Goal: Information Seeking & Learning: Learn about a topic

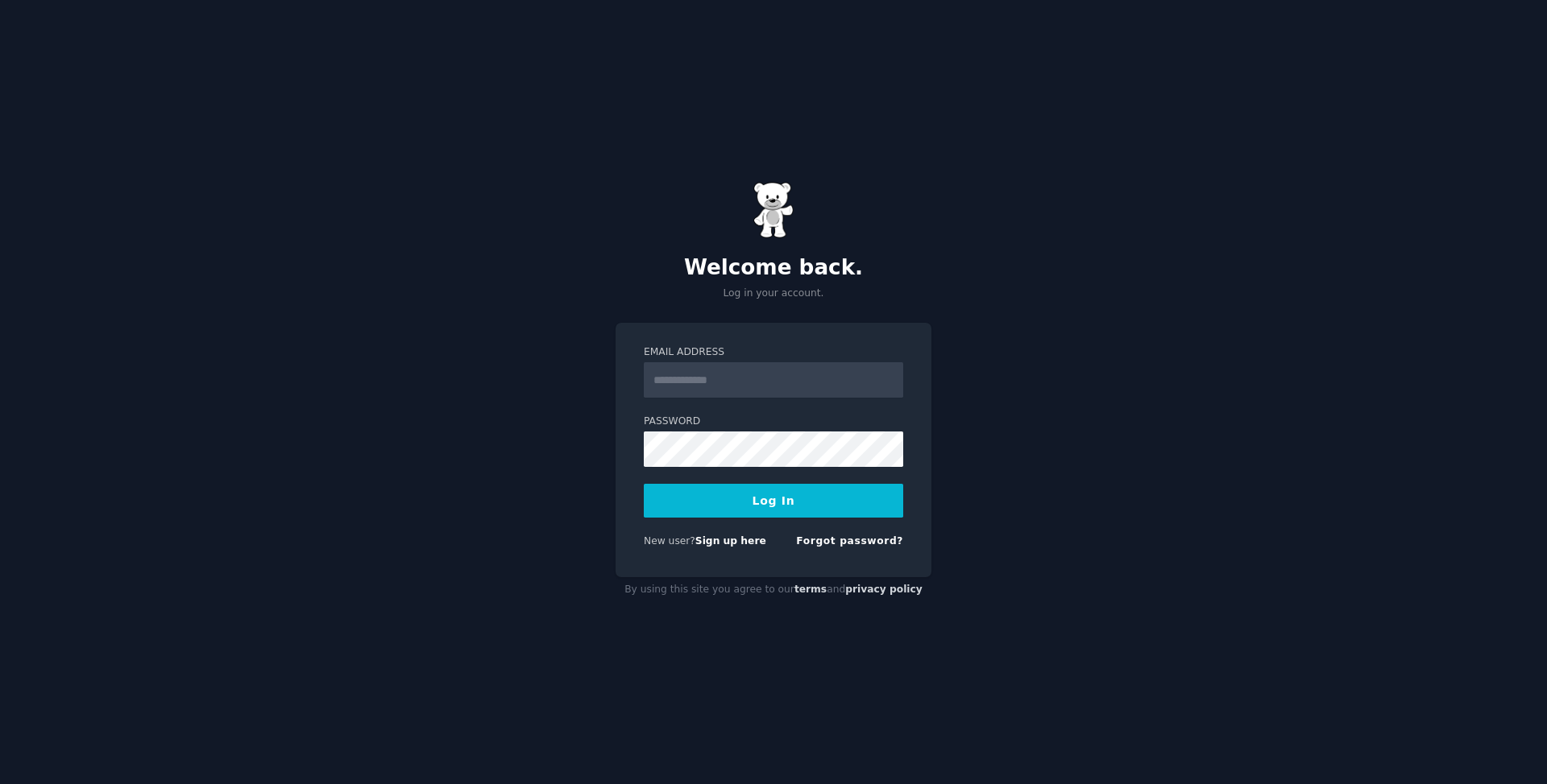
type input "**********"
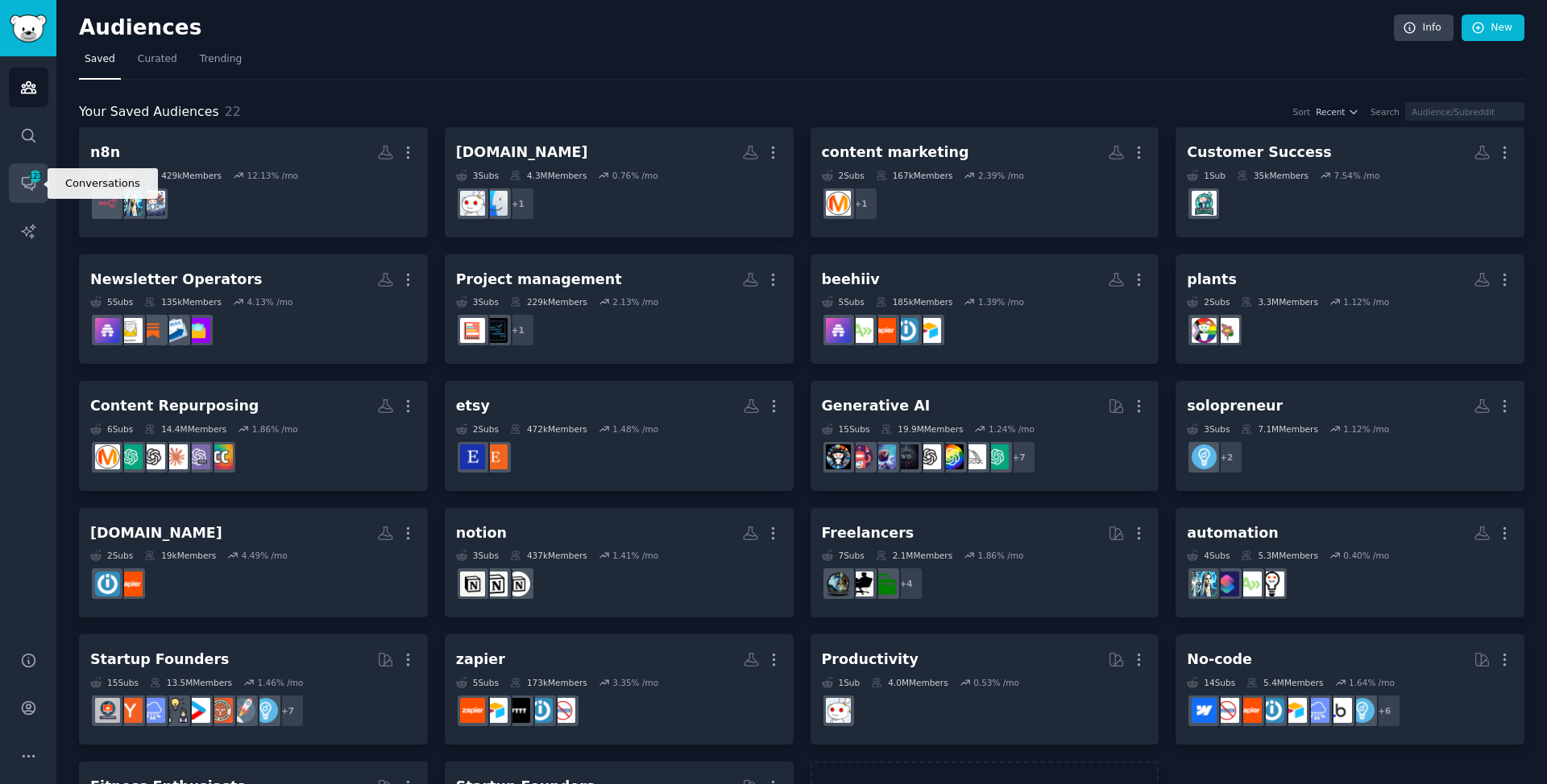
click at [43, 190] on link "Conversations 123" at bounding box center [28, 183] width 39 height 39
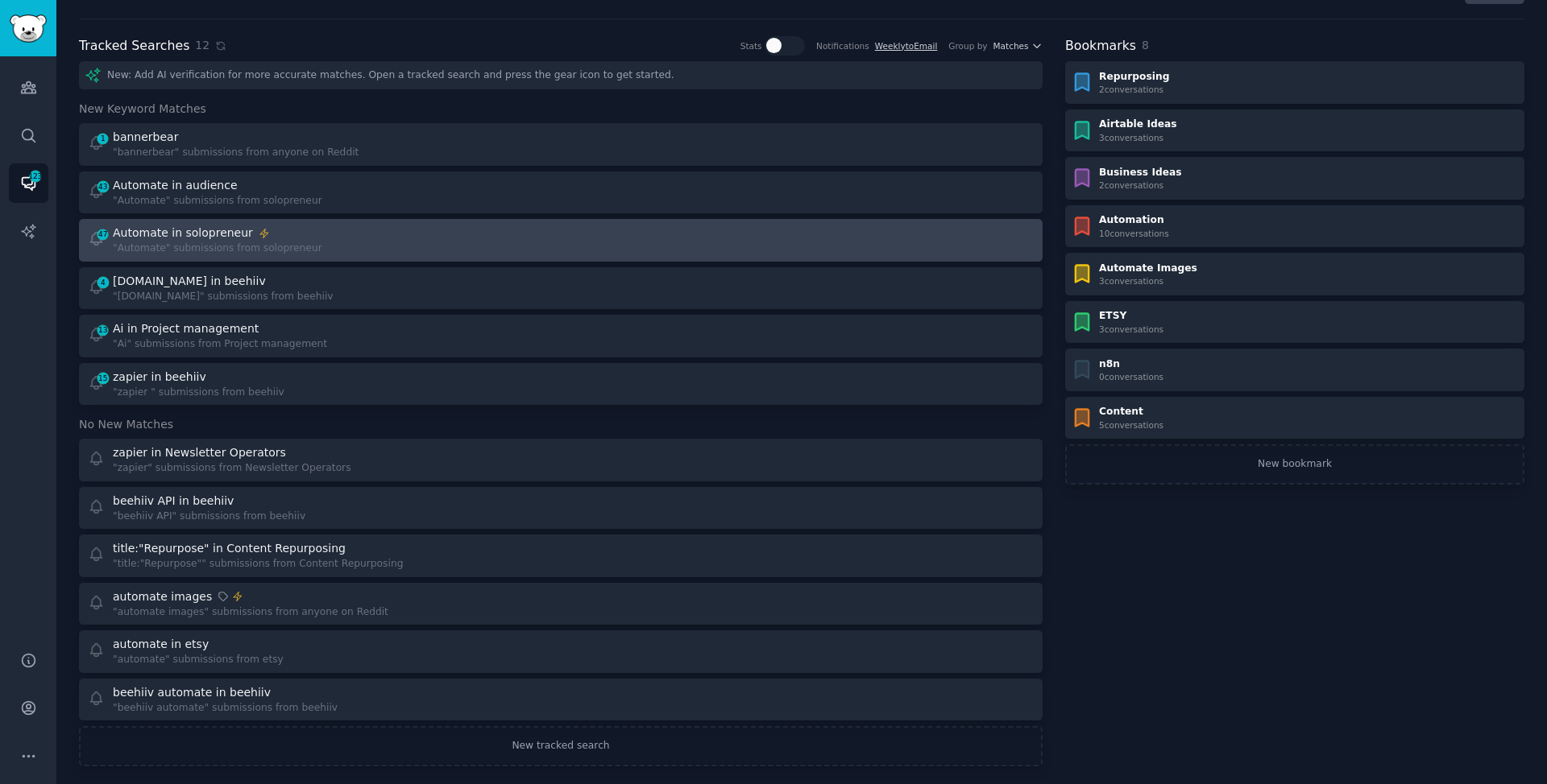
scroll to position [45, 0]
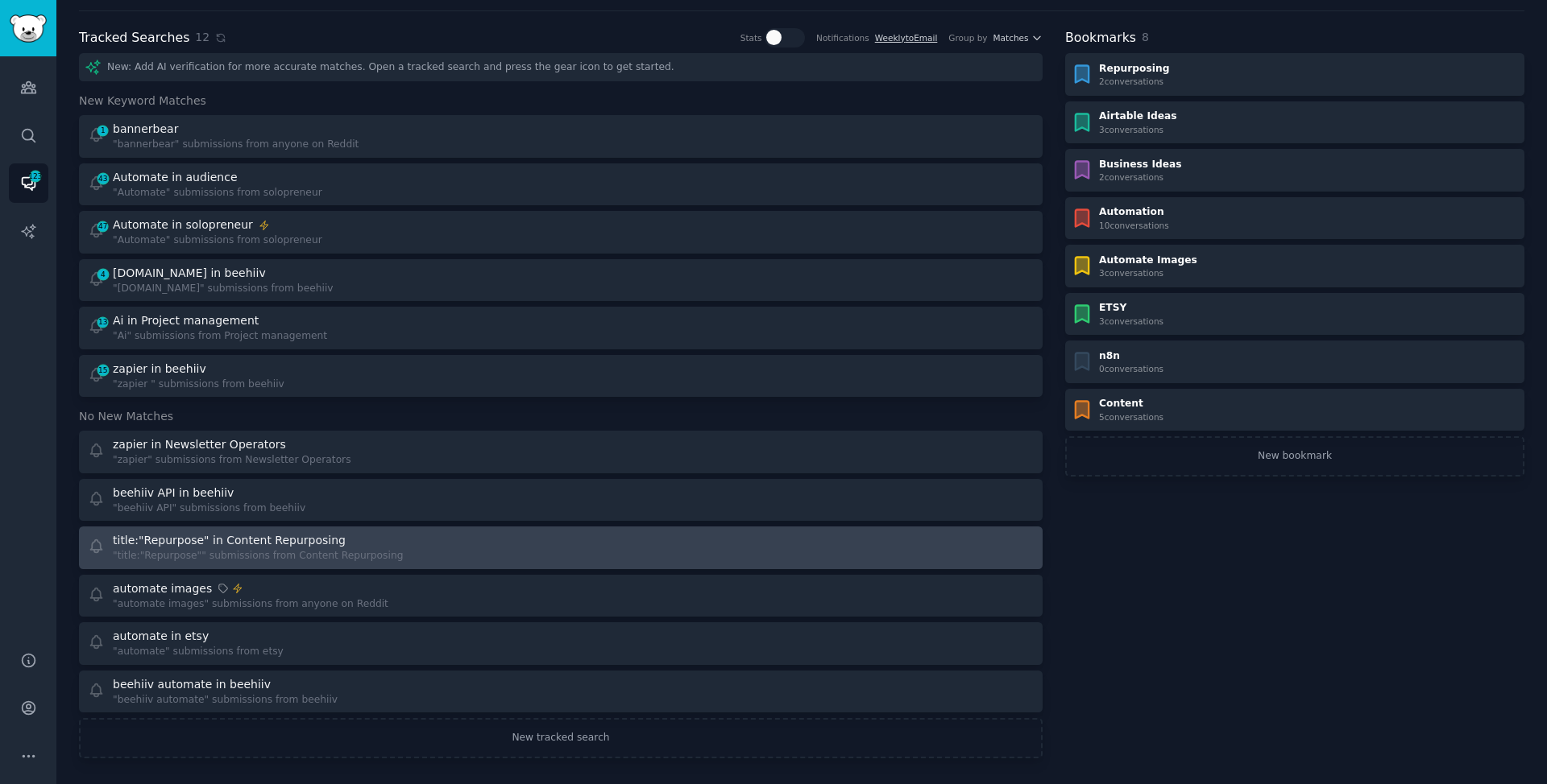
click at [574, 537] on div at bounding box center [803, 548] width 463 height 32
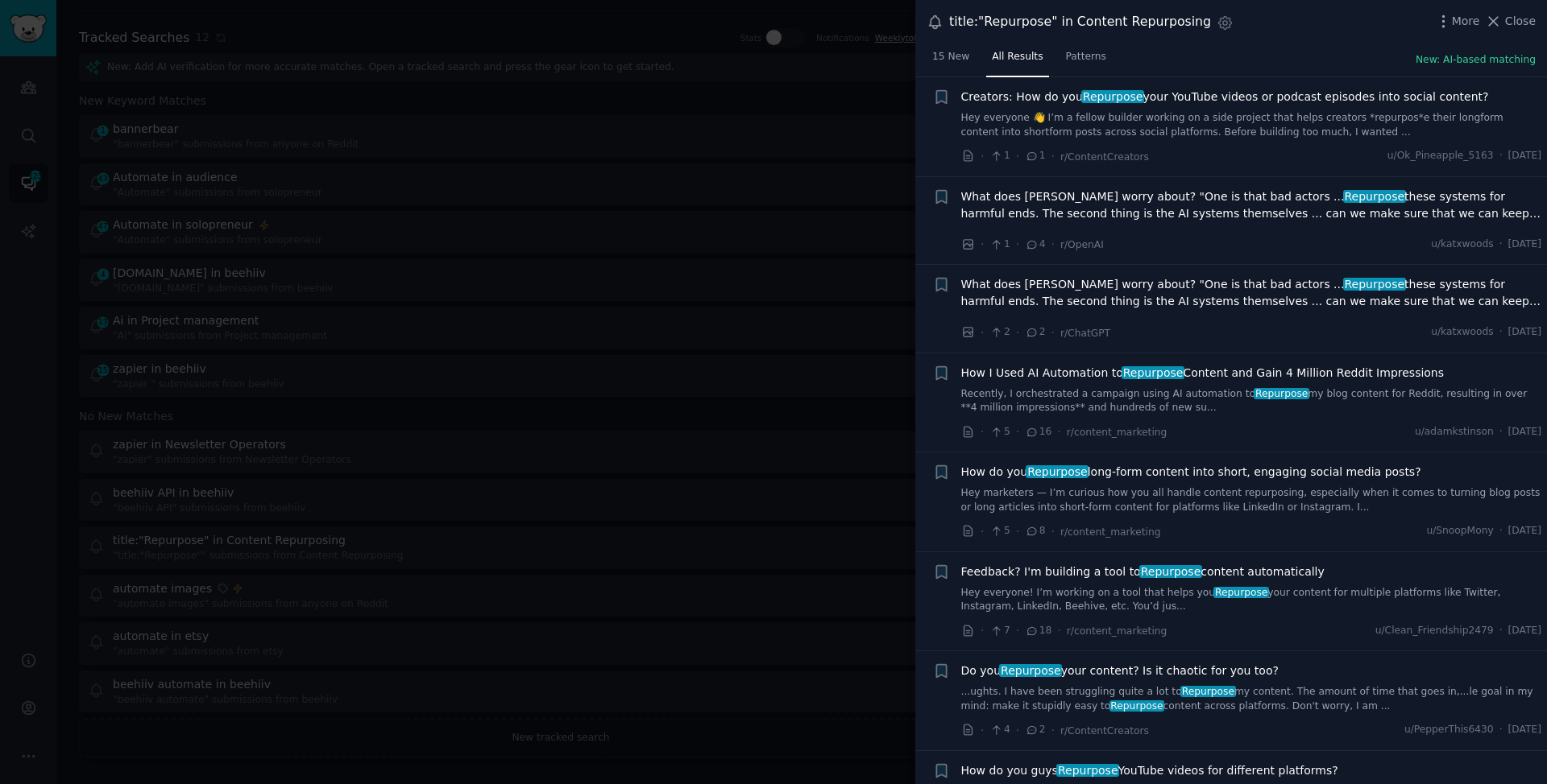
scroll to position [223, 0]
click at [1377, 591] on link "Hey everyone! I’m working on a tool that helps you Repurpose your content for m…" at bounding box center [1252, 600] width 581 height 28
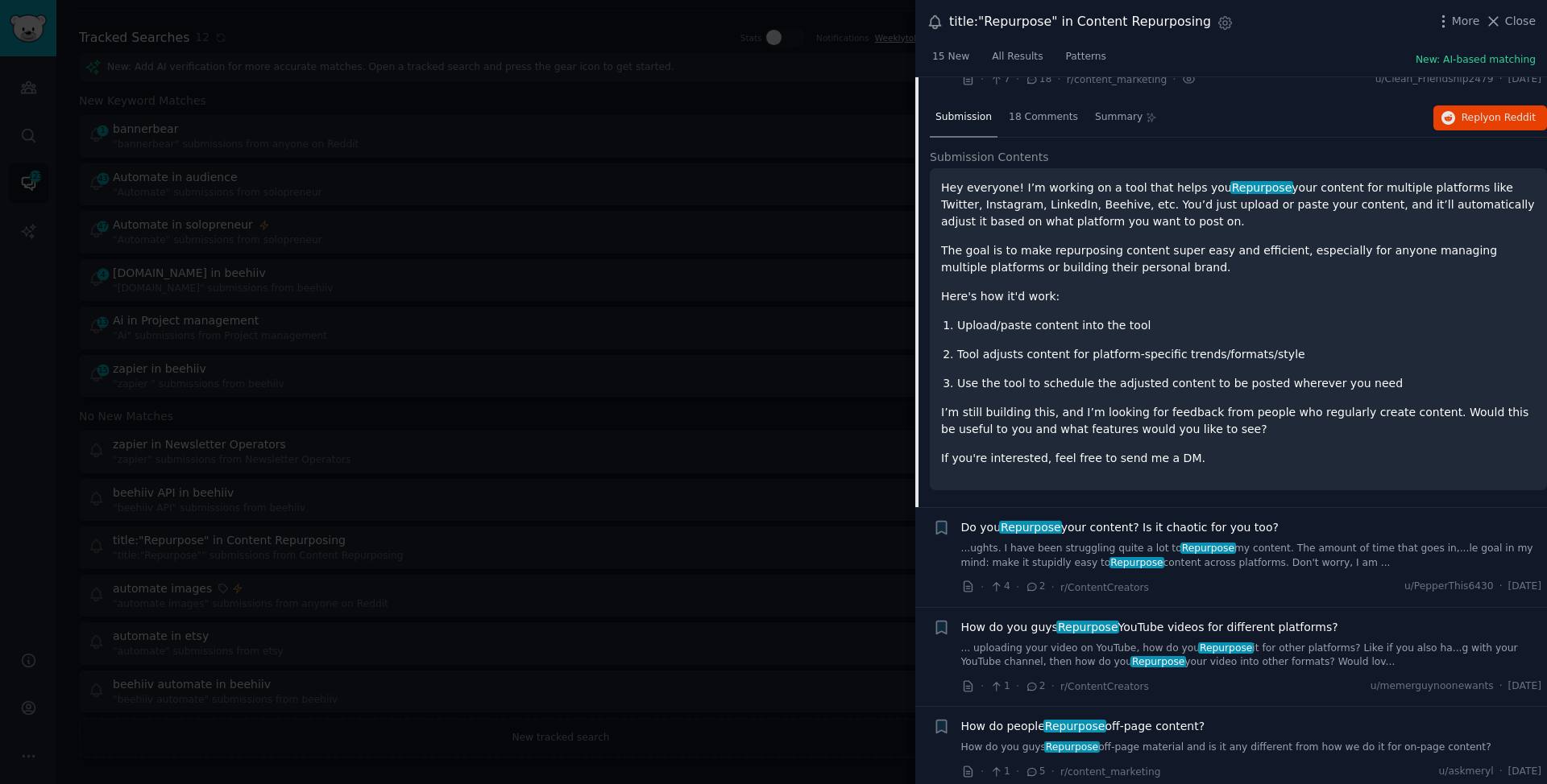
scroll to position [783, 0]
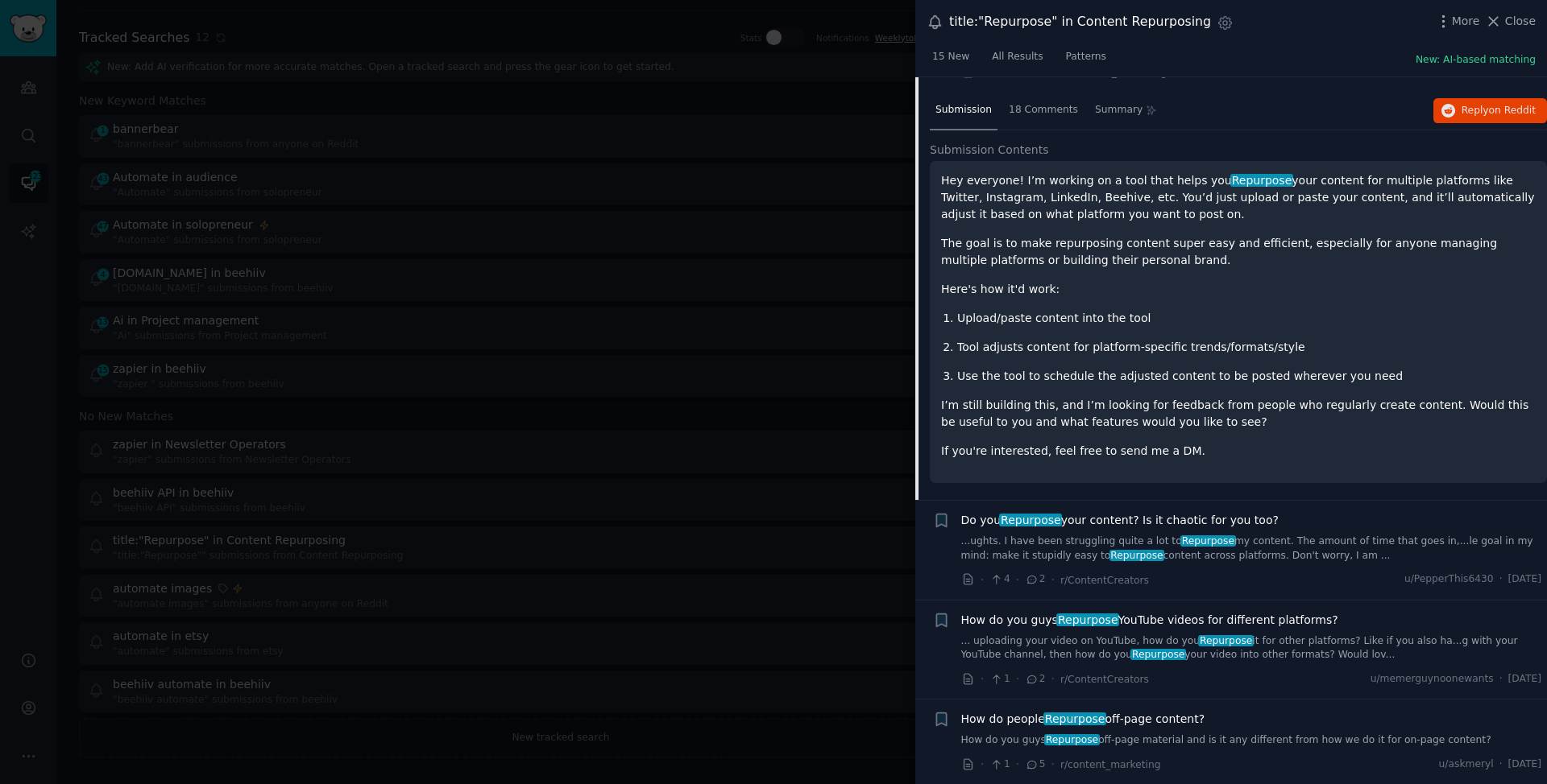
click at [1320, 519] on div "Do you Repurpose your content? Is it chaotic for you too?" at bounding box center [1252, 521] width 581 height 17
click at [1317, 524] on div "Do you Repurpose your content? Is it chaotic for you too?" at bounding box center [1252, 521] width 581 height 17
click at [1311, 531] on div "Do you Repurpose your content? Is it chaotic for you too? ...ughts. I have been…" at bounding box center [1252, 538] width 581 height 51
click at [1234, 536] on link "...ughts. I have been struggling quite a lot to Repurpose my content. The amoun…" at bounding box center [1252, 549] width 581 height 28
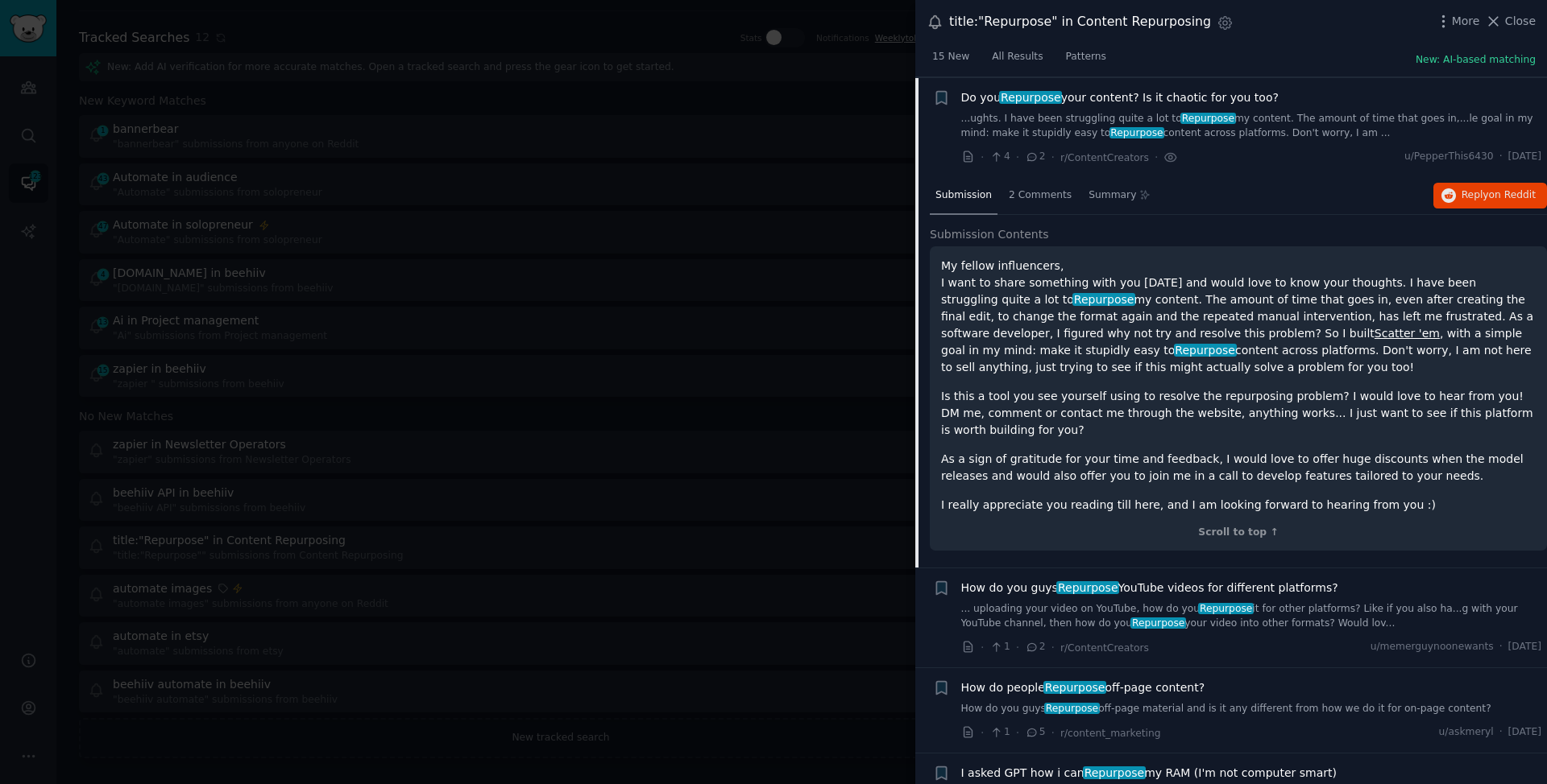
scroll to position [799, 0]
click at [1374, 336] on link "Scatter 'em" at bounding box center [1407, 332] width 65 height 13
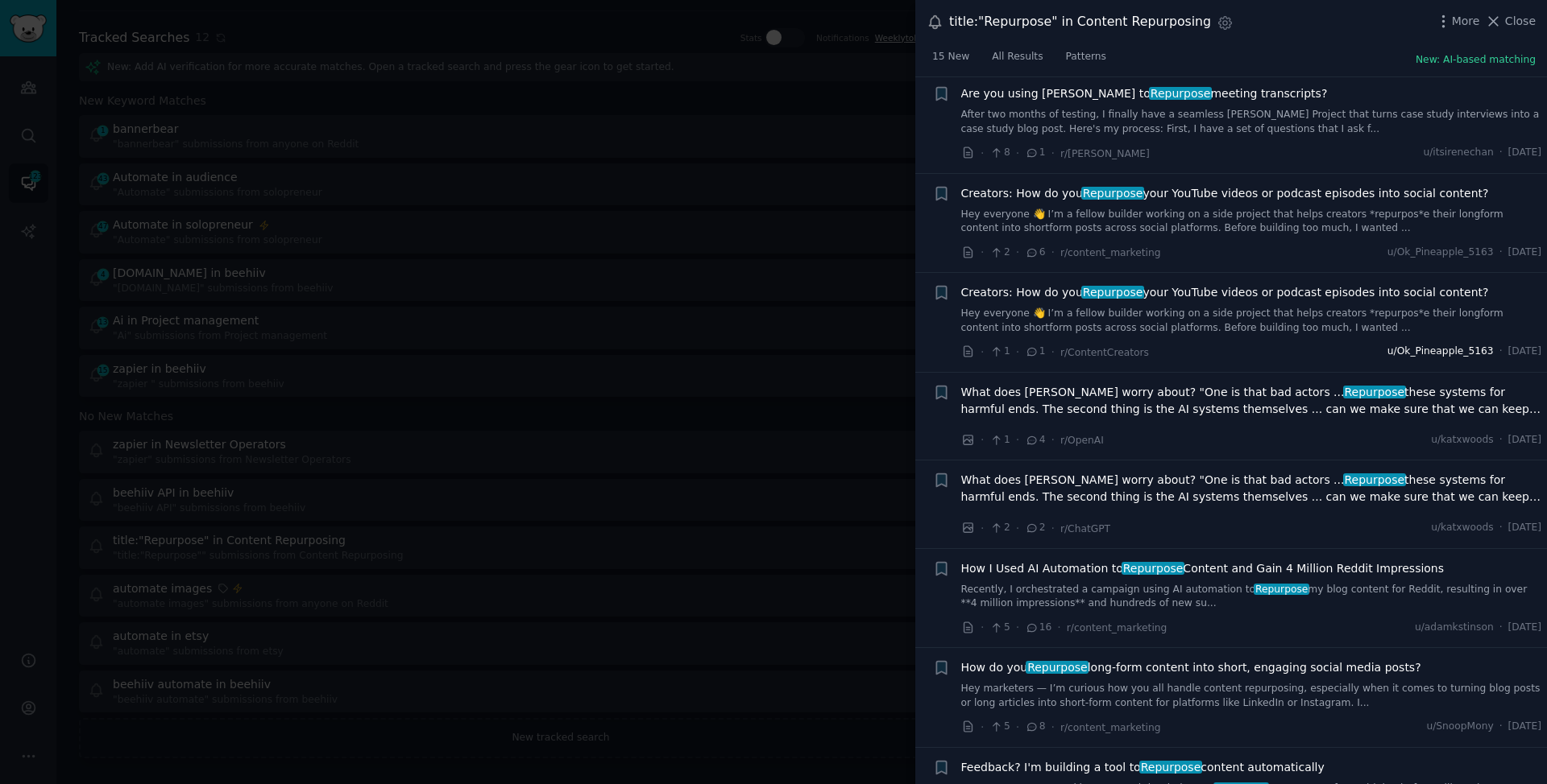
scroll to position [0, 0]
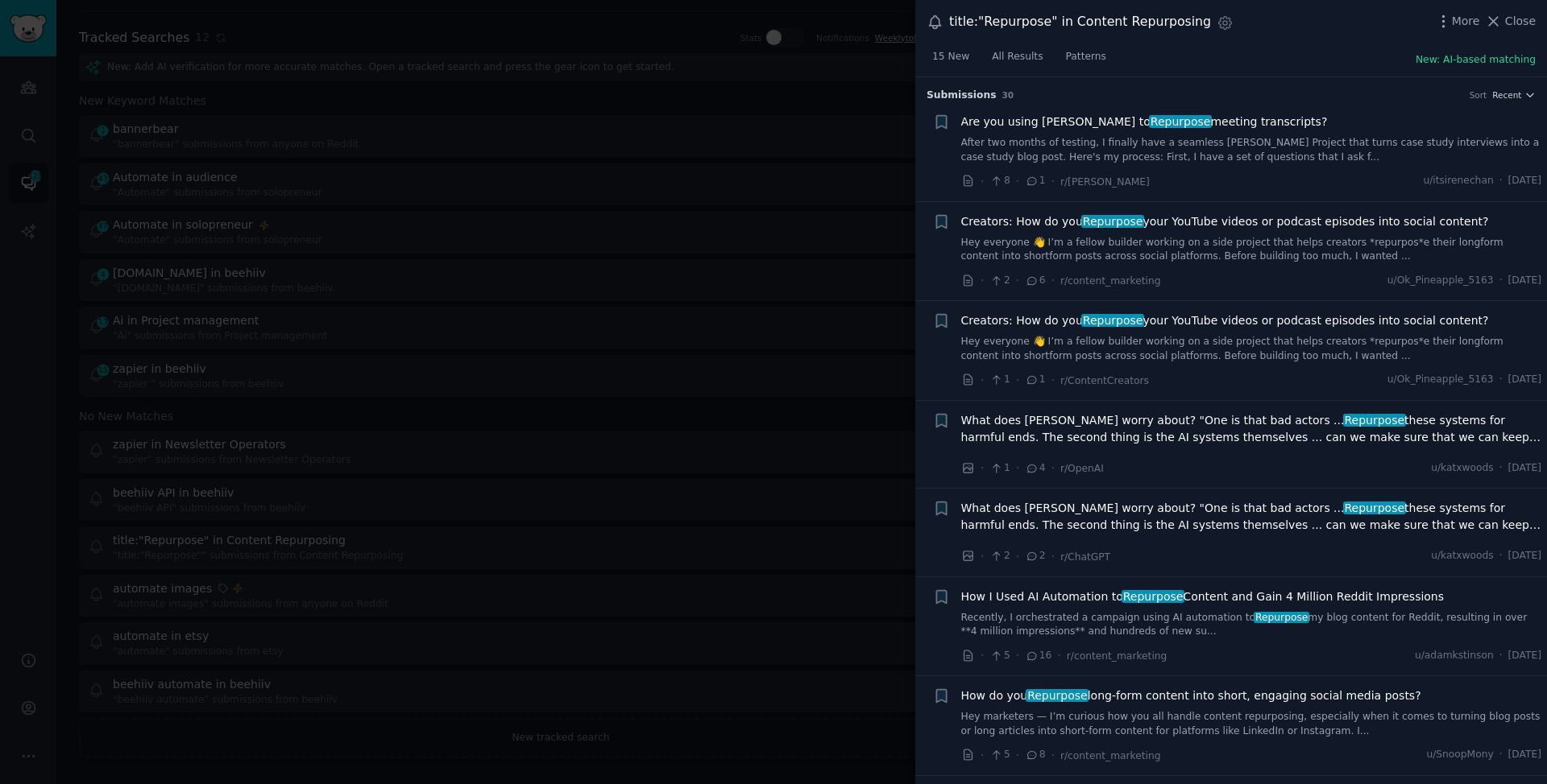
click at [1471, 97] on div "Sort" at bounding box center [1479, 94] width 18 height 11
click at [1504, 99] on span "Recent" at bounding box center [1507, 94] width 29 height 11
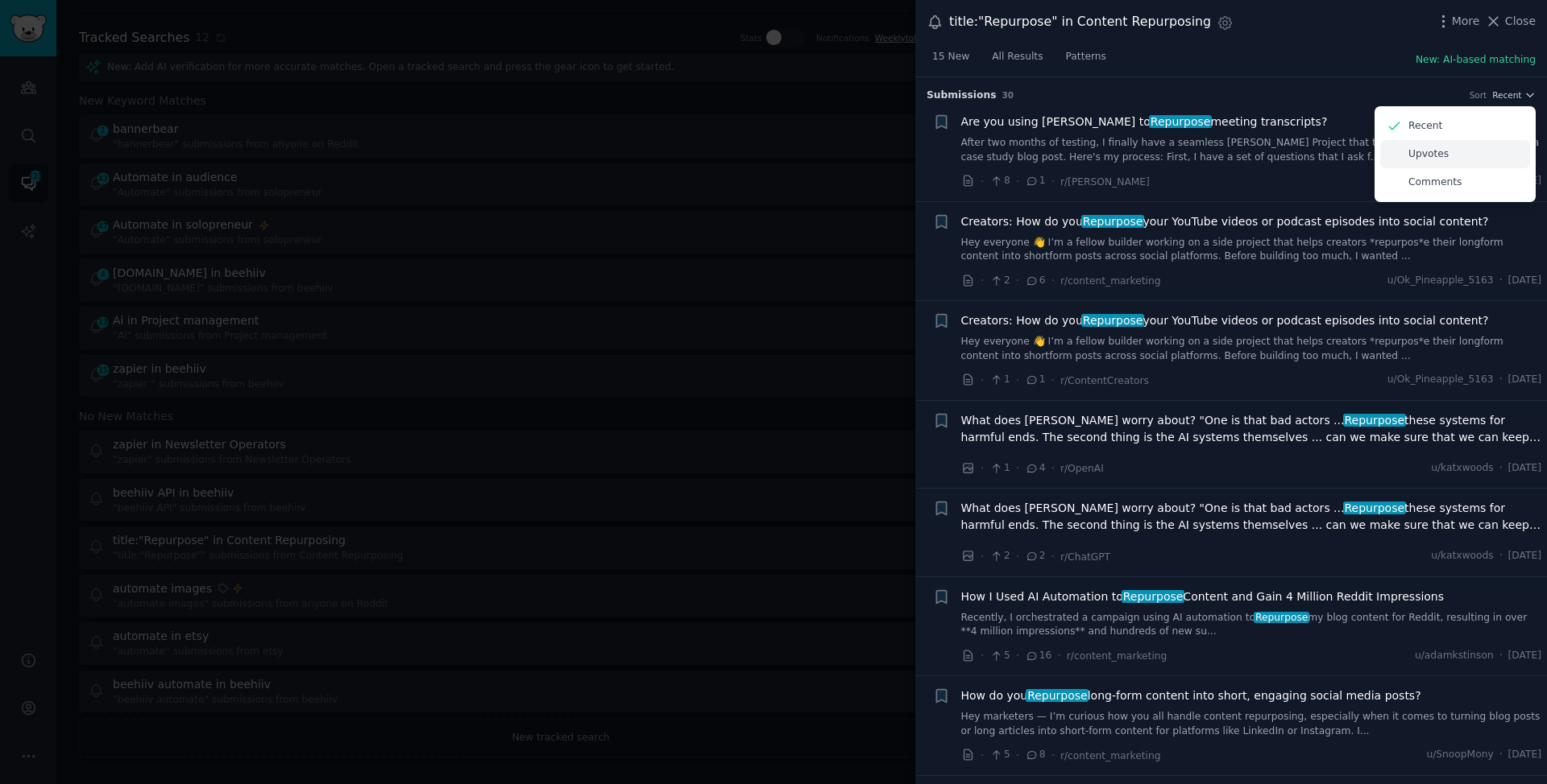
click at [1483, 148] on div "Upvotes" at bounding box center [1455, 154] width 150 height 28
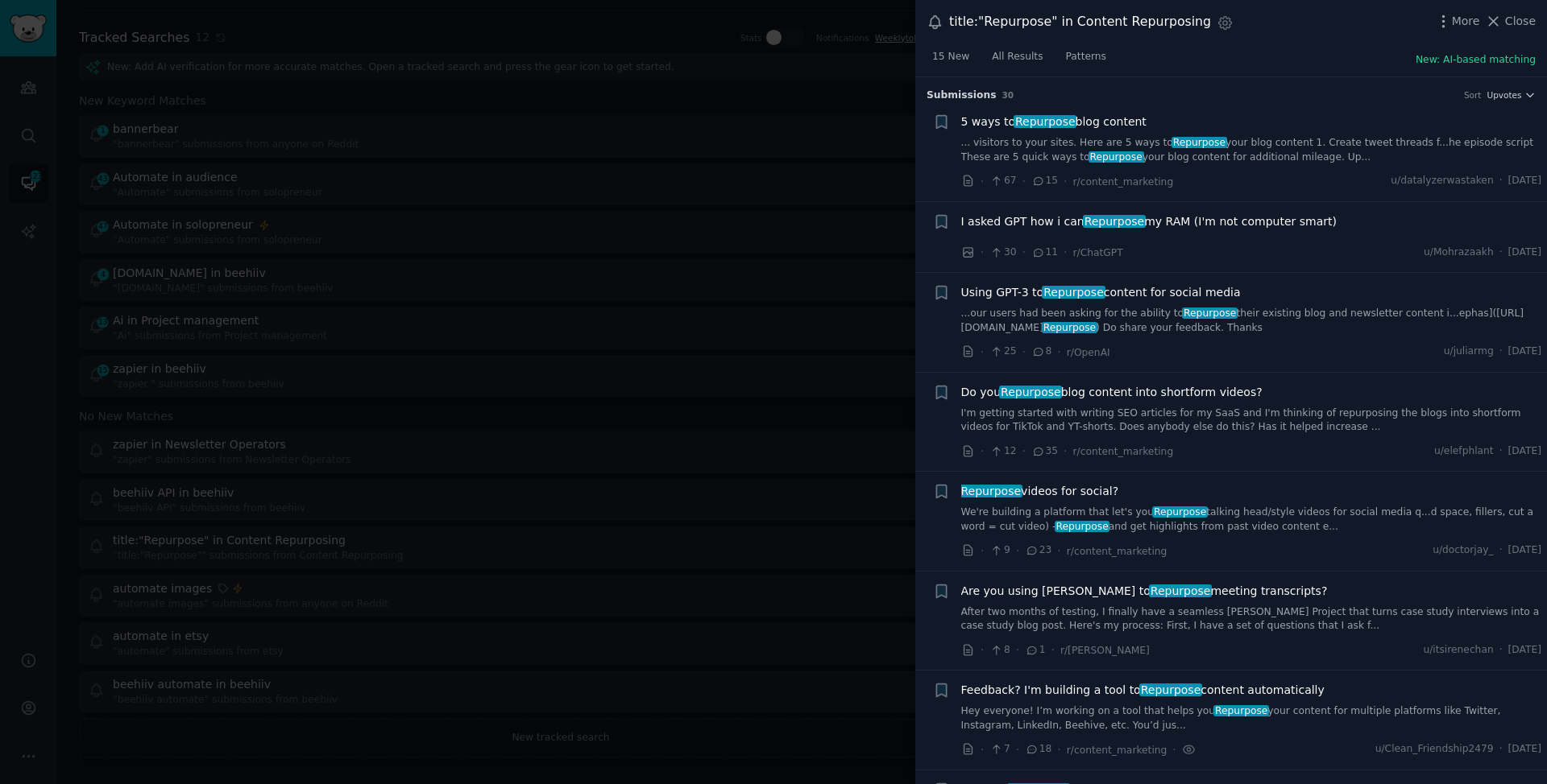
click at [1448, 35] on div "title:"Repurpose" in Content Repurposing Settings More Close" at bounding box center [1231, 22] width 632 height 45
click at [1448, 32] on div "title:"Repurpose" in Content Repurposing Settings More Close" at bounding box center [1231, 22] width 609 height 22
click at [1448, 28] on icon "button" at bounding box center [1443, 21] width 17 height 17
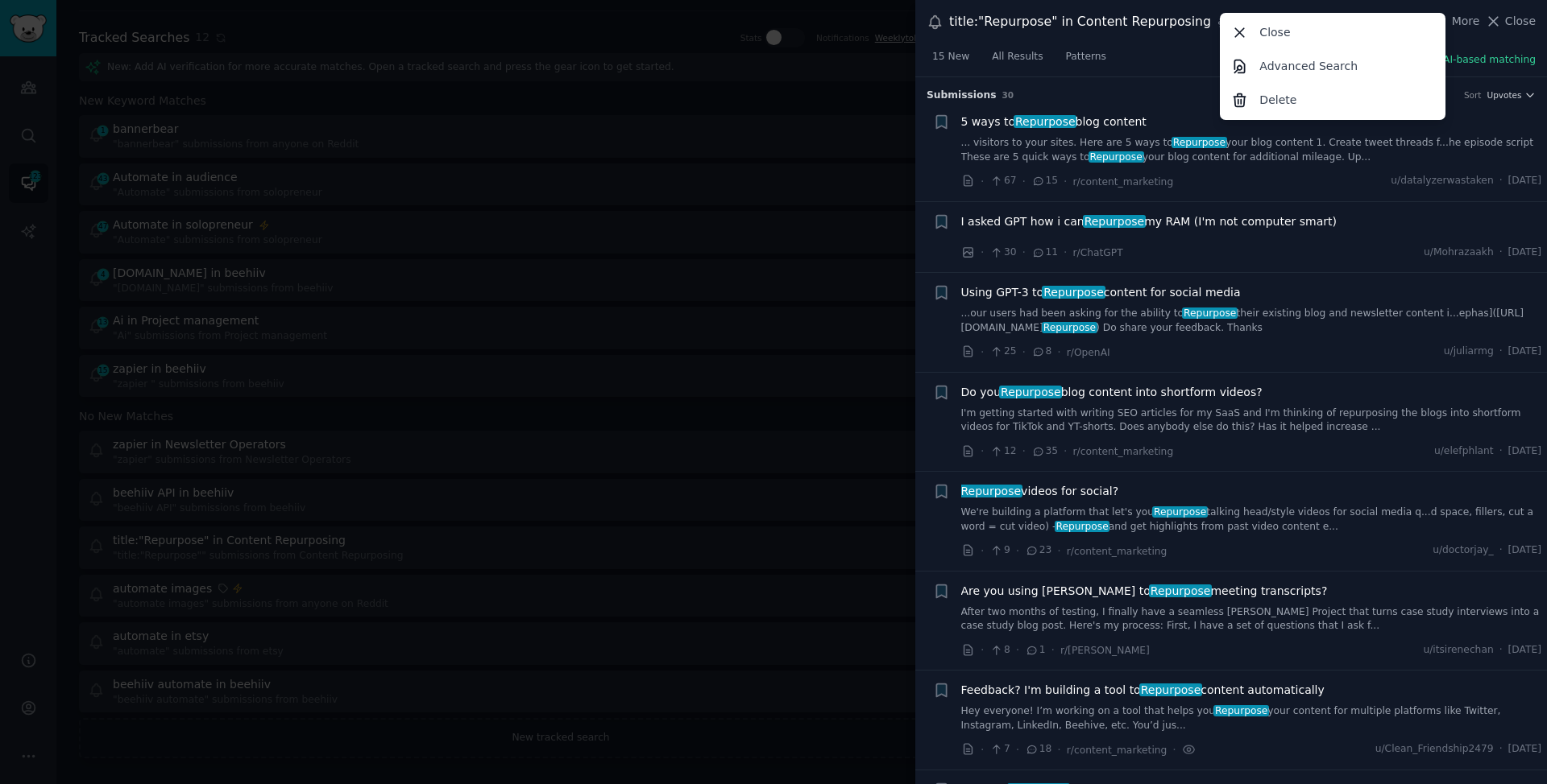
click at [1472, 81] on div "Submission s 30 Sort Upvotes" at bounding box center [1231, 90] width 609 height 25
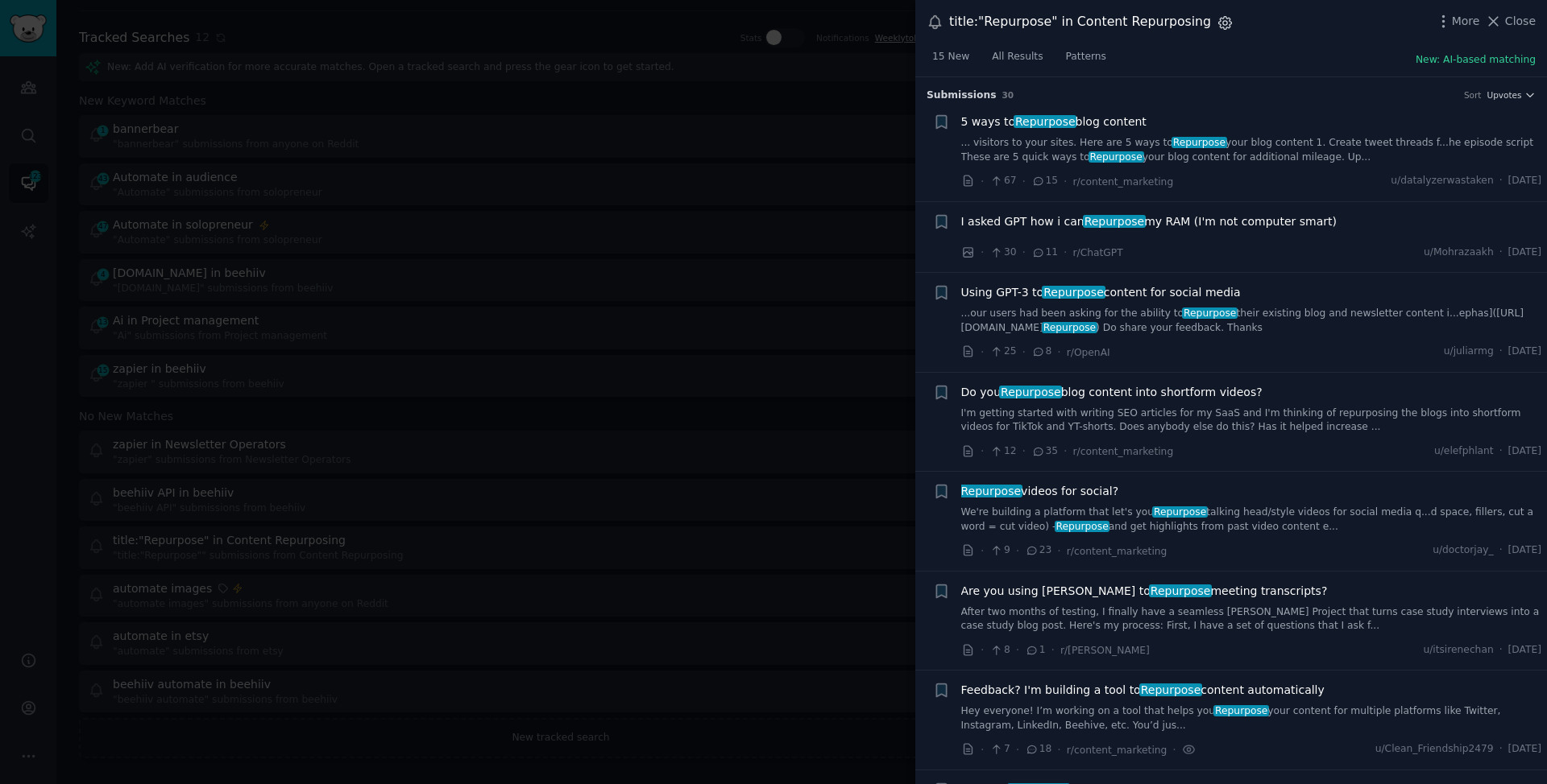
click at [1217, 25] on icon "button" at bounding box center [1225, 23] width 17 height 17
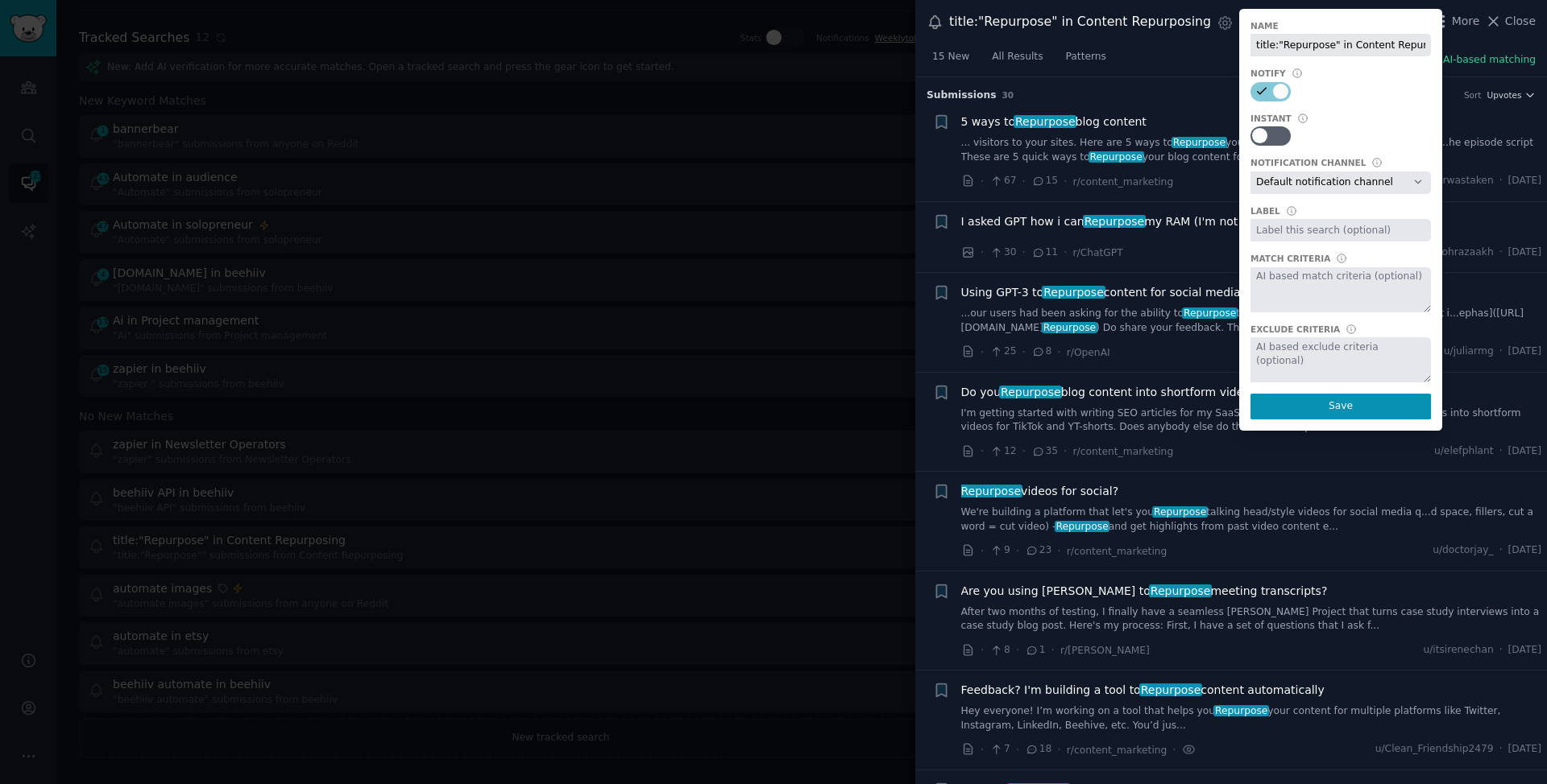
click at [1137, 95] on h3 "Submission s 30 Sort Upvotes" at bounding box center [1231, 96] width 609 height 15
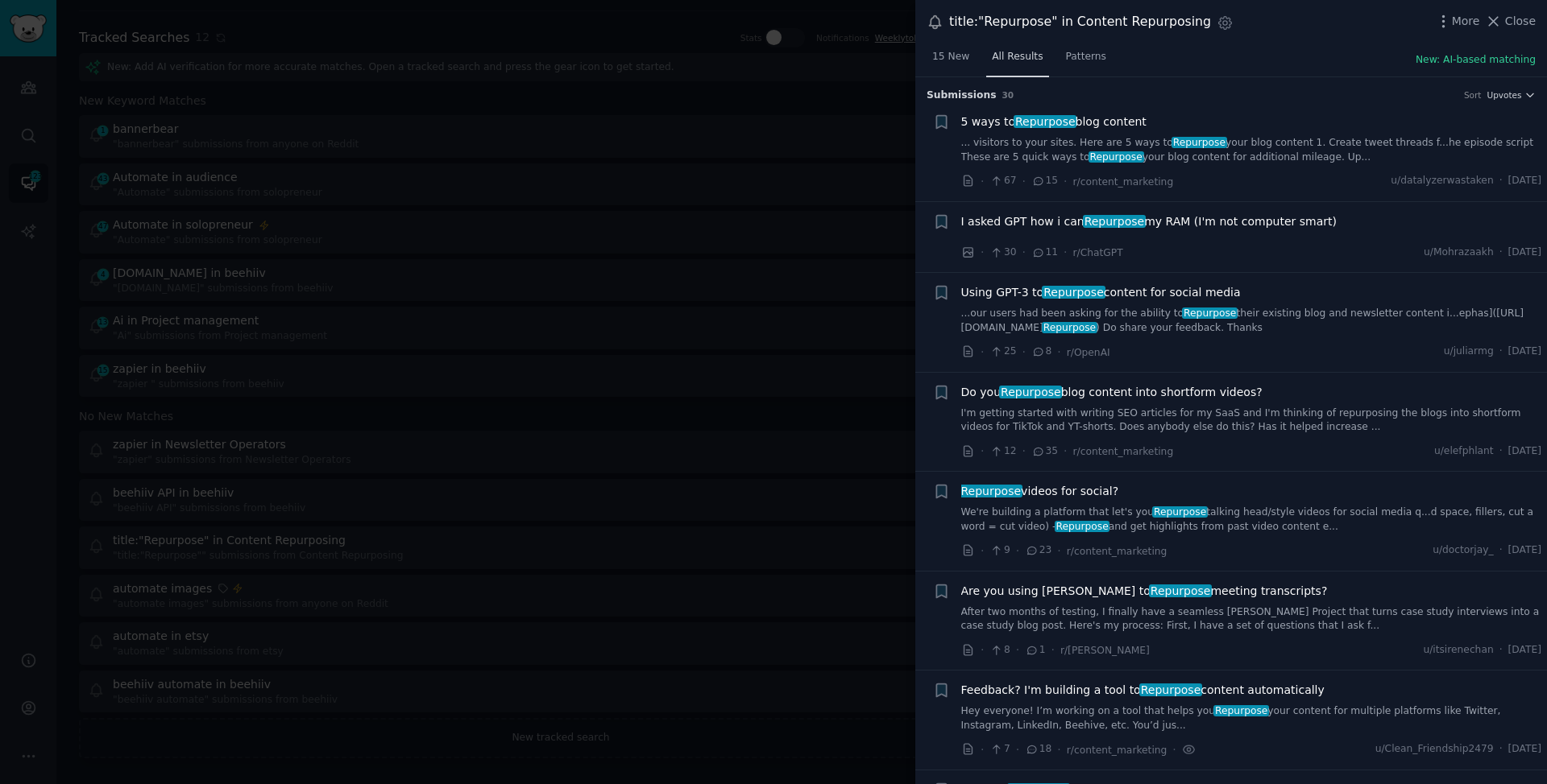
click at [1032, 54] on span "All Results" at bounding box center [1017, 57] width 51 height 15
click at [1066, 55] on span "Patterns" at bounding box center [1086, 57] width 40 height 15
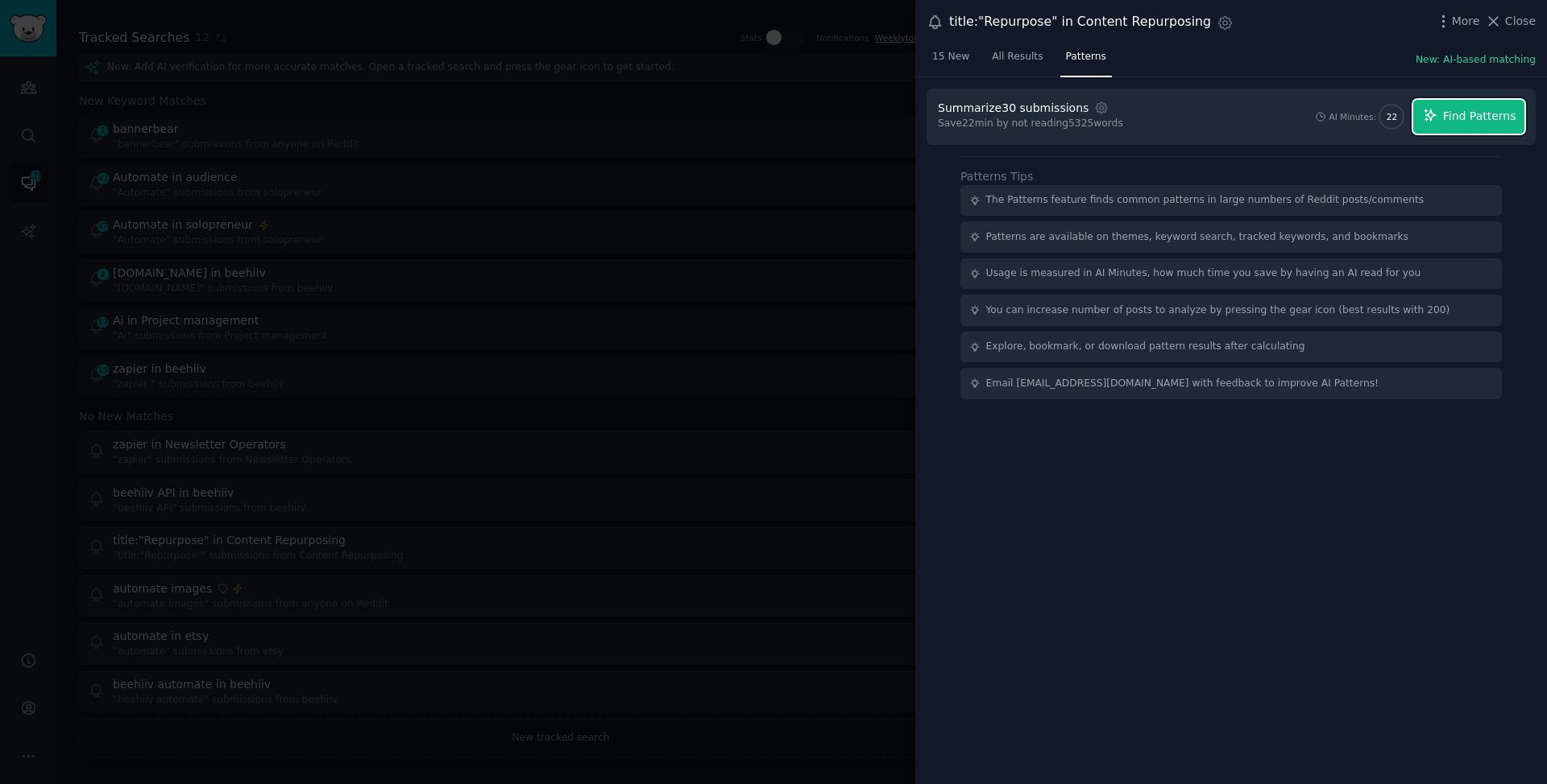
click at [1447, 110] on span "Find Patterns" at bounding box center [1480, 116] width 74 height 17
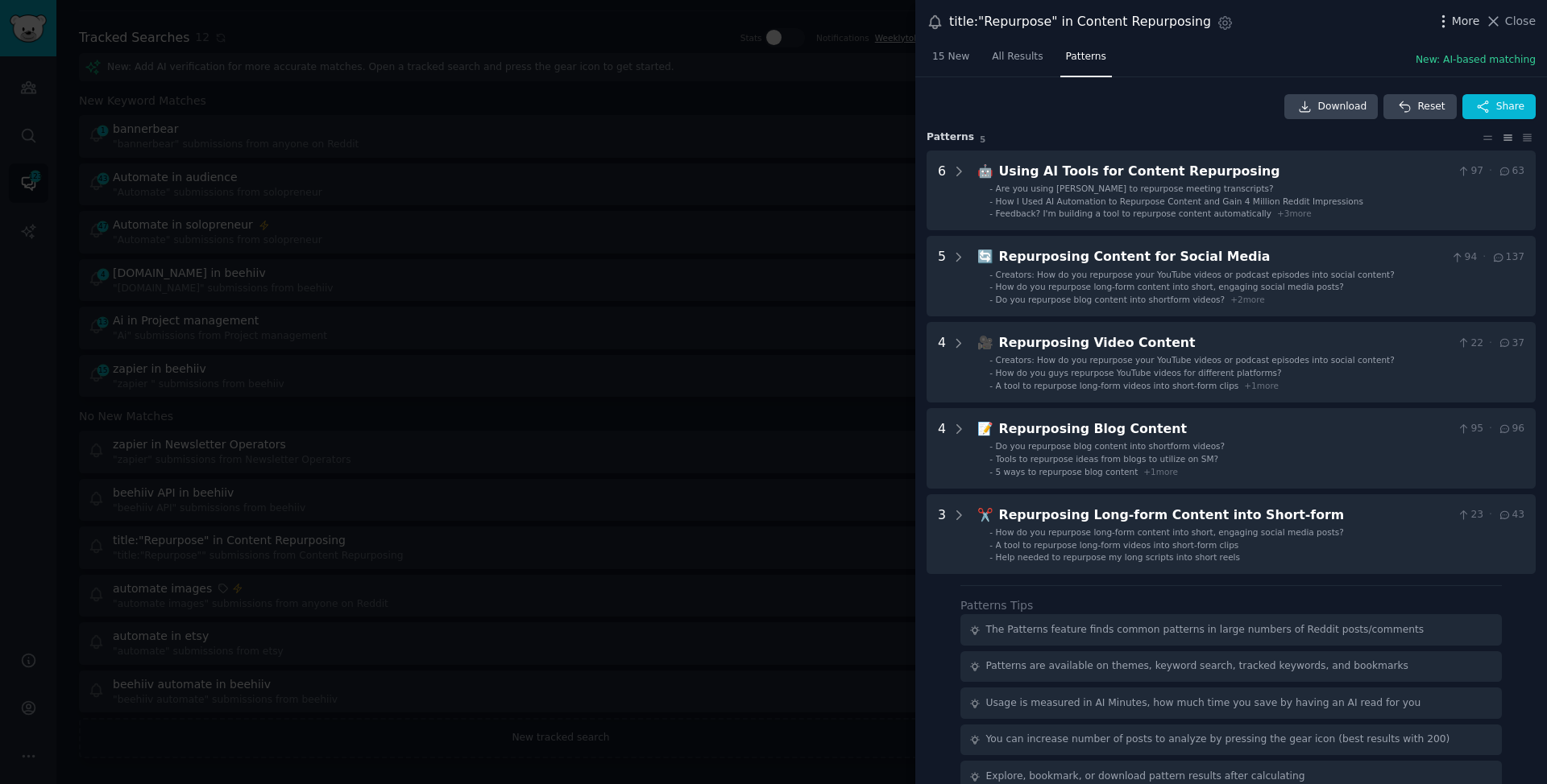
click at [1466, 25] on span "More" at bounding box center [1465, 21] width 28 height 17
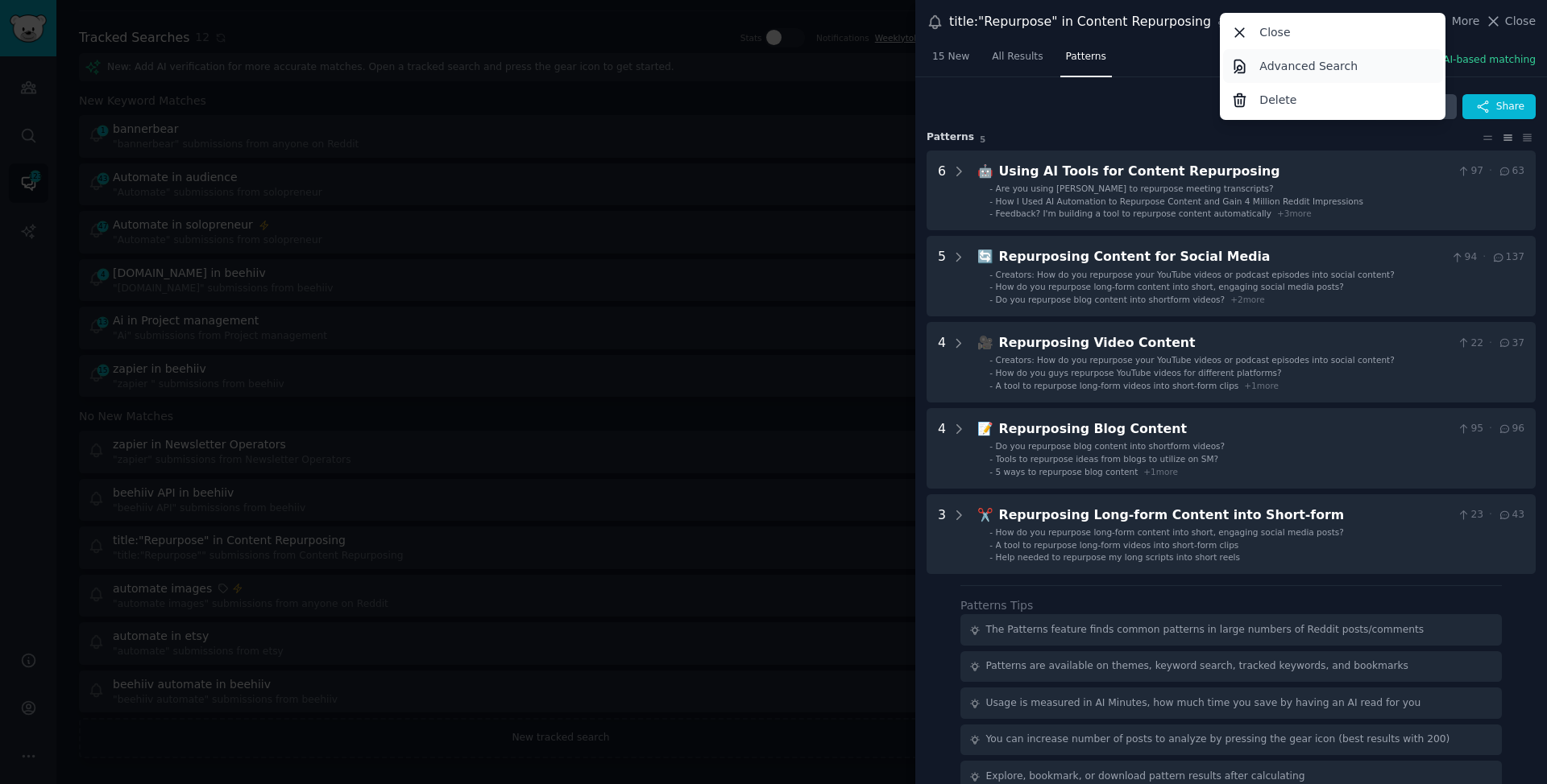
click at [1388, 72] on link "Advanced Search" at bounding box center [1333, 65] width 220 height 34
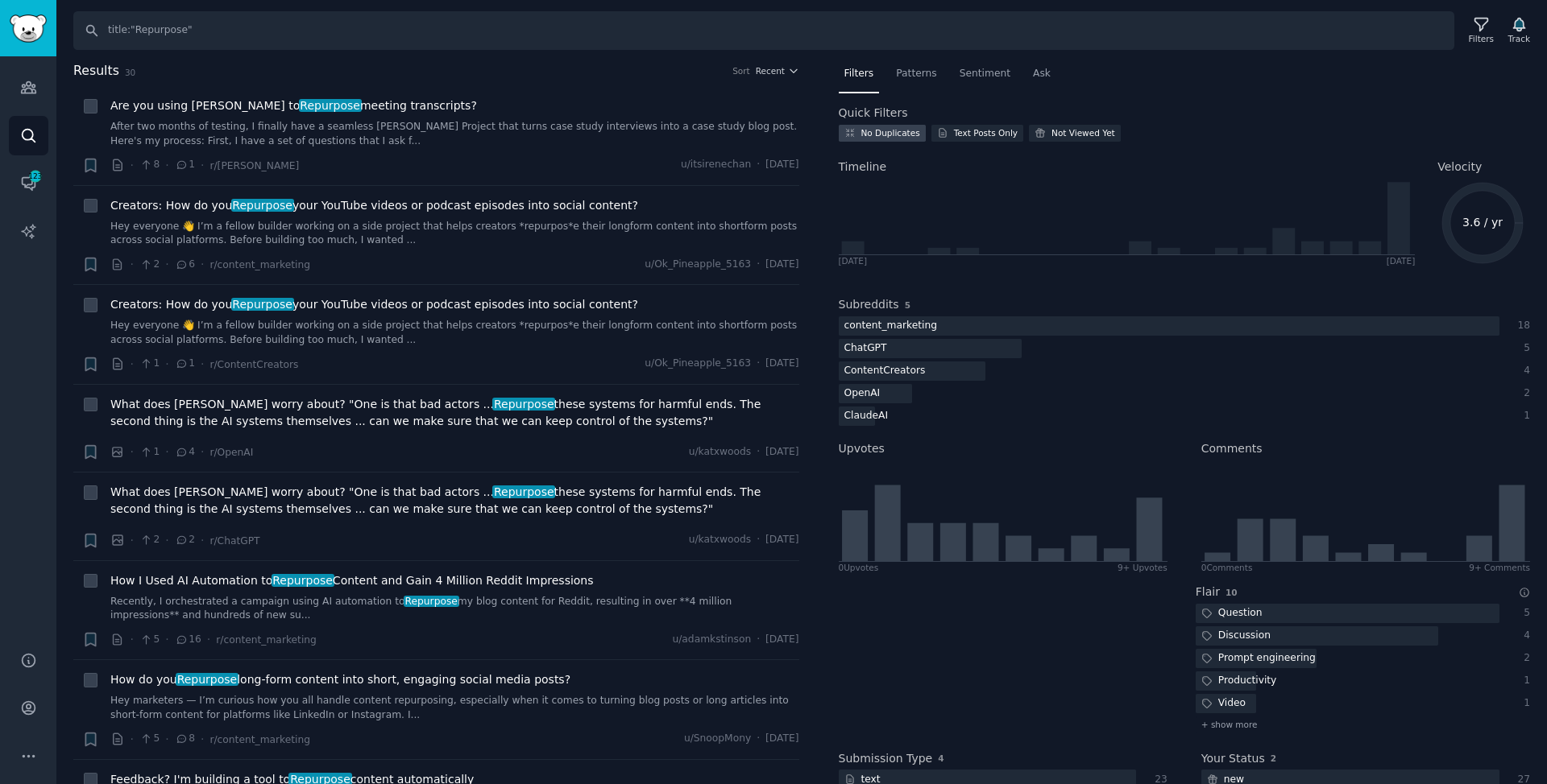
click at [910, 133] on div "No Duplicates" at bounding box center [891, 133] width 59 height 11
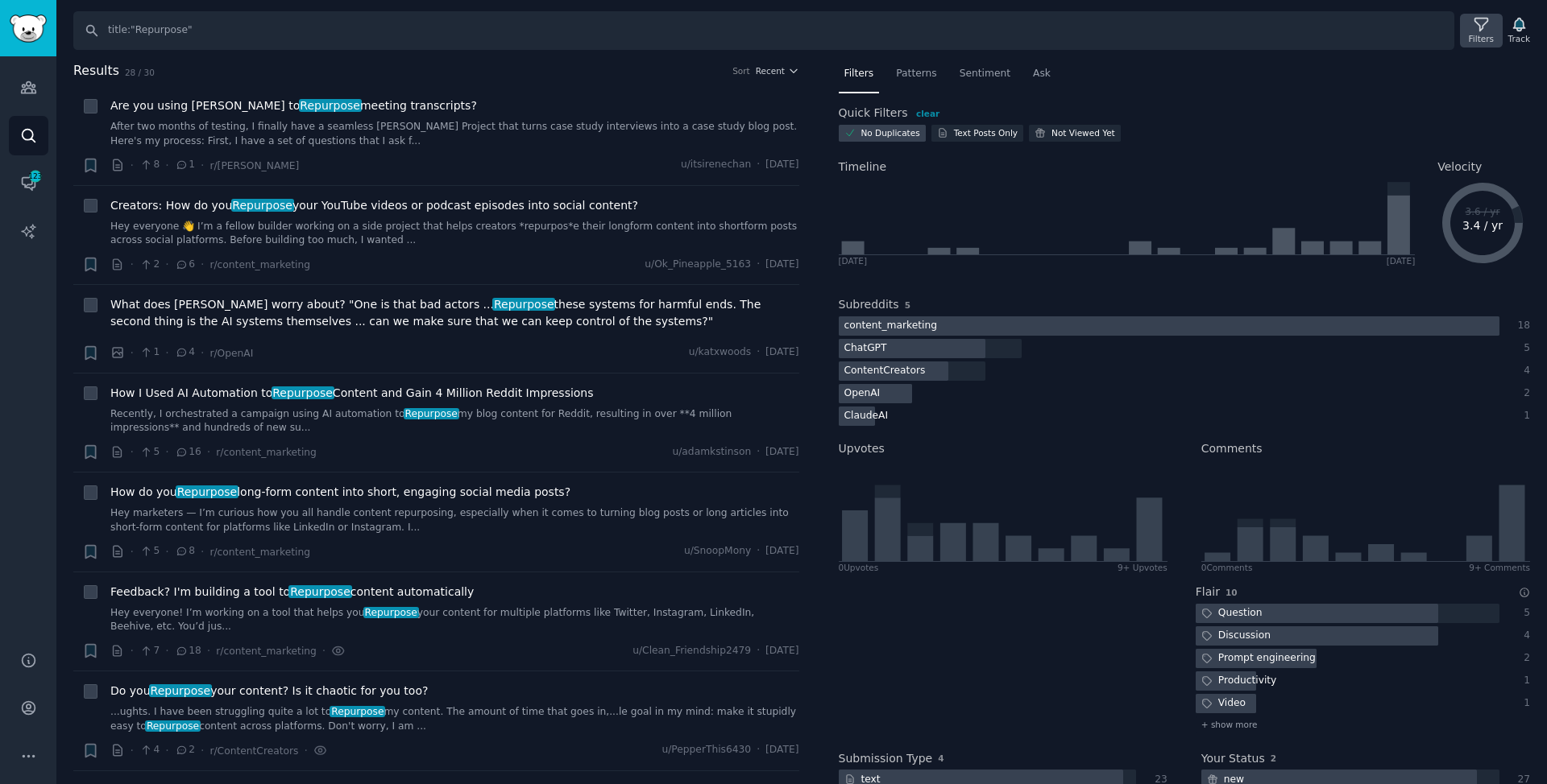
click at [1495, 36] on div "Filters" at bounding box center [1481, 30] width 42 height 34
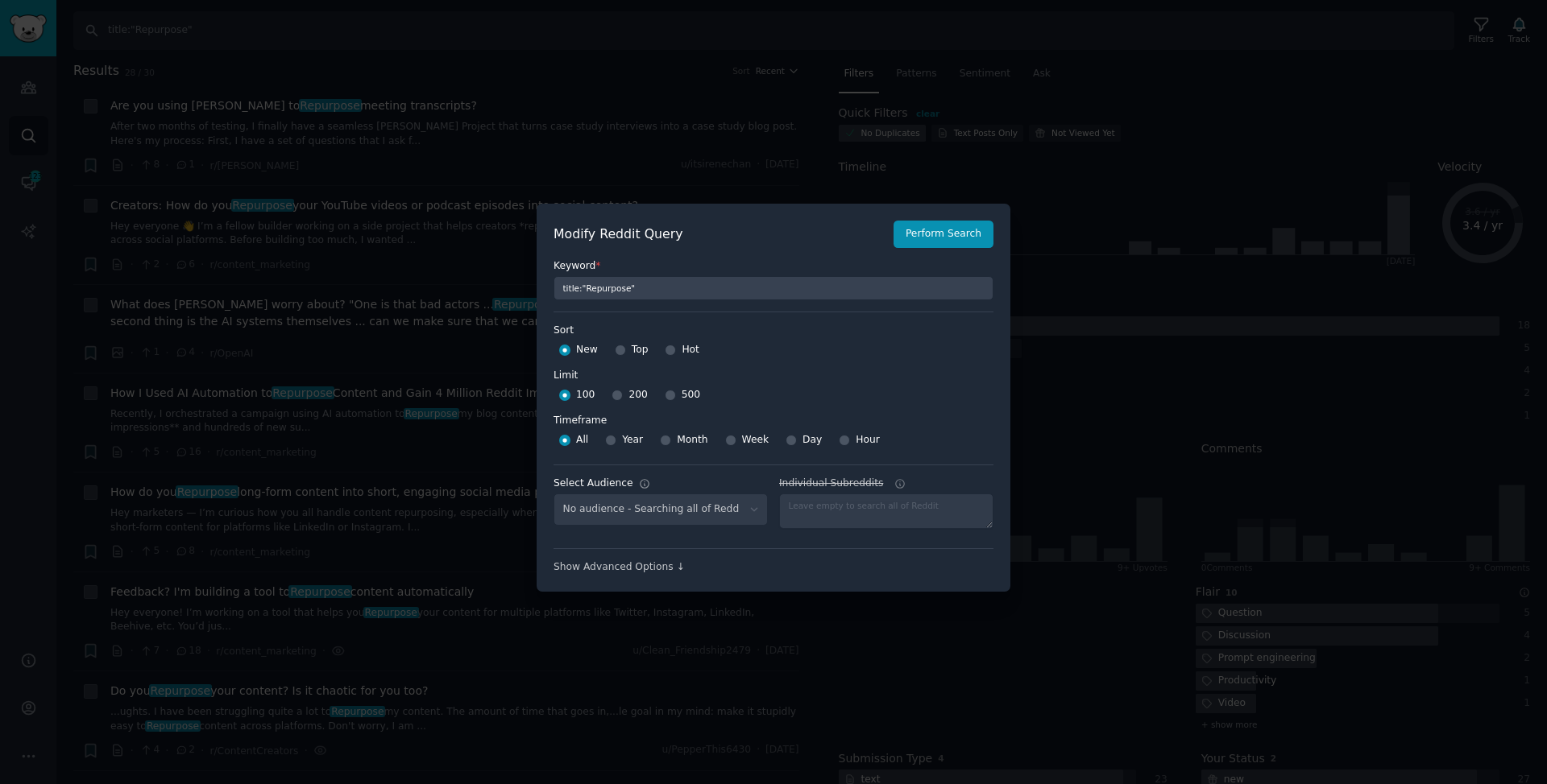
click at [637, 395] on span "200" at bounding box center [637, 395] width 18 height 15
click at [623, 395] on input "200" at bounding box center [617, 395] width 11 height 11
radio input "true"
select select "e2b5043650"
click at [637, 439] on span "Year" at bounding box center [632, 441] width 21 height 15
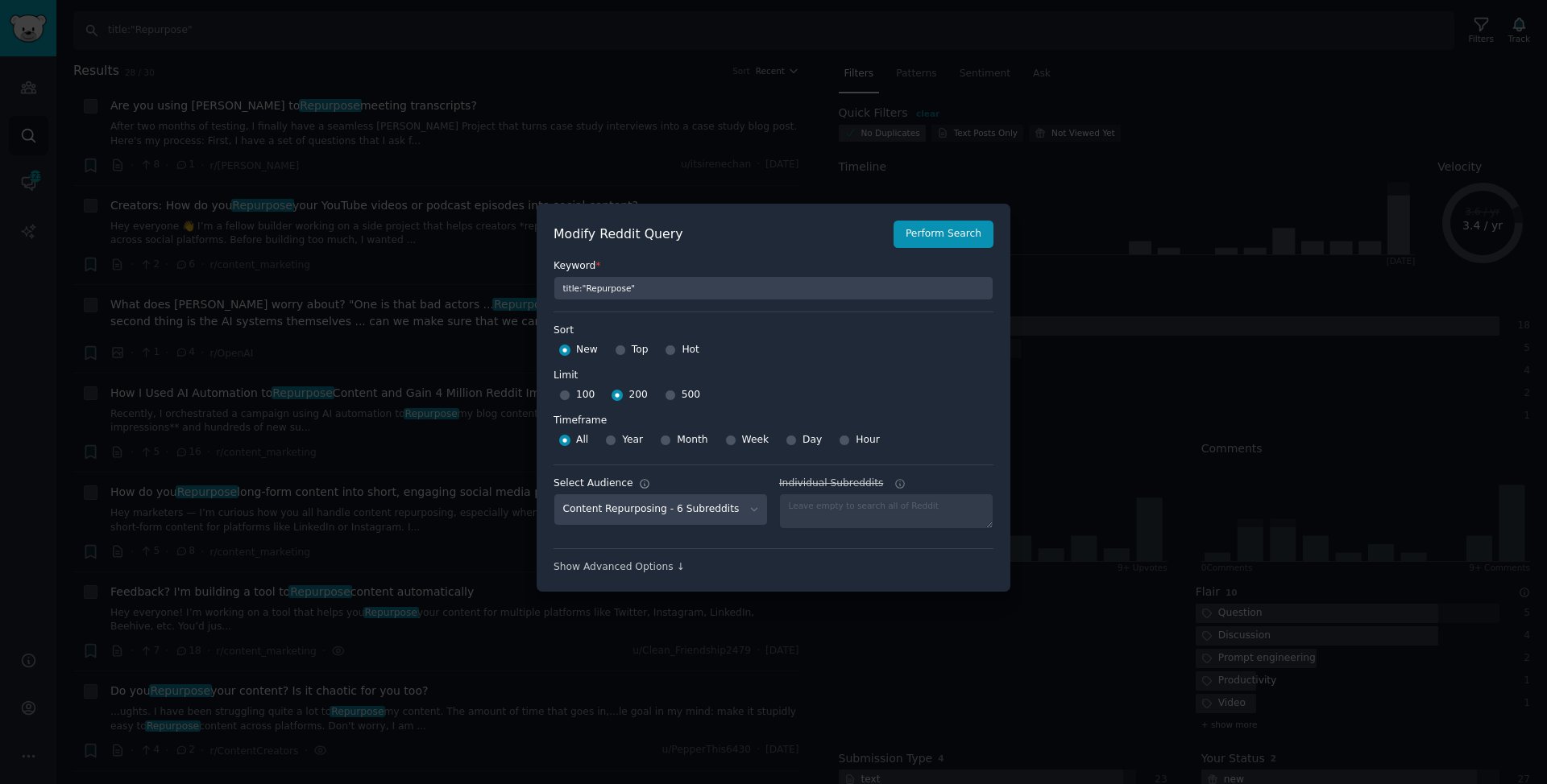
click at [616, 439] on input "Year" at bounding box center [611, 441] width 11 height 11
radio input "true"
click at [766, 512] on div "Select Audience No audience - Searching all of Reddit n8n - 3 Subreddits [DOMAI…" at bounding box center [774, 501] width 440 height 74
click at [752, 514] on select "No audience - Searching all of Reddit n8n - 3 Subreddits [DOMAIN_NAME] - 3 Subr…" at bounding box center [661, 510] width 215 height 33
click at [554, 493] on select "No audience - Searching all of Reddit n8n - 3 Subreddits [DOMAIN_NAME] - 3 Subr…" at bounding box center [661, 510] width 215 height 33
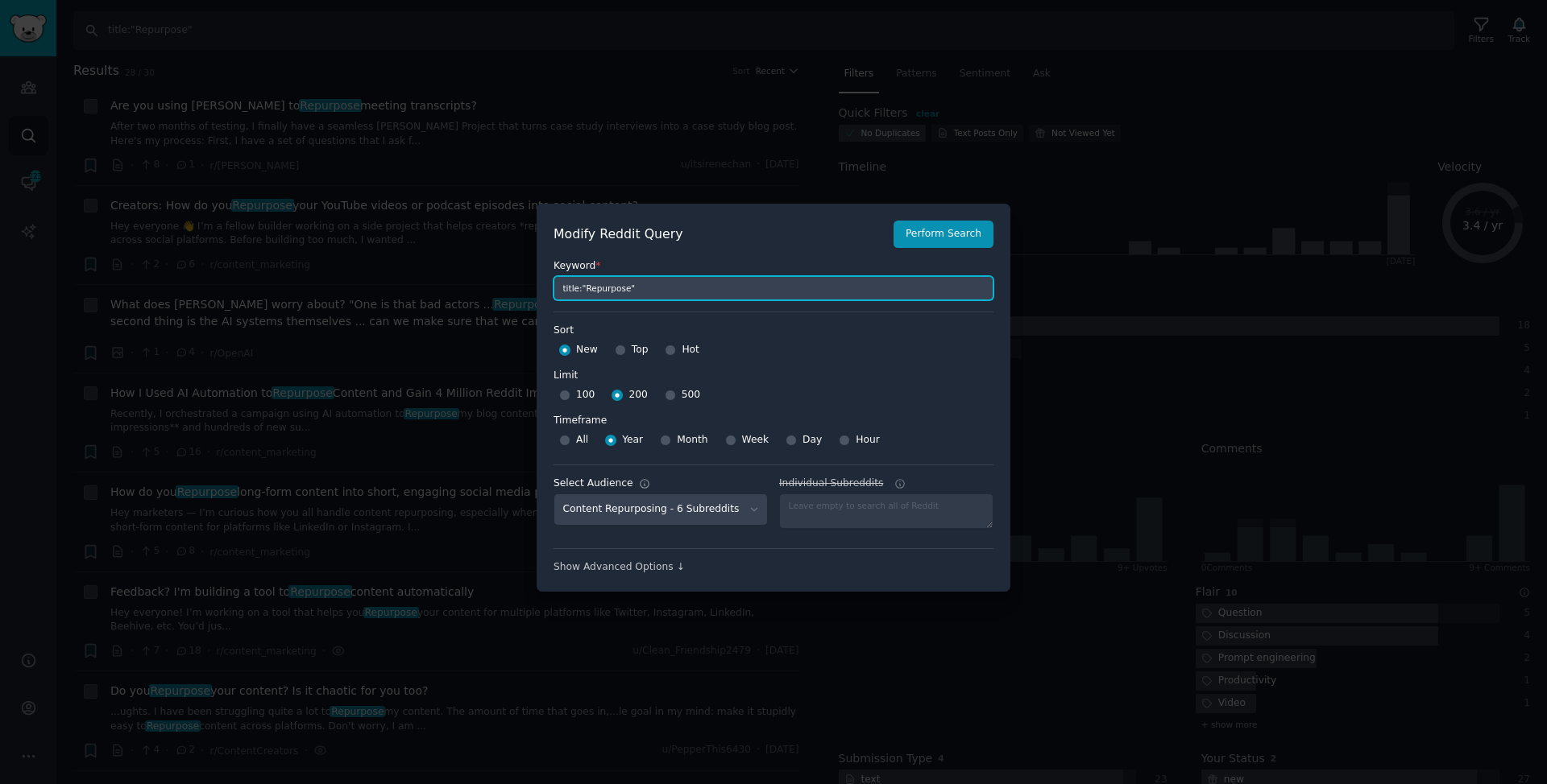
click at [754, 277] on input "title:"Repurpose"" at bounding box center [774, 288] width 440 height 25
click at [754, 285] on input "title:"Repurpose"" at bounding box center [774, 288] width 440 height 25
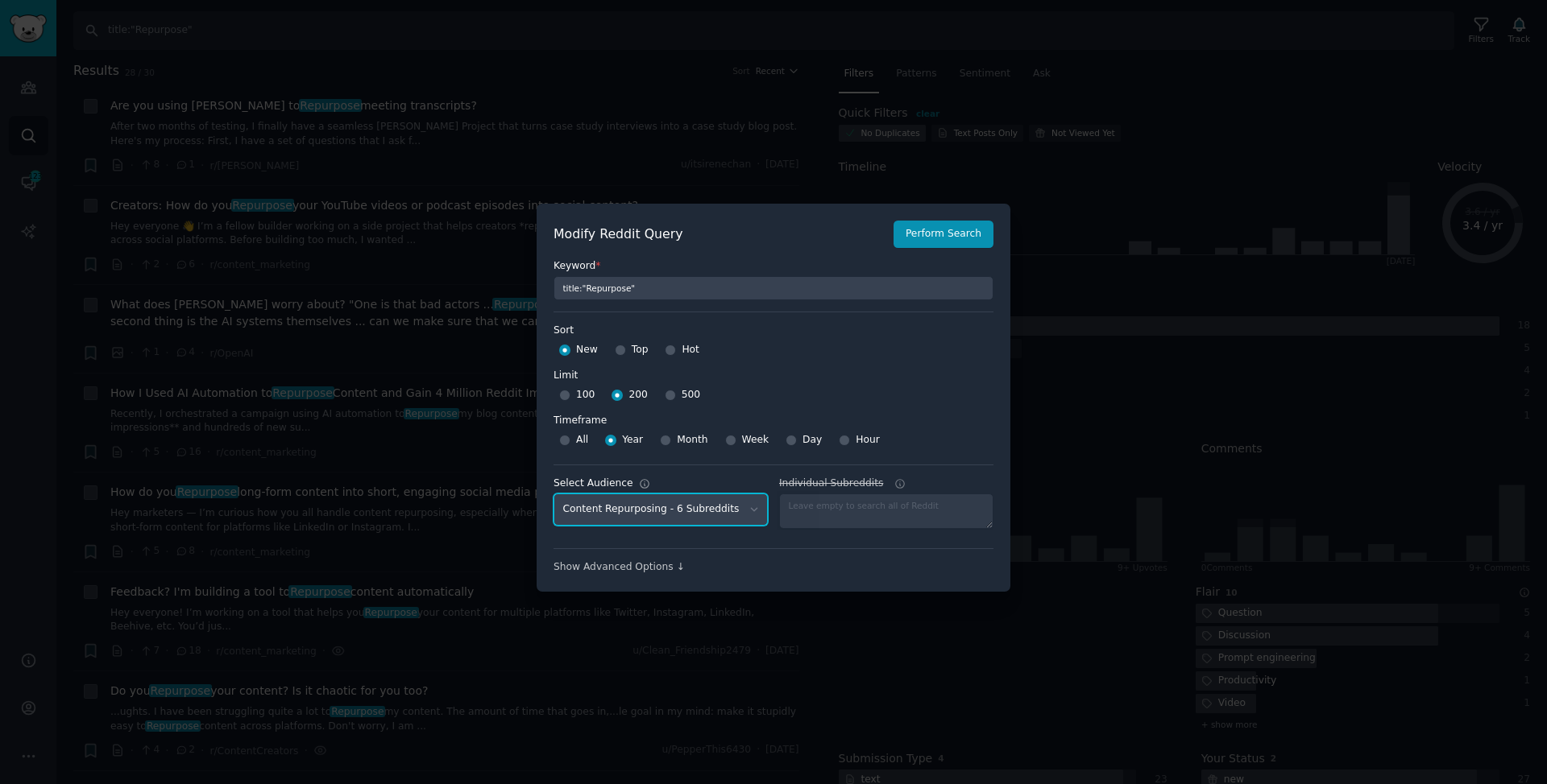
click at [738, 515] on select "No audience - Searching all of Reddit n8n - 3 Subreddits [DOMAIN_NAME] - 3 Subr…" at bounding box center [661, 510] width 215 height 33
click at [554, 493] on select "No audience - Searching all of Reddit n8n - 3 Subreddits [DOMAIN_NAME] - 3 Subr…" at bounding box center [661, 510] width 215 height 33
click at [656, 559] on div "Show Advanced Options ↓" at bounding box center [774, 561] width 440 height 26
click at [651, 566] on div "Show Advanced Options ↓" at bounding box center [774, 568] width 440 height 15
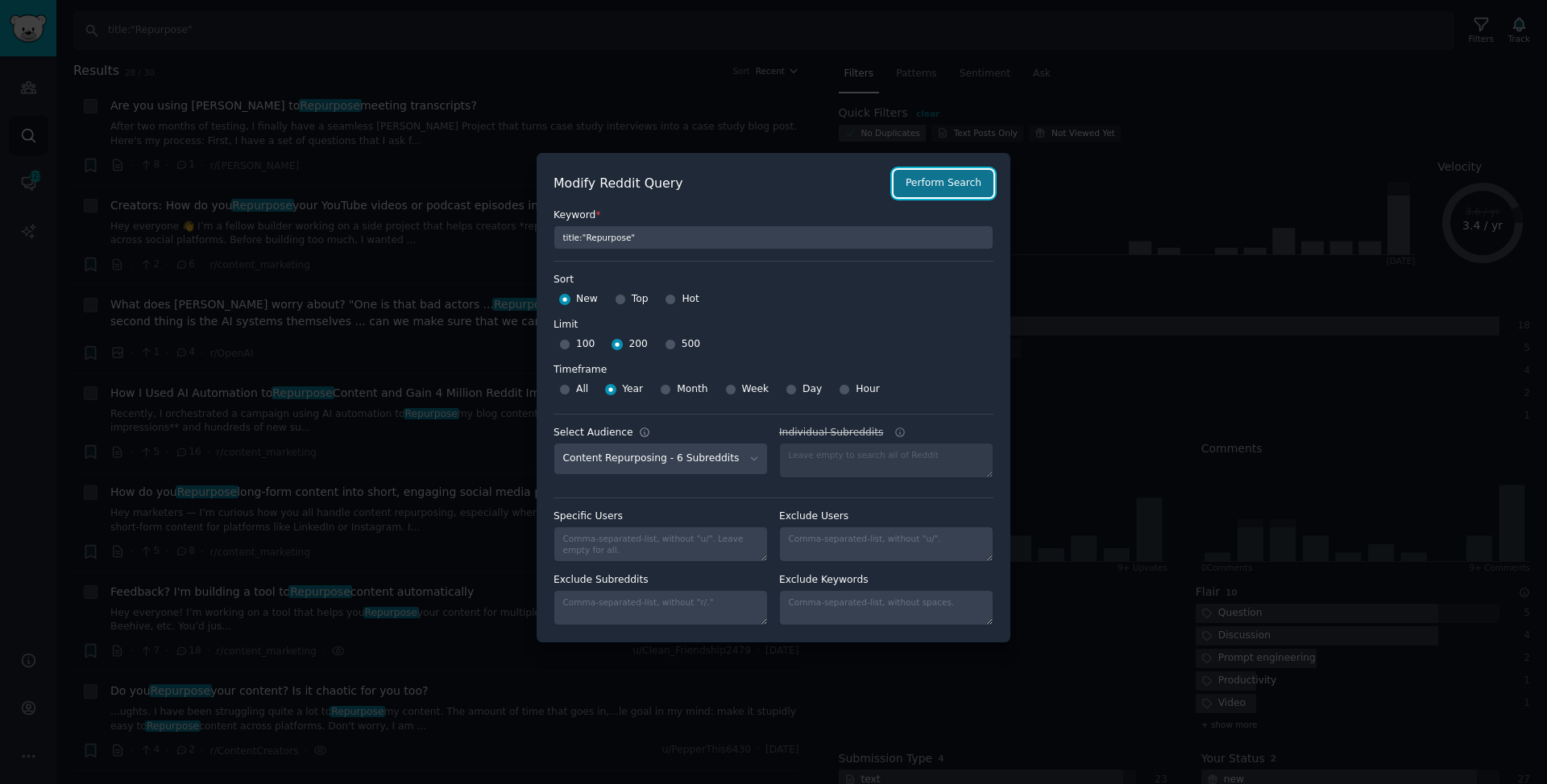
click at [923, 173] on button "Perform Search" at bounding box center [943, 184] width 100 height 27
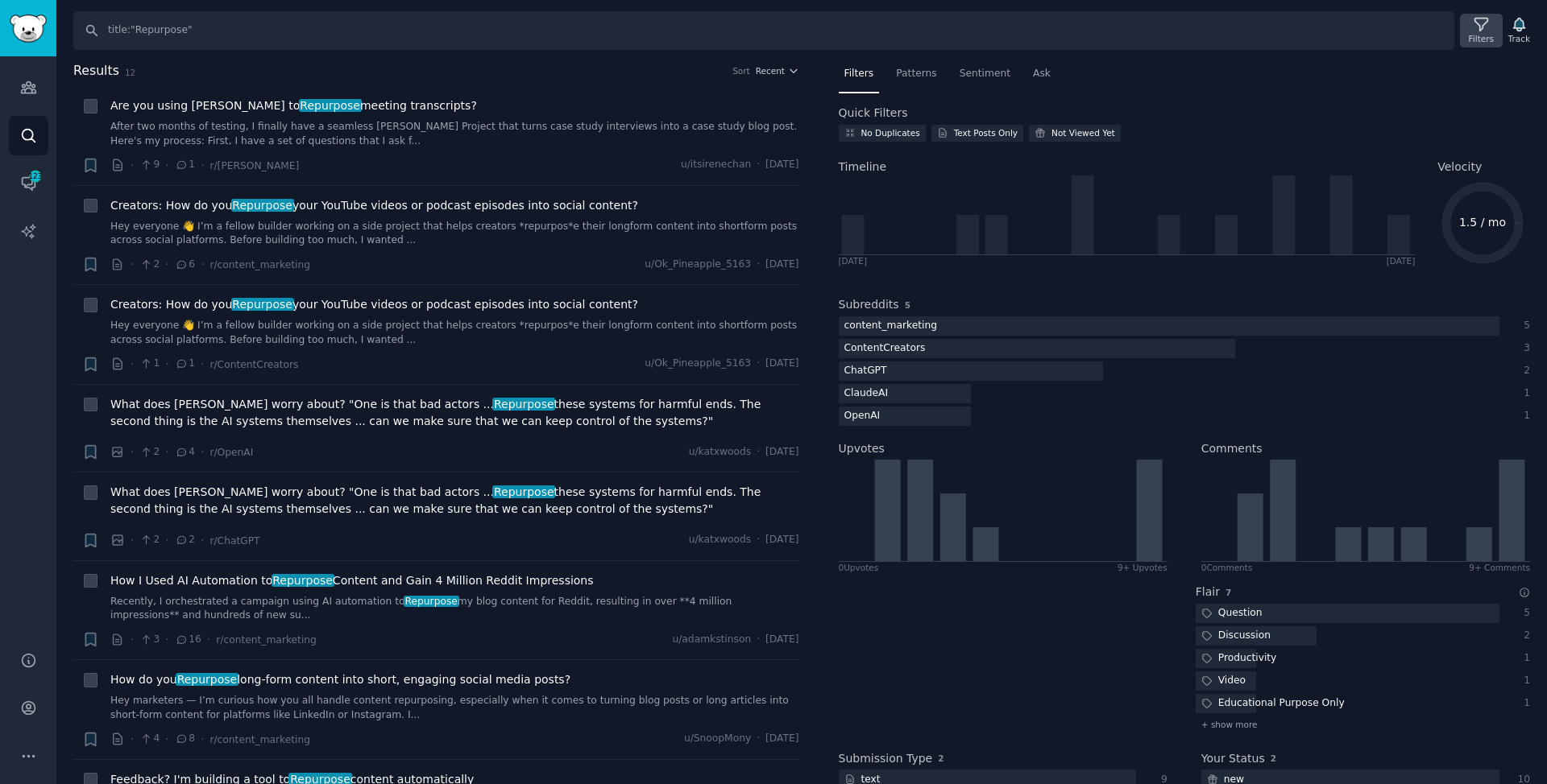
click at [1484, 35] on div "Filters" at bounding box center [1481, 38] width 25 height 11
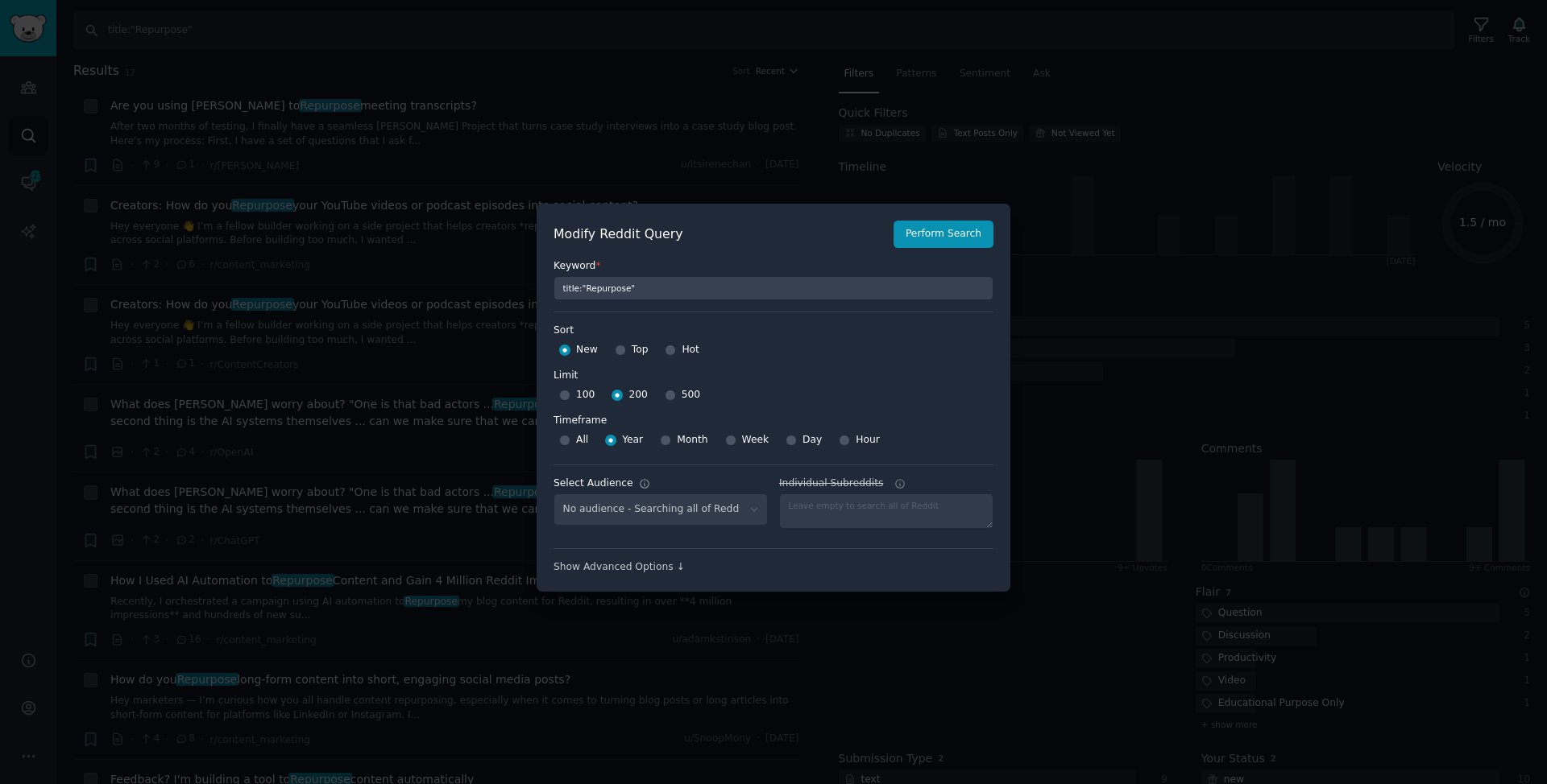
drag, startPoint x: 1178, startPoint y: 273, endPoint x: 1211, endPoint y: 265, distance: 34.0
click at [1178, 273] on div at bounding box center [774, 392] width 1547 height 784
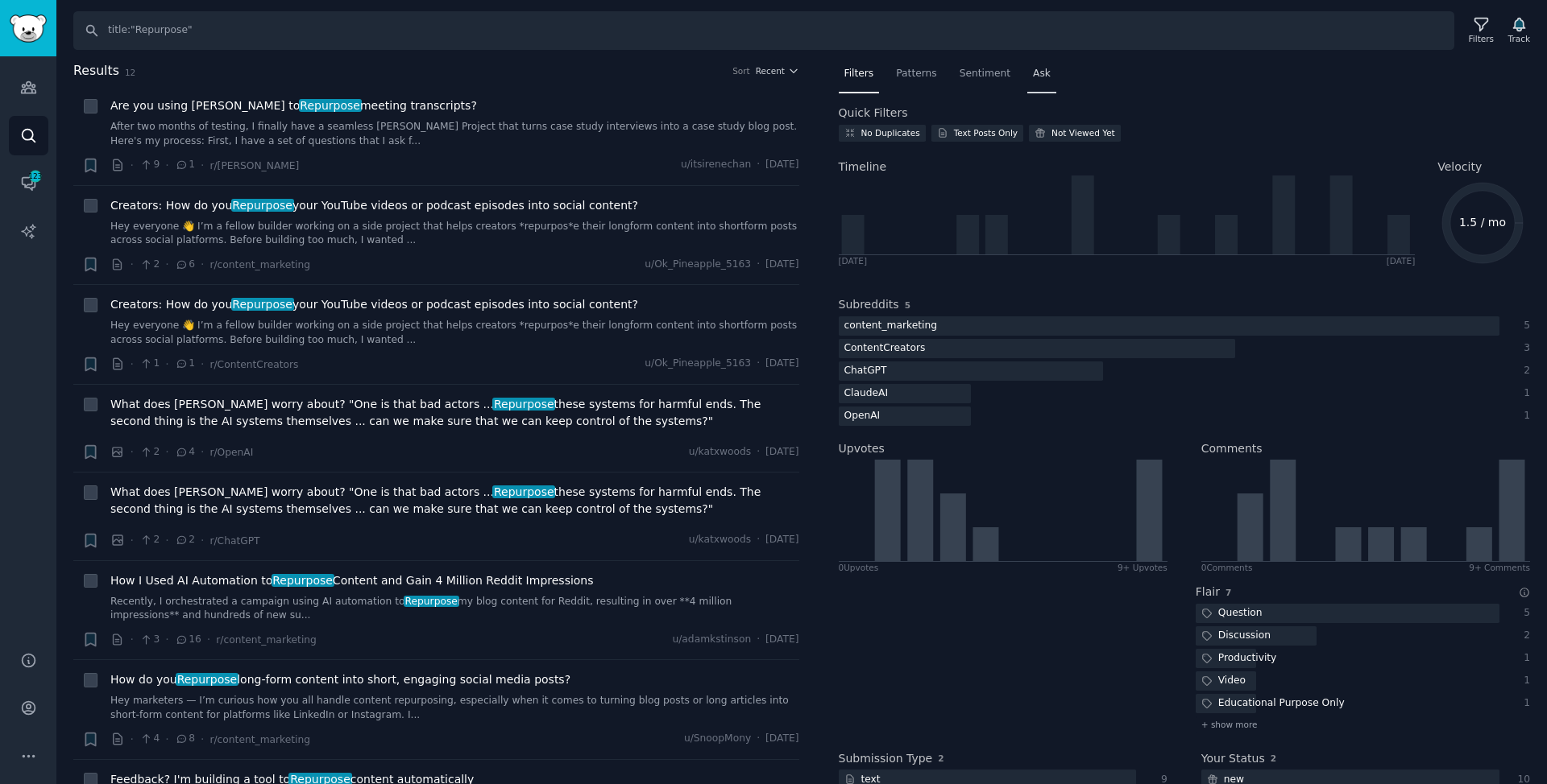
click at [1033, 75] on span "Ask" at bounding box center [1043, 74] width 18 height 15
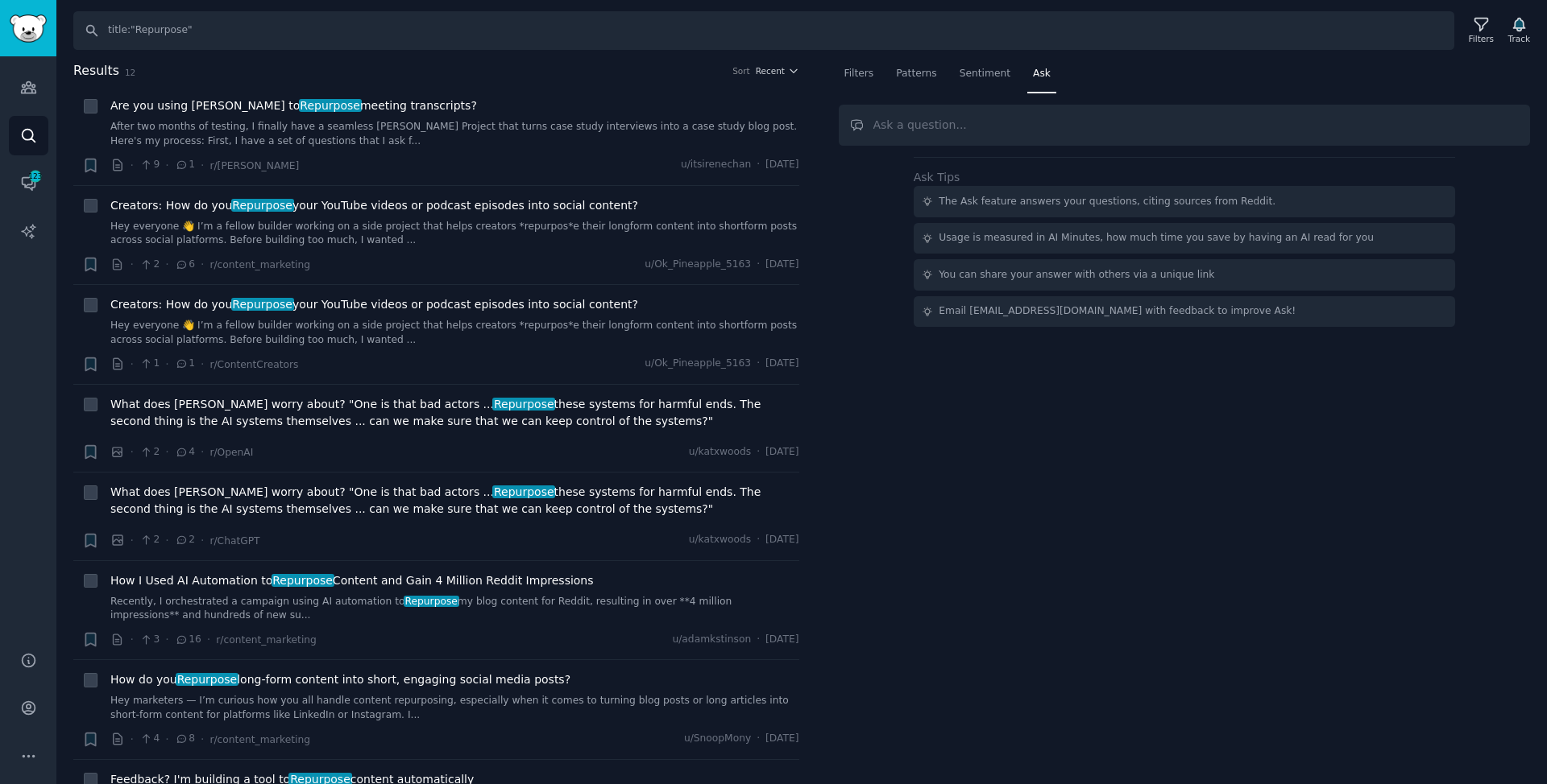
click at [1009, 188] on div "The Ask feature answers your questions, citing sources from Reddit." at bounding box center [1184, 202] width 542 height 32
click at [1007, 195] on div "The Ask feature answers your questions, citing sources from Reddit." at bounding box center [1107, 203] width 337 height 15
click at [968, 103] on div "Filters Patterns Sentiment Ask Ask Tips The Ask feature answers your questions,…" at bounding box center [1185, 194] width 693 height 266
click at [966, 81] on div "Sentiment" at bounding box center [985, 77] width 62 height 33
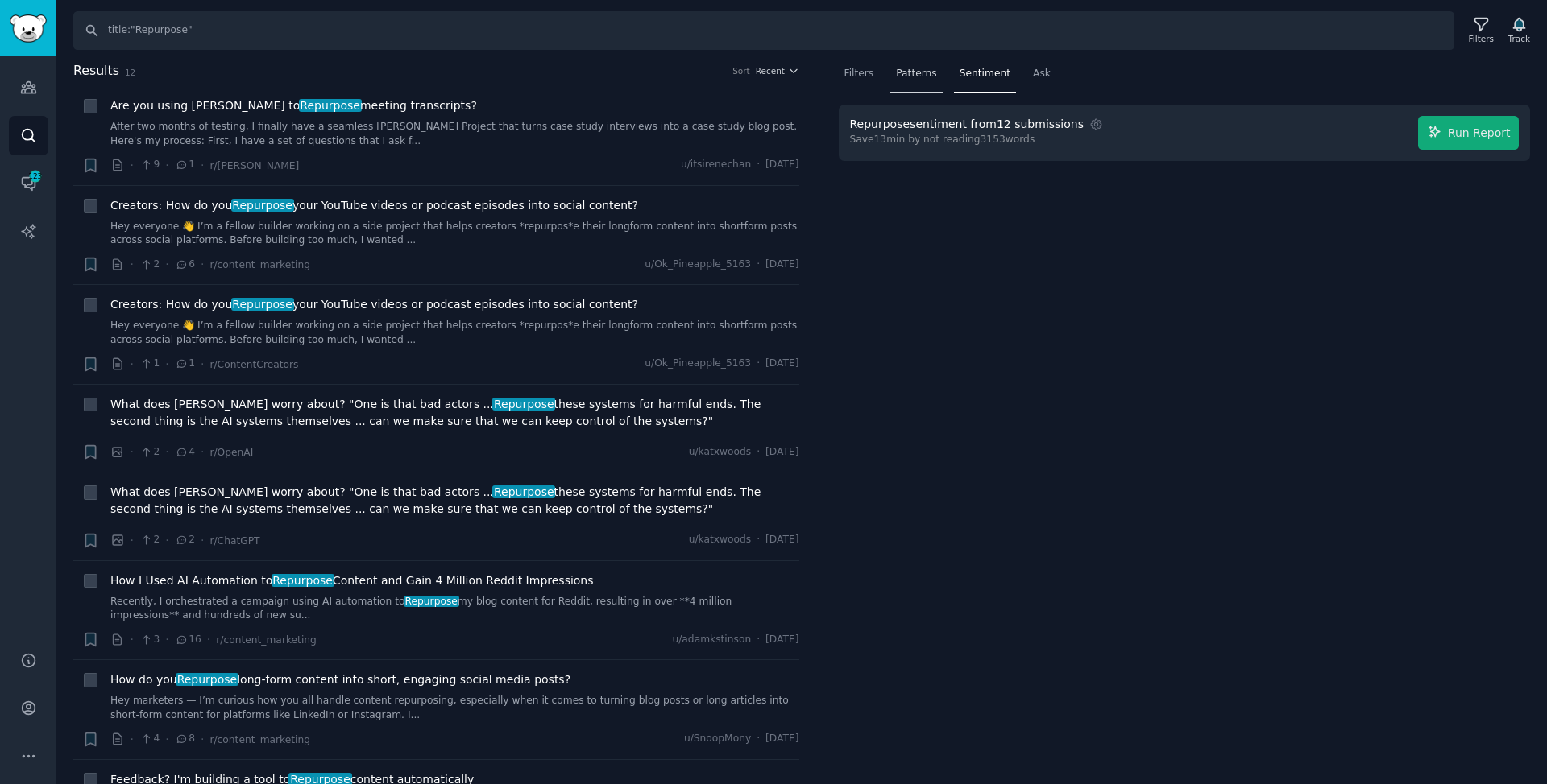
click at [925, 84] on div "Patterns" at bounding box center [916, 77] width 52 height 33
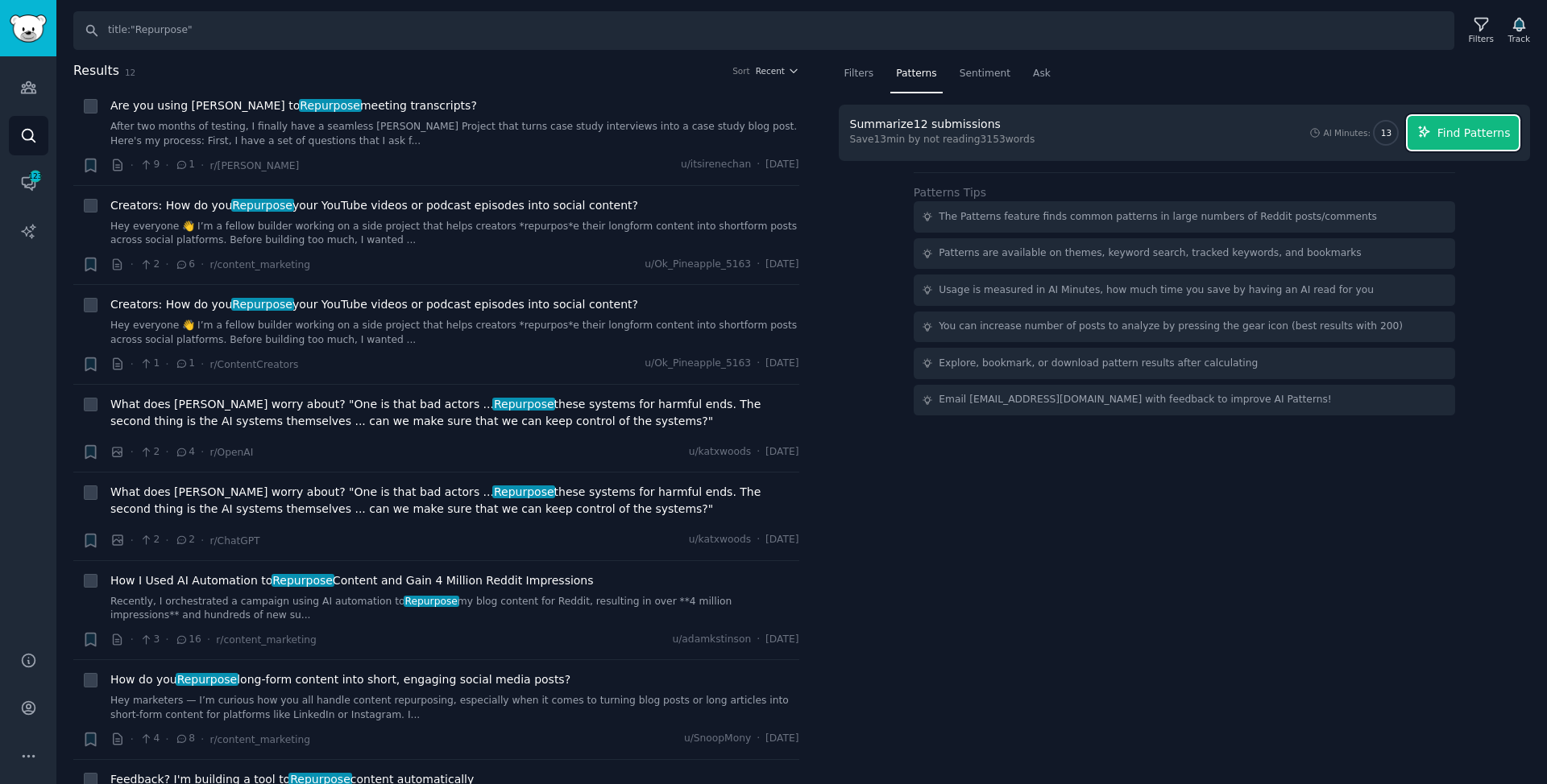
click at [1483, 123] on button "Find Patterns" at bounding box center [1463, 133] width 111 height 34
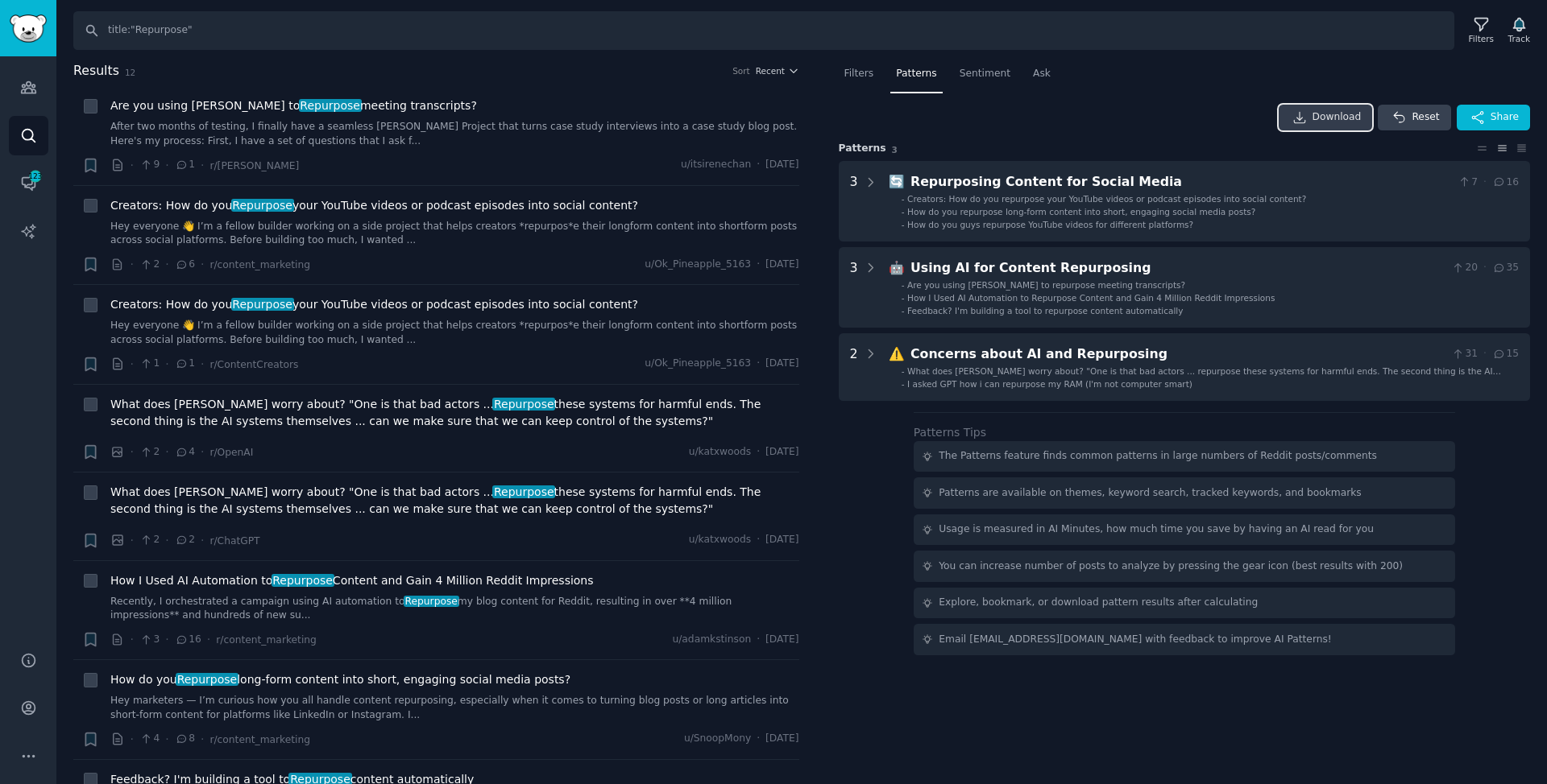
click at [1312, 123] on link "Download" at bounding box center [1326, 117] width 95 height 25
click at [125, 67] on span "12" at bounding box center [130, 72] width 11 height 10
click at [25, 94] on icon "Sidebar" at bounding box center [28, 87] width 17 height 17
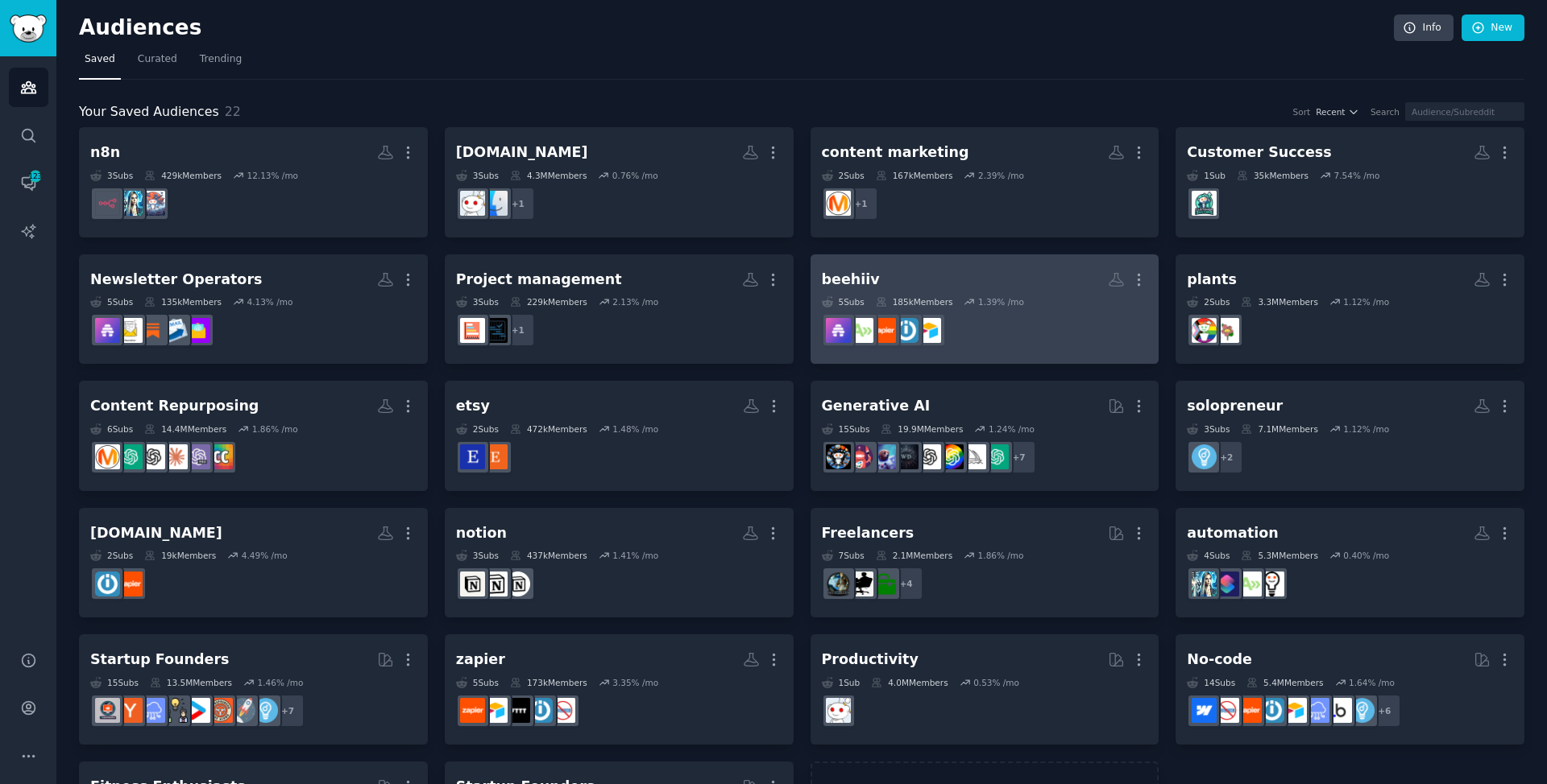
click at [972, 258] on link "beehiiv More 5 Sub s 185k Members 1.39 % /mo" at bounding box center [985, 309] width 349 height 110
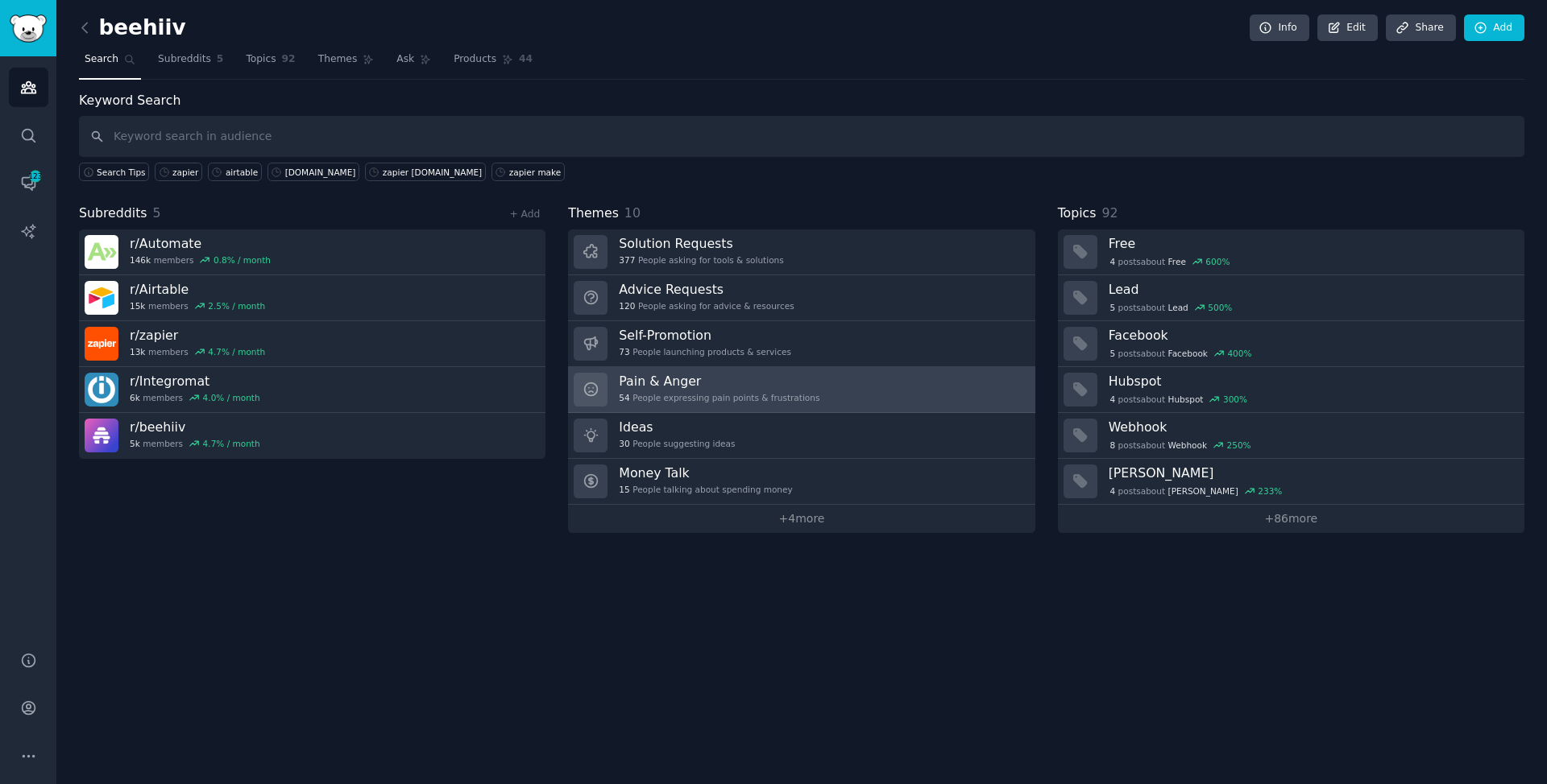
click at [951, 367] on link "Pain & Anger 54 People expressing pain points & frustrations" at bounding box center [801, 390] width 466 height 46
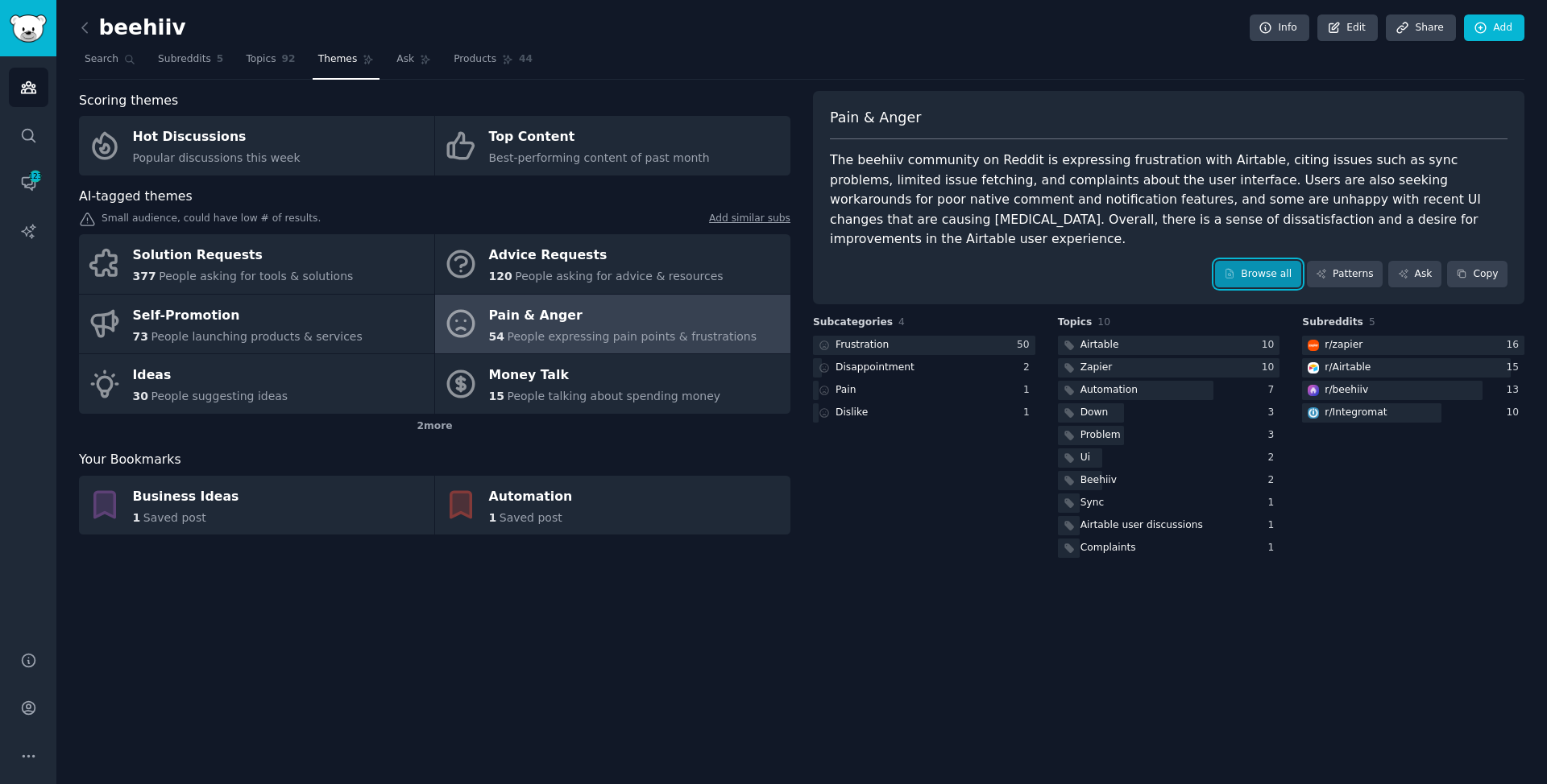
click at [1280, 263] on link "Browse all" at bounding box center [1258, 274] width 86 height 27
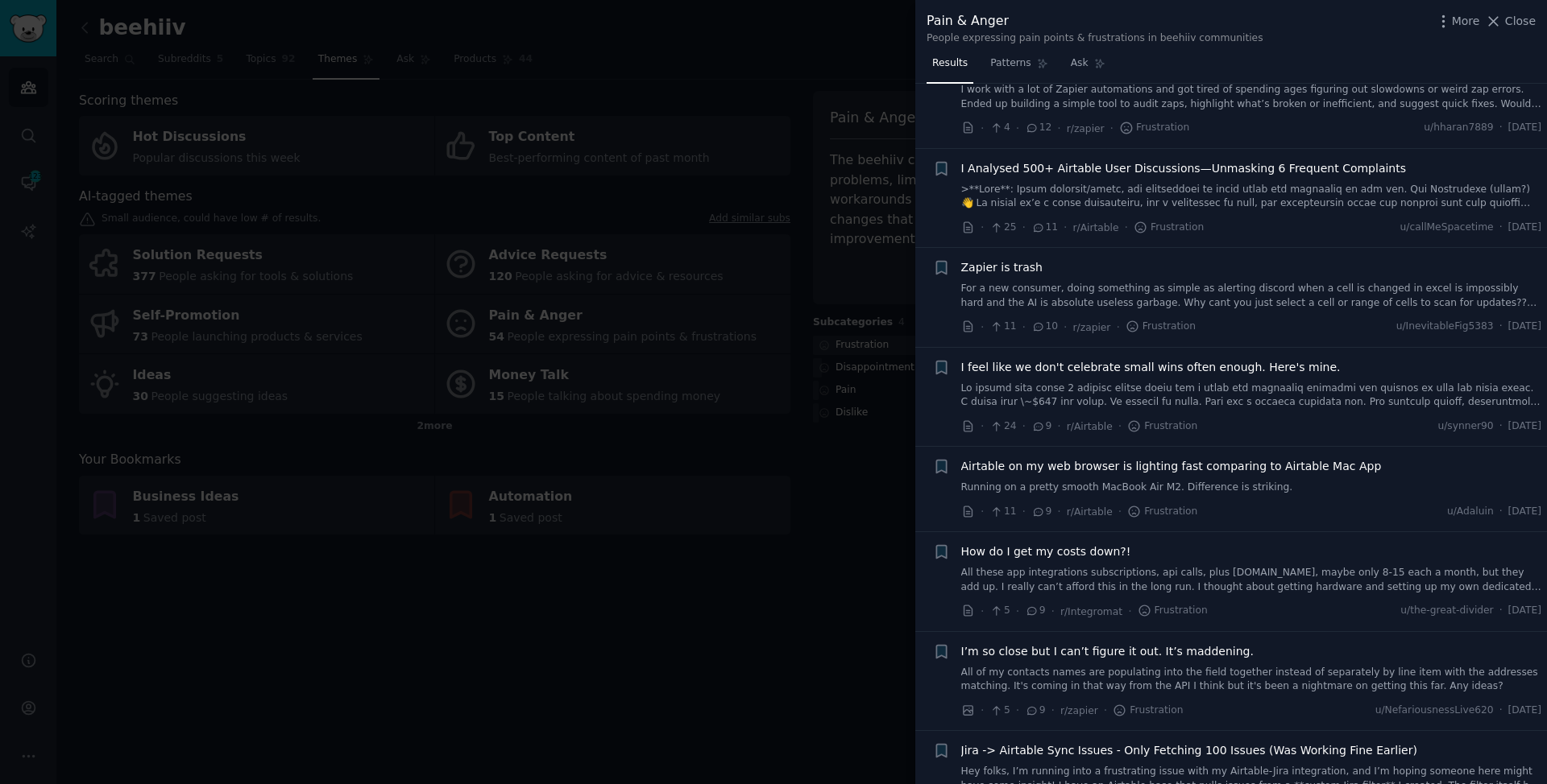
scroll to position [1723, 0]
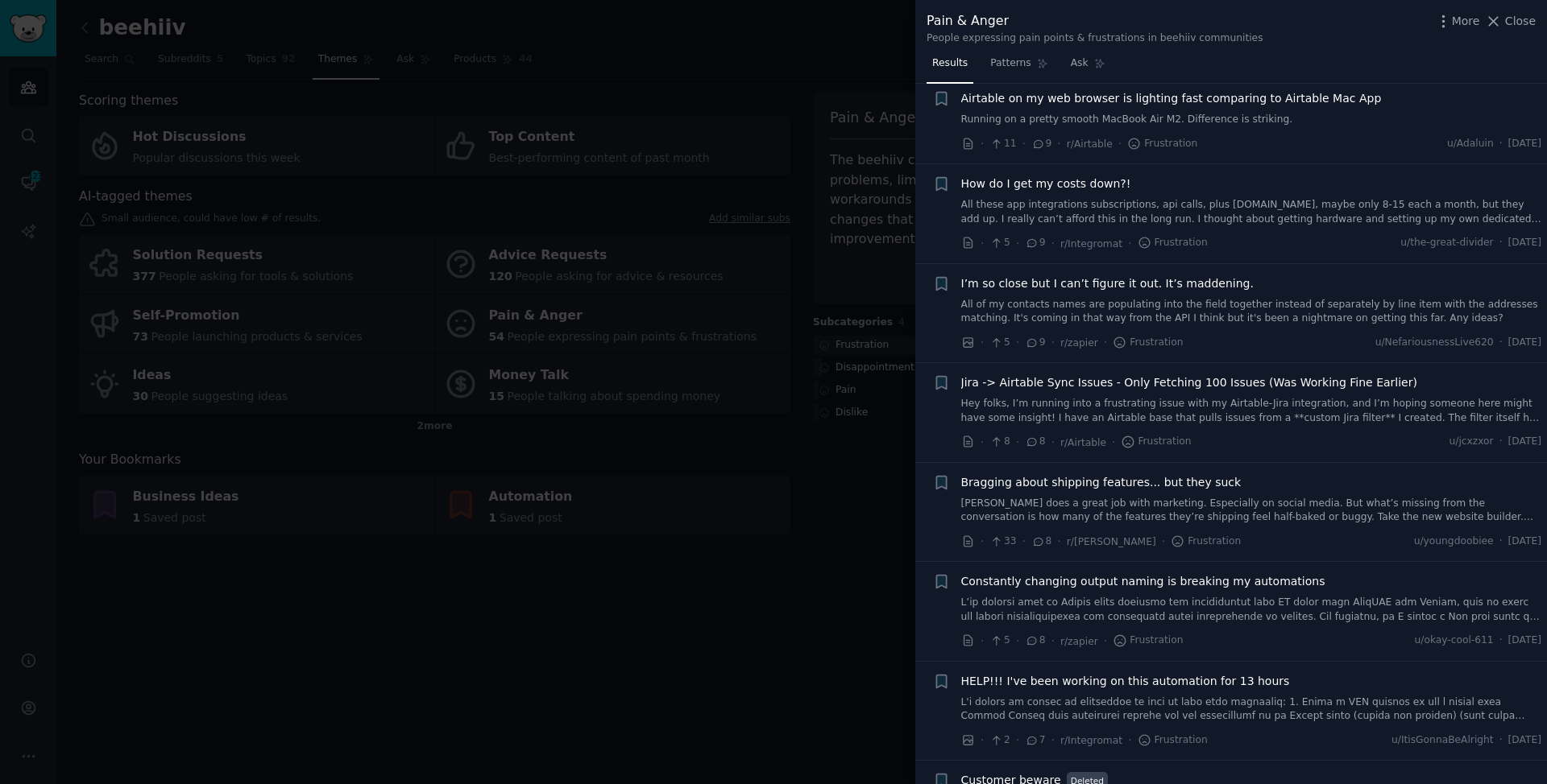
click at [570, 231] on div at bounding box center [774, 392] width 1547 height 784
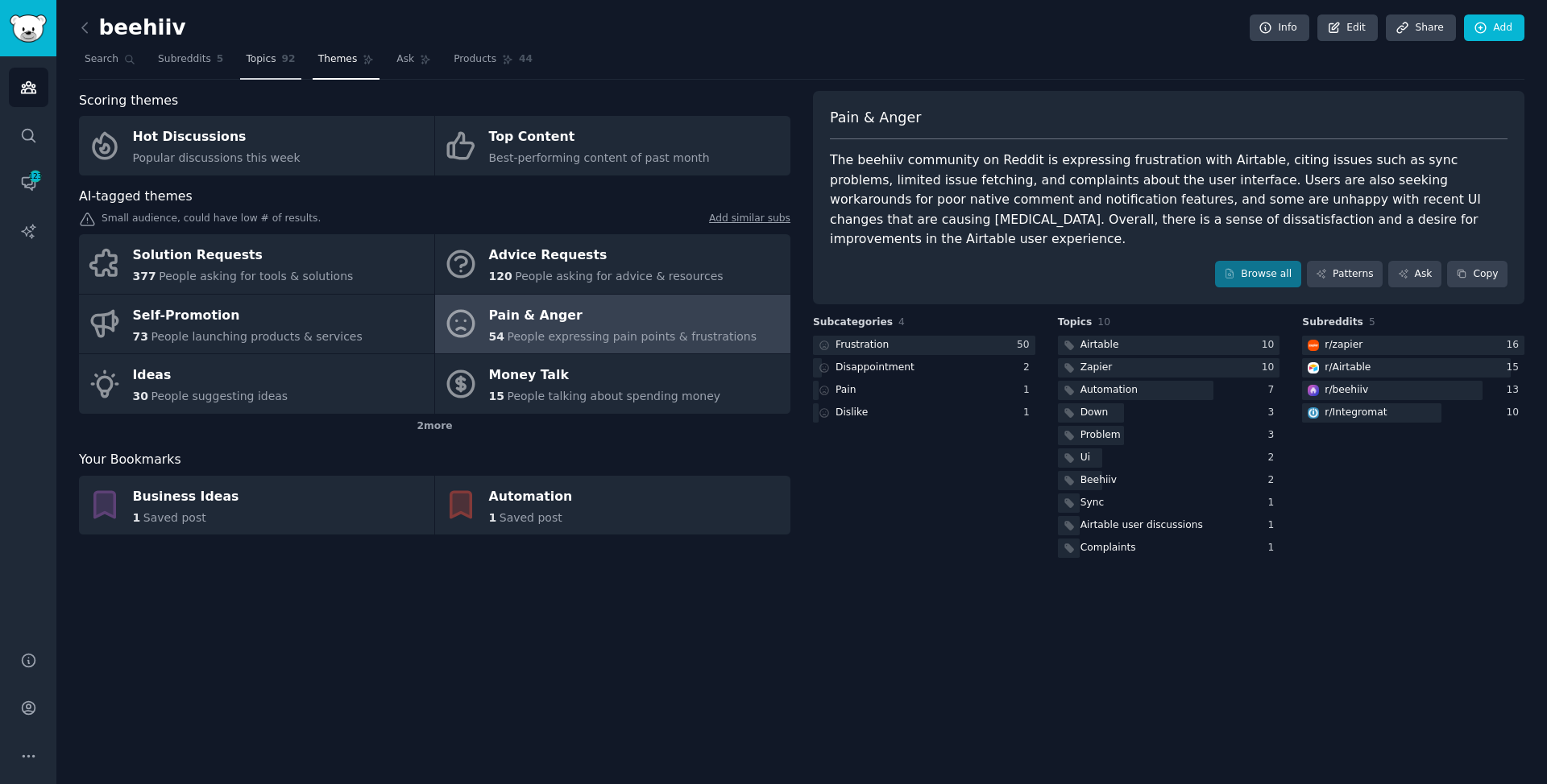
click at [253, 62] on span "Topics" at bounding box center [260, 60] width 30 height 15
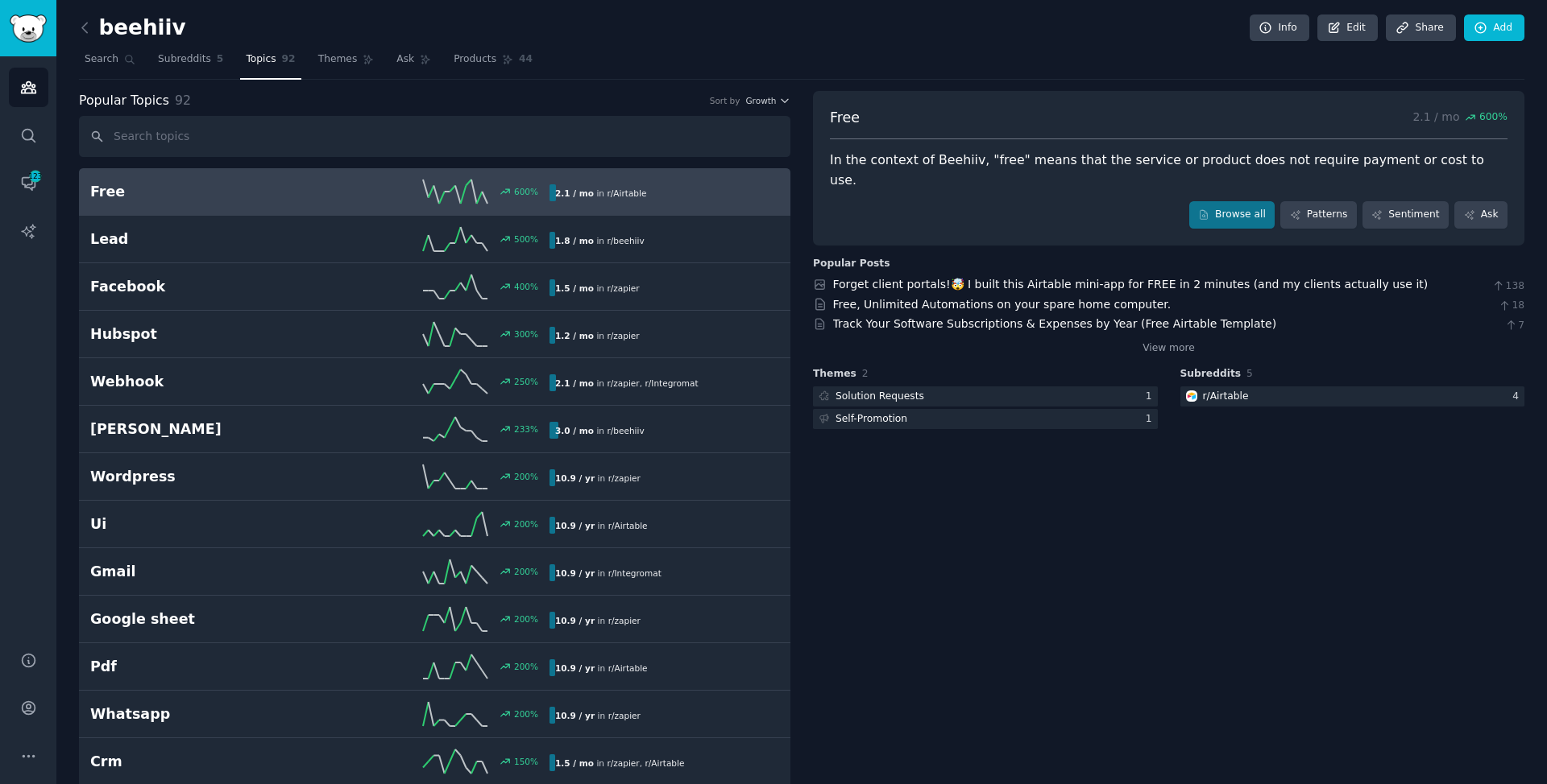
click at [323, 131] on input "text" at bounding box center [434, 136] width 712 height 41
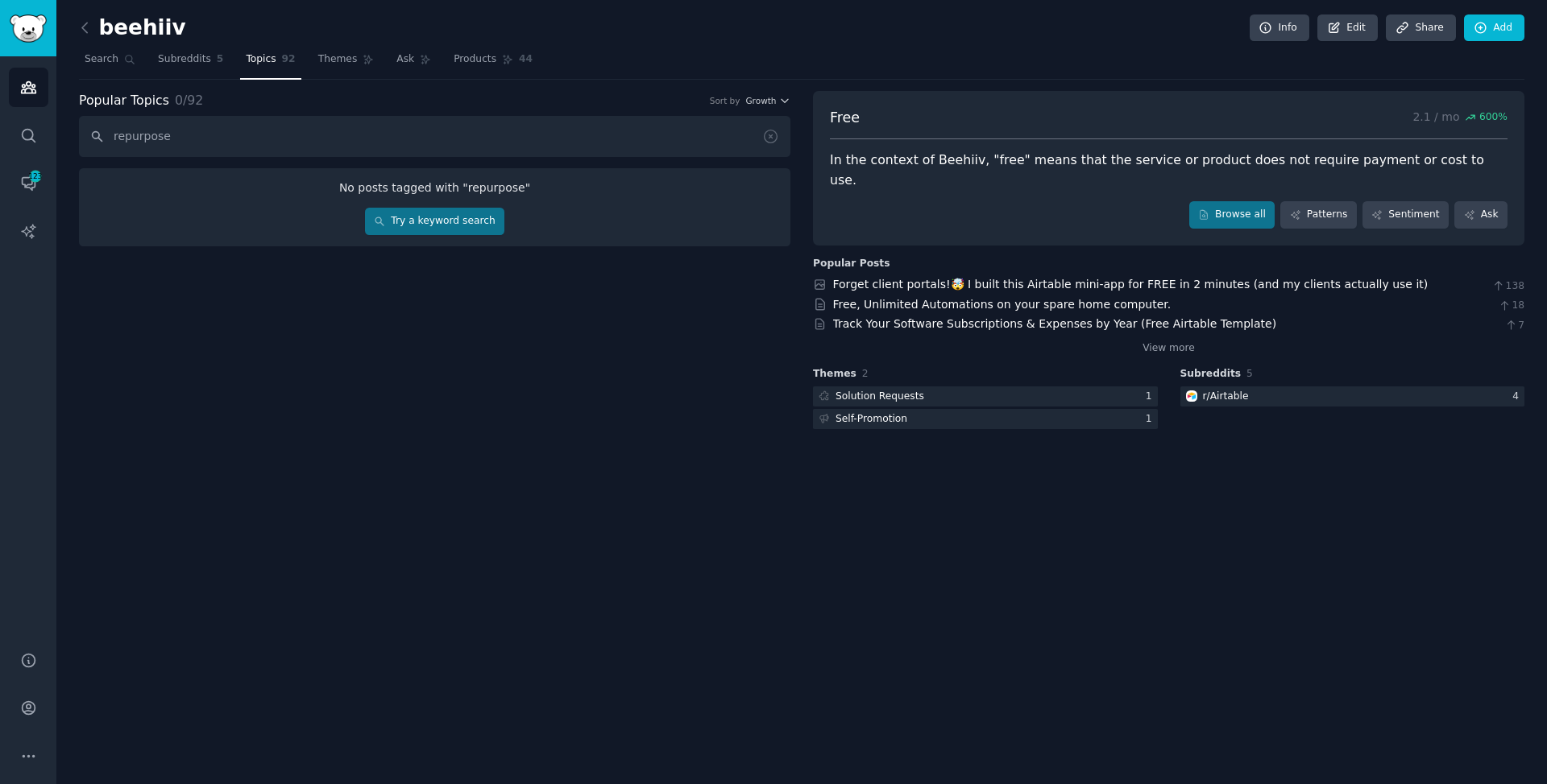
type input "repurpose"
click at [464, 231] on link "Try a keyword search" at bounding box center [434, 222] width 139 height 27
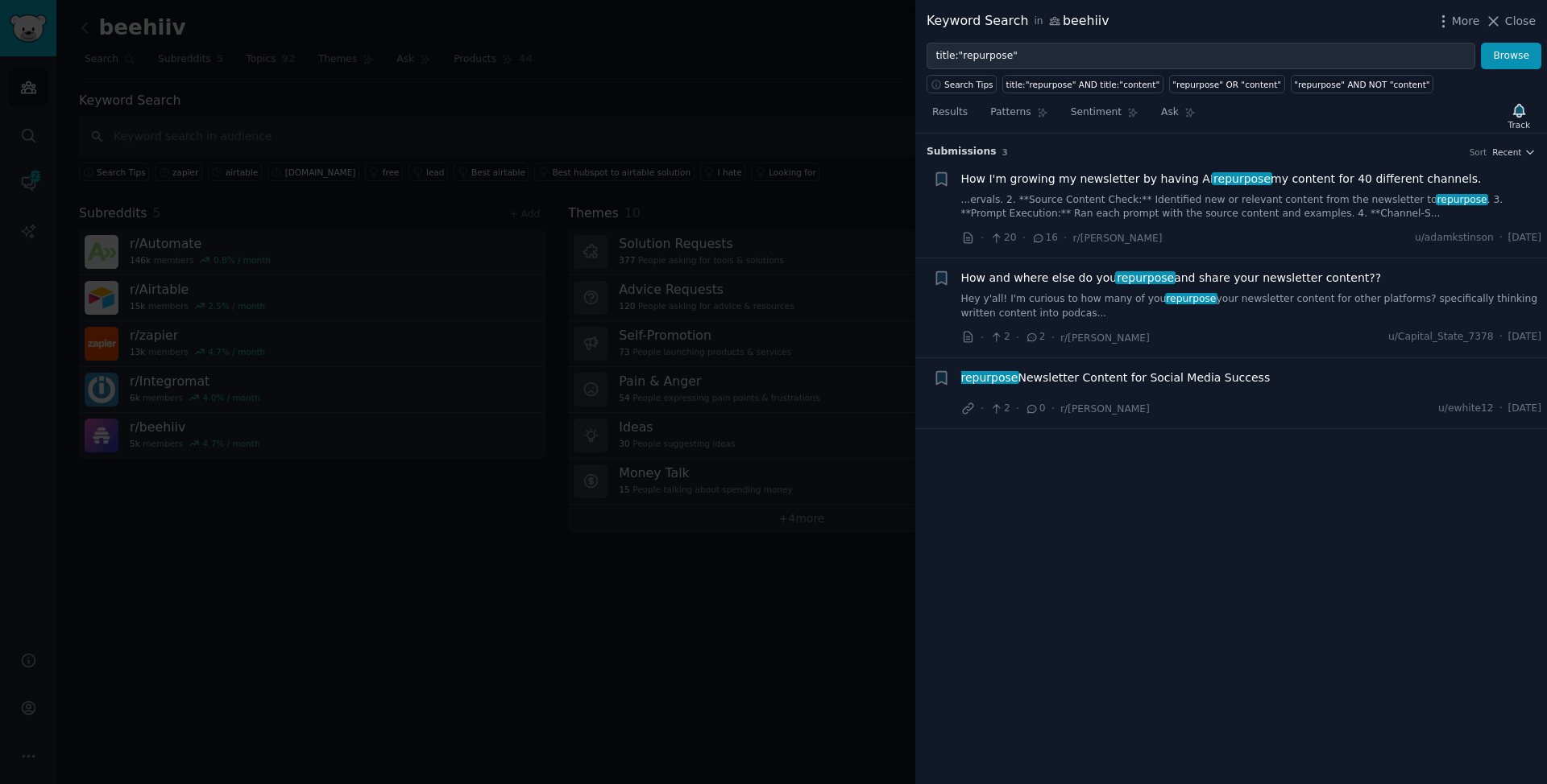
click at [655, 143] on div at bounding box center [774, 392] width 1547 height 784
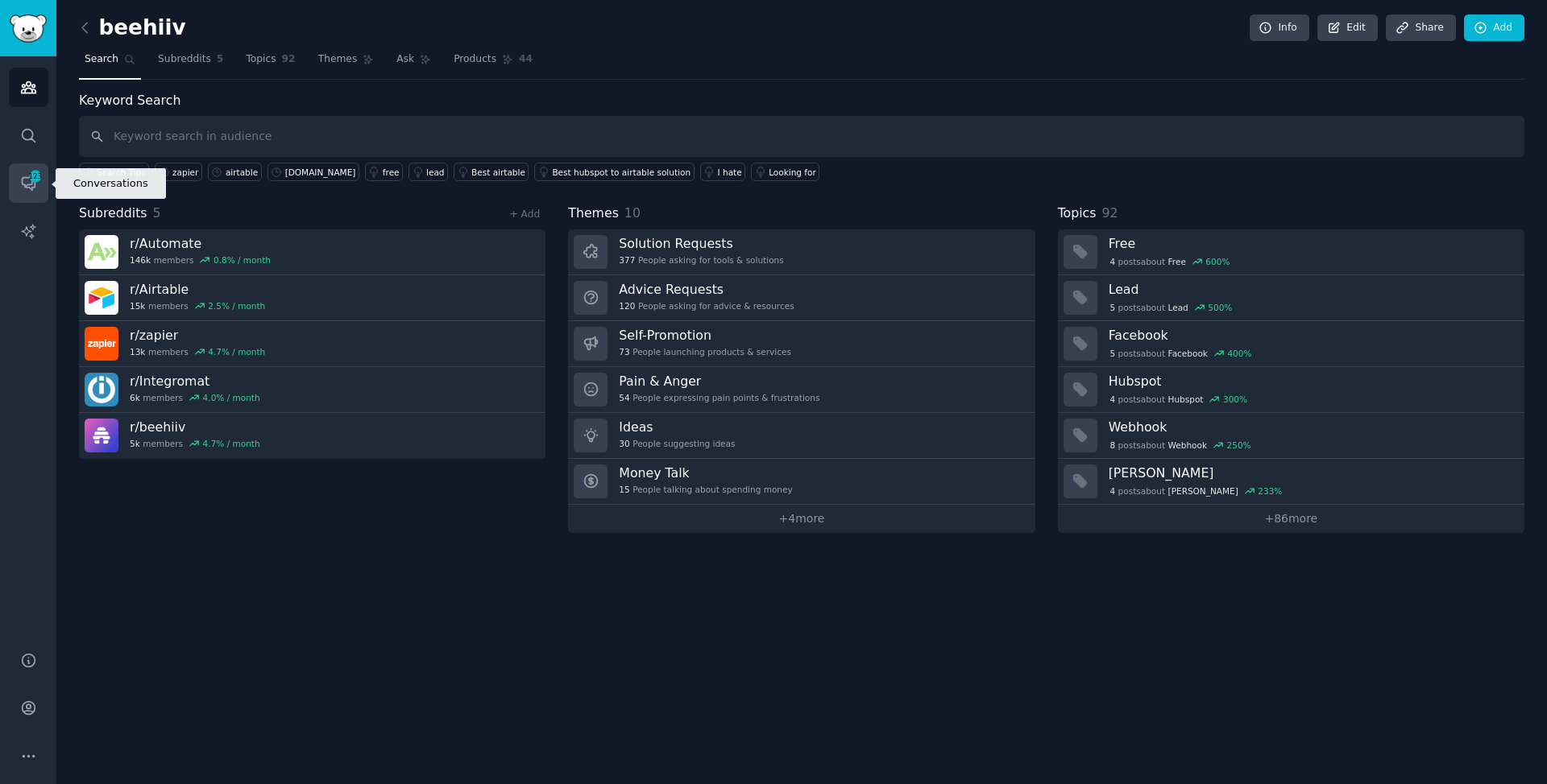
click at [38, 175] on span "123" at bounding box center [35, 176] width 15 height 11
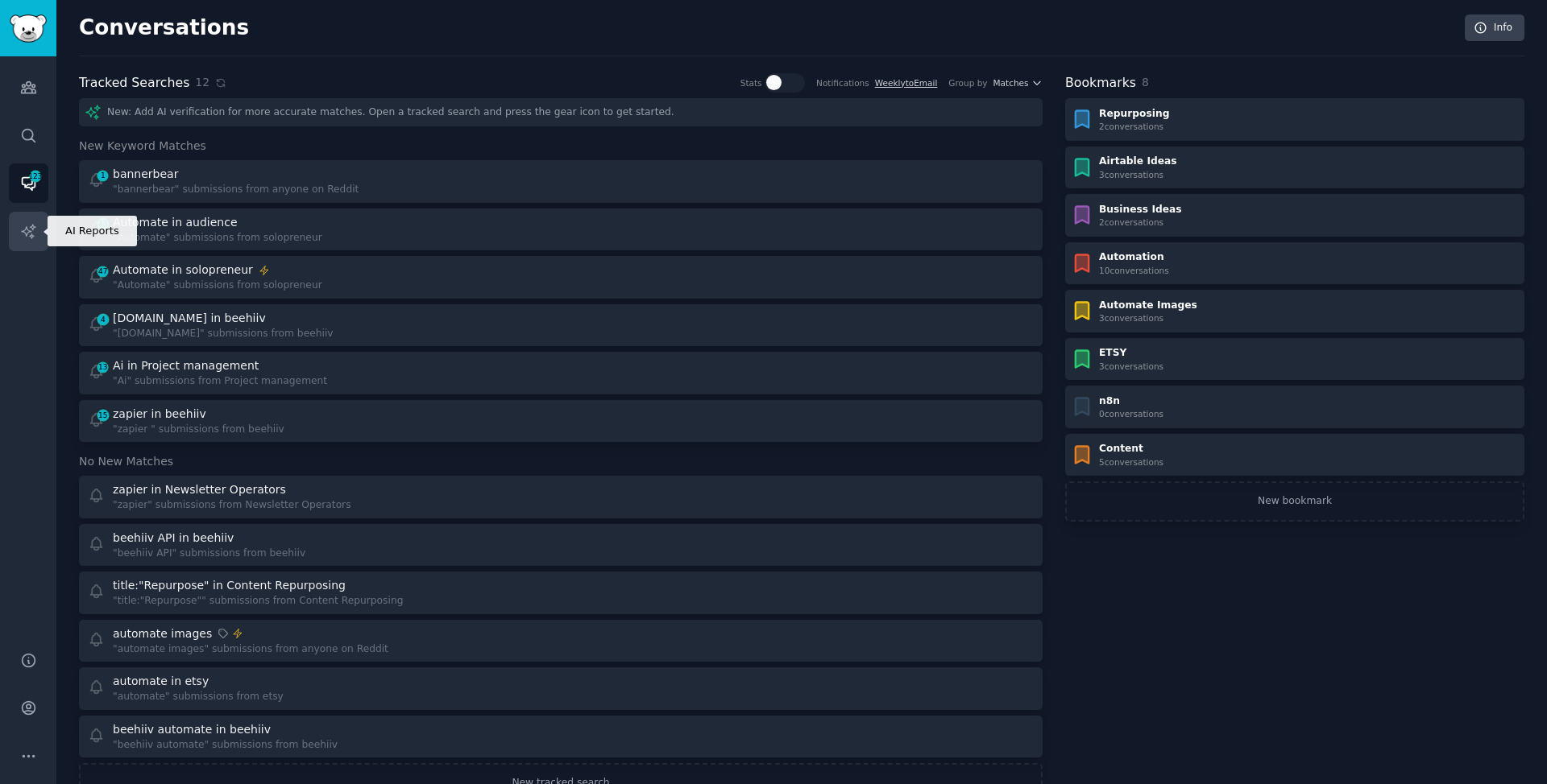
click at [31, 228] on icon "Sidebar" at bounding box center [28, 232] width 17 height 17
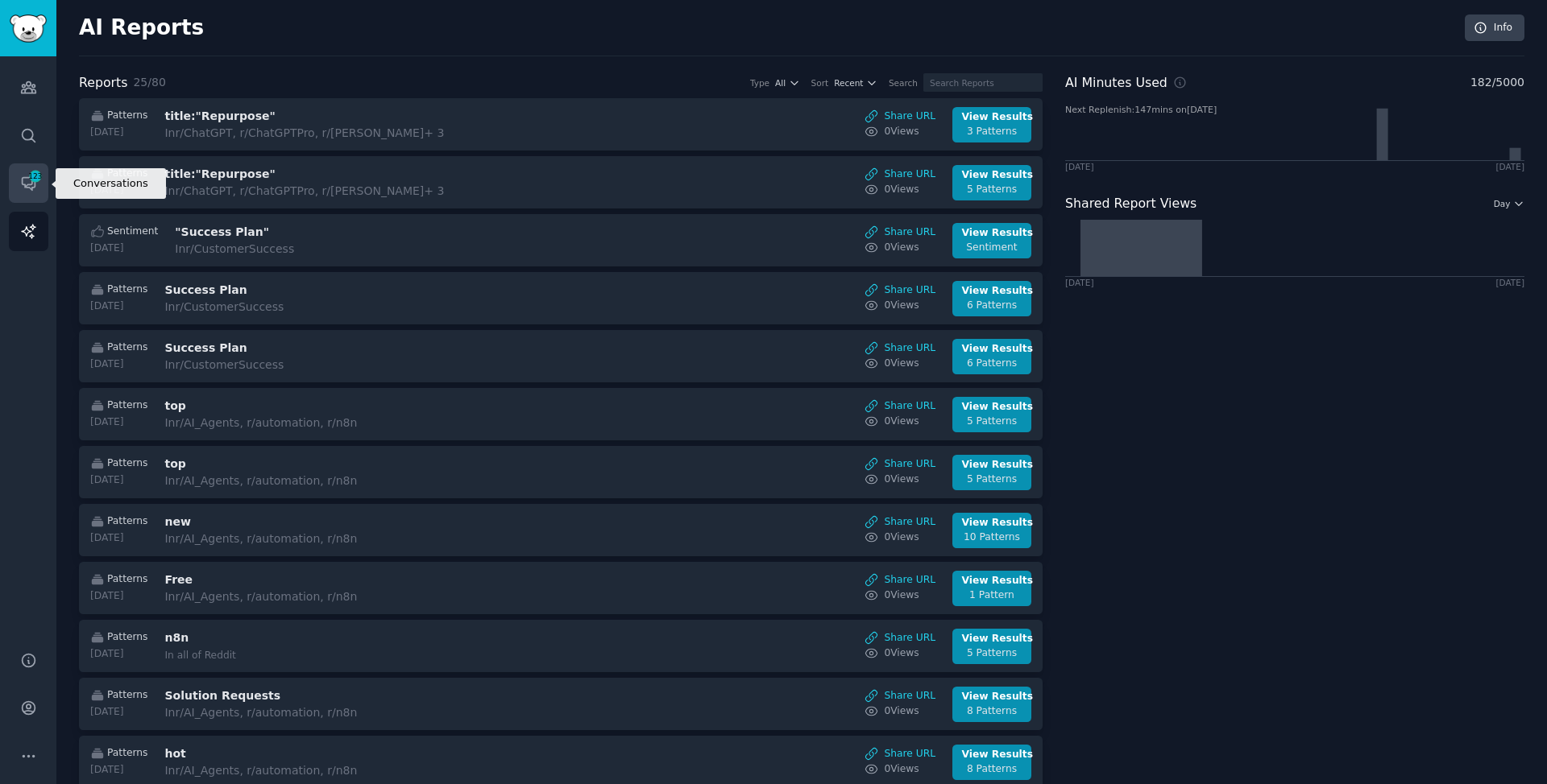
click at [35, 190] on icon "Sidebar" at bounding box center [28, 183] width 17 height 17
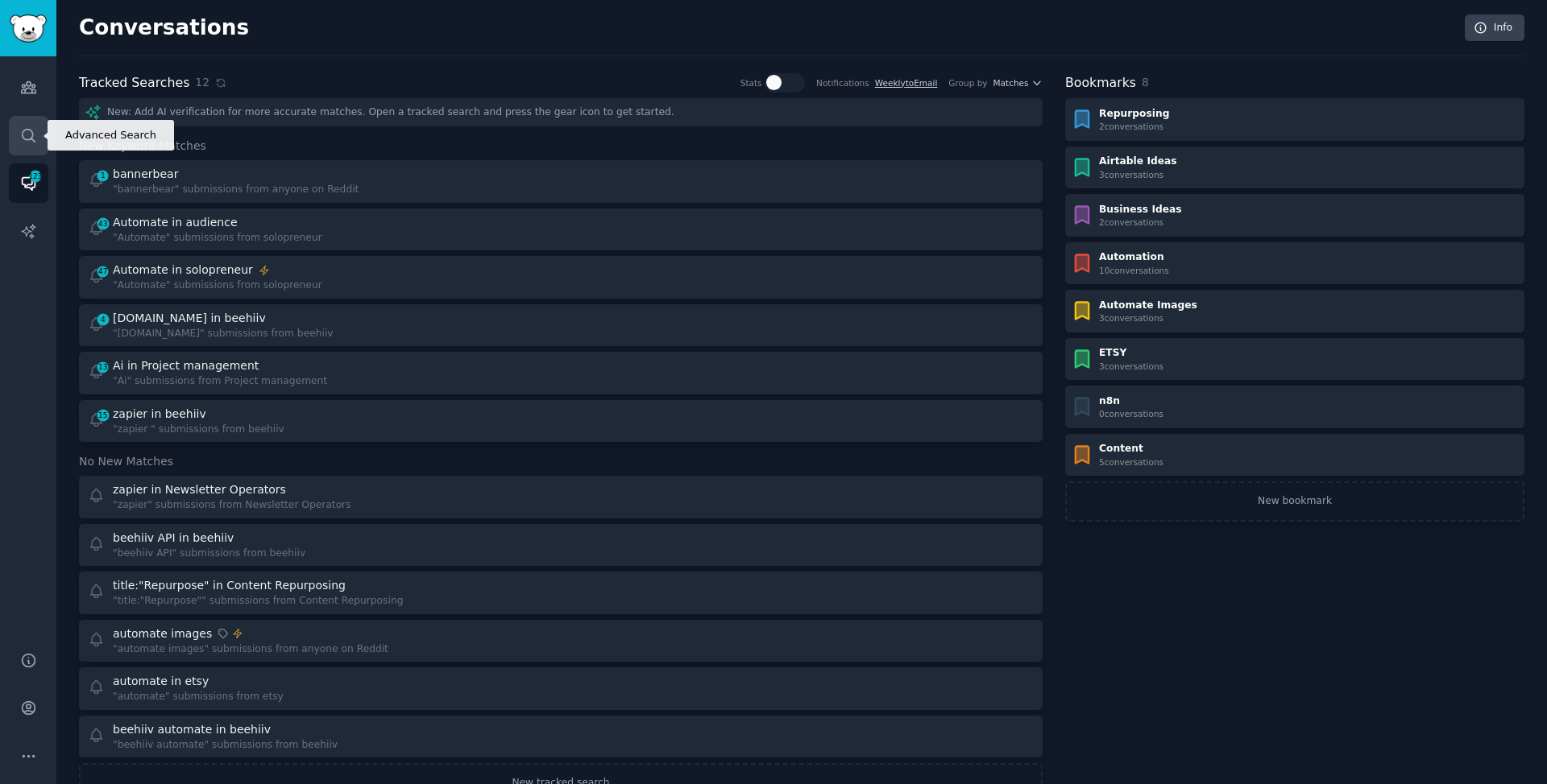
click at [34, 124] on link "Search" at bounding box center [28, 135] width 39 height 39
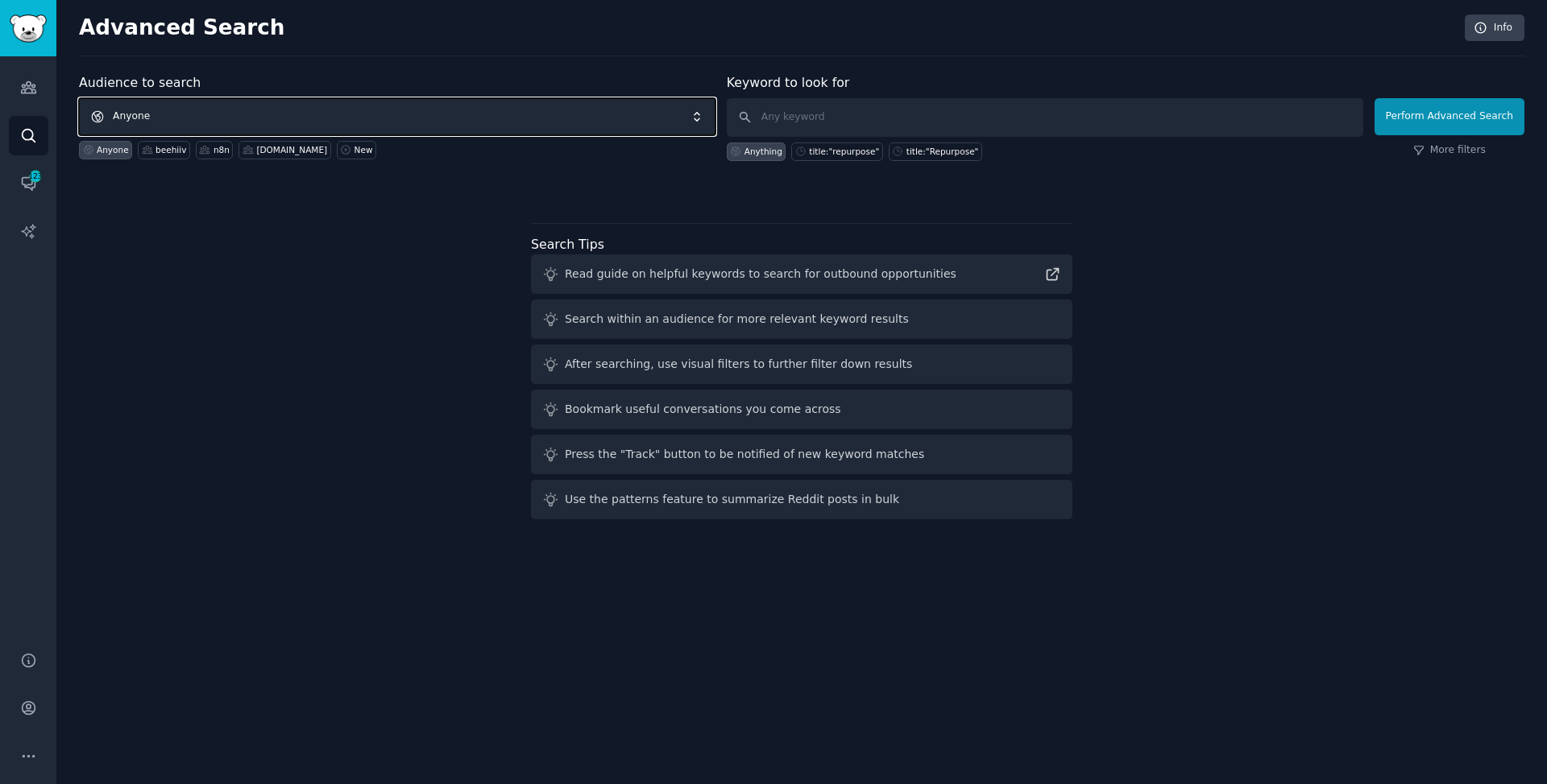
click at [358, 110] on span "Anyone" at bounding box center [397, 116] width 636 height 37
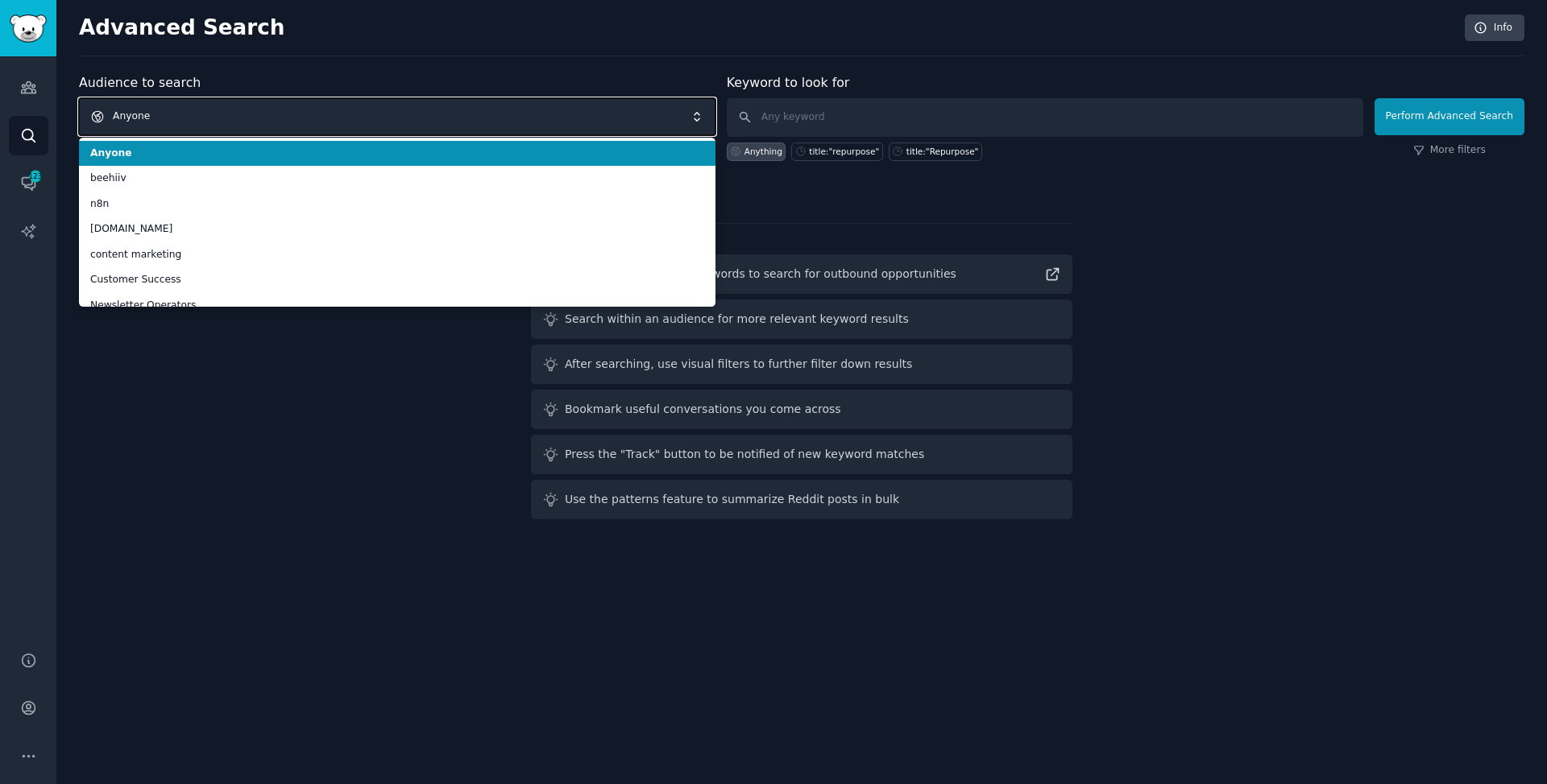
click at [358, 110] on span "Anyone" at bounding box center [397, 116] width 636 height 37
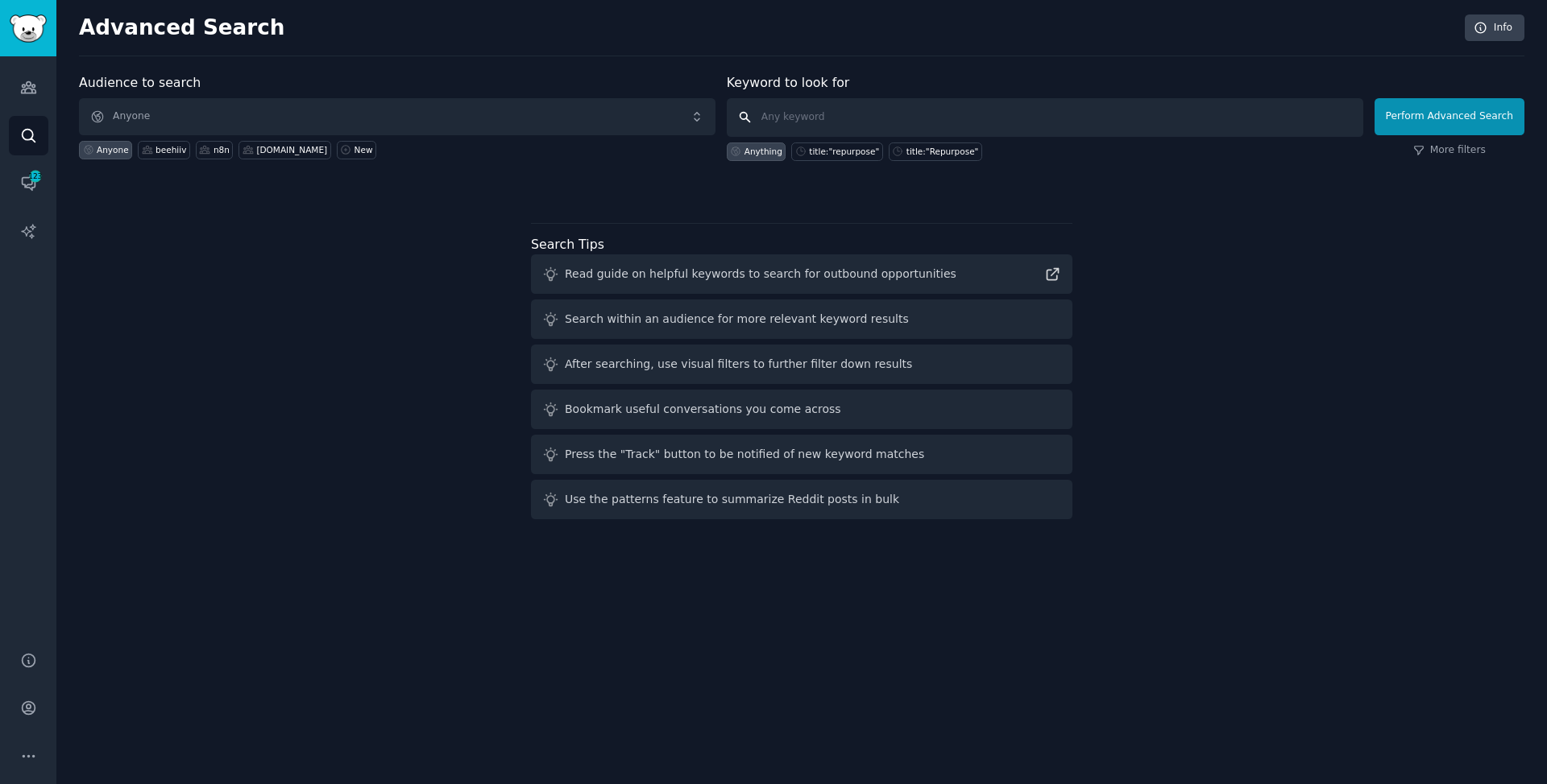
click at [772, 117] on input "text" at bounding box center [1045, 117] width 636 height 39
type input "repurpose"
click button "Perform Advanced Search" at bounding box center [1449, 116] width 150 height 37
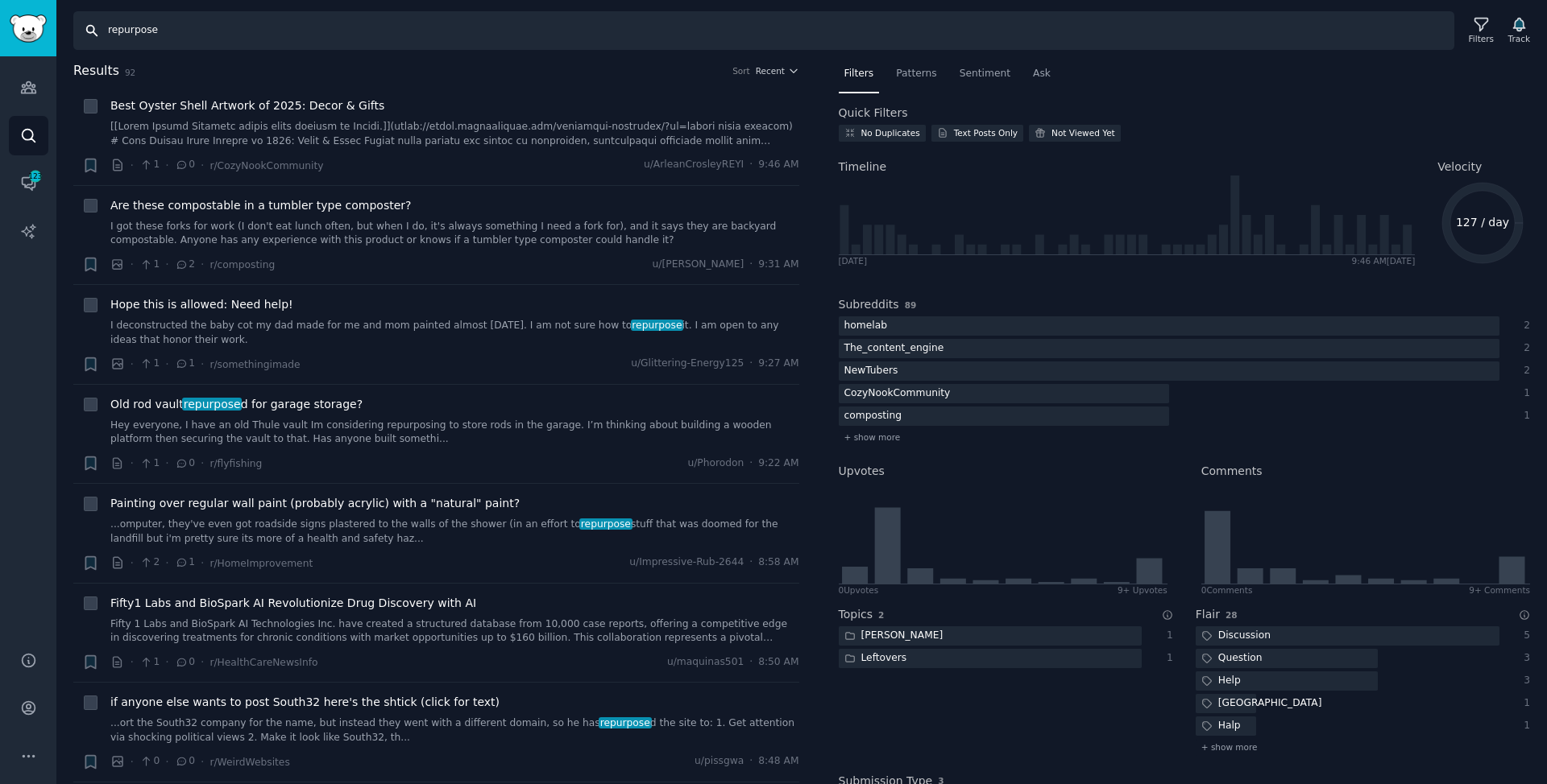
click at [407, 35] on input "repurpose" at bounding box center [764, 30] width 1381 height 39
type input "repurpose content"
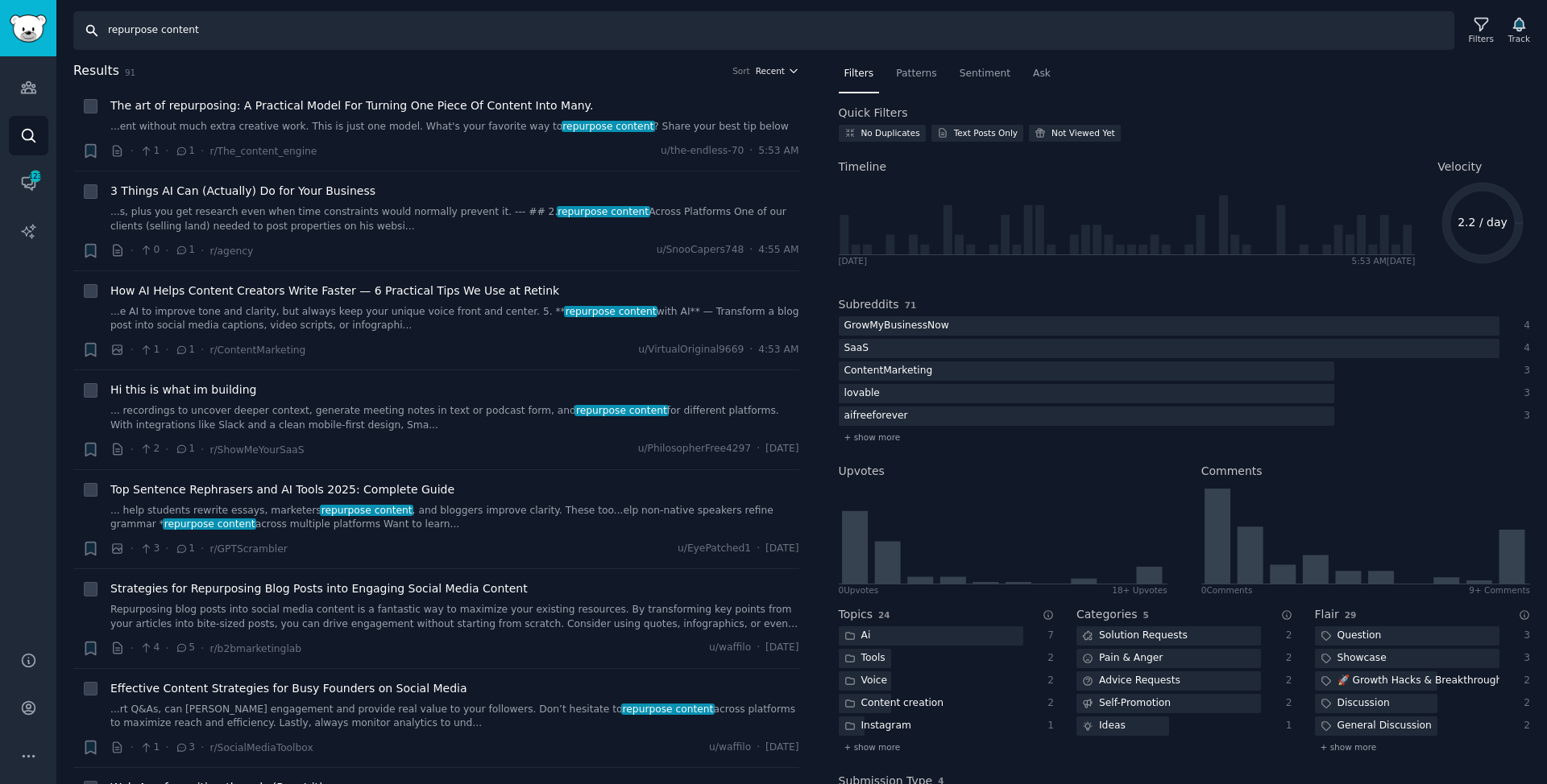
click at [763, 70] on span "Recent" at bounding box center [771, 71] width 29 height 11
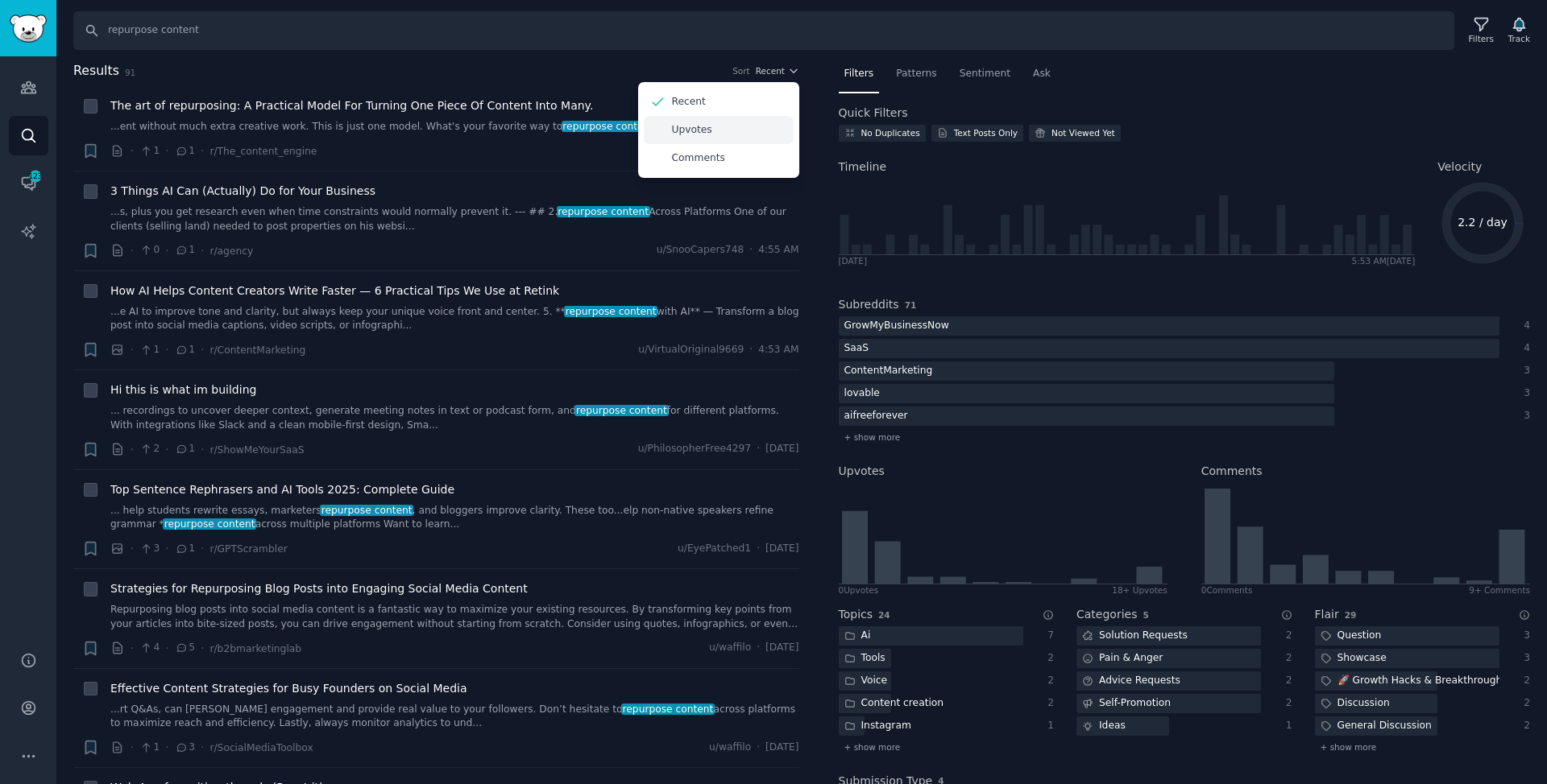
click at [749, 125] on div "Upvotes" at bounding box center [718, 130] width 150 height 28
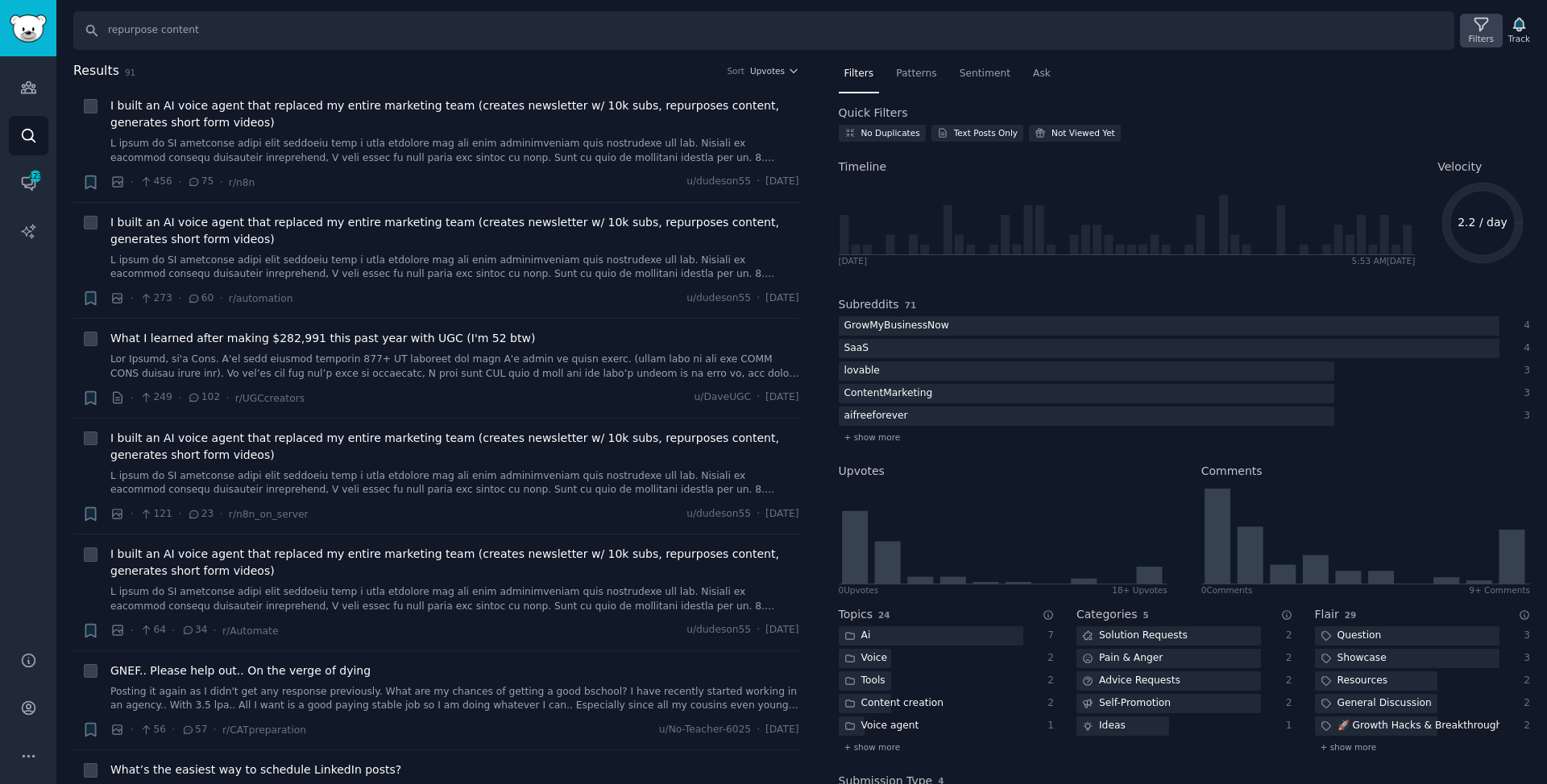
click at [1490, 20] on div "Filters" at bounding box center [1481, 30] width 42 height 34
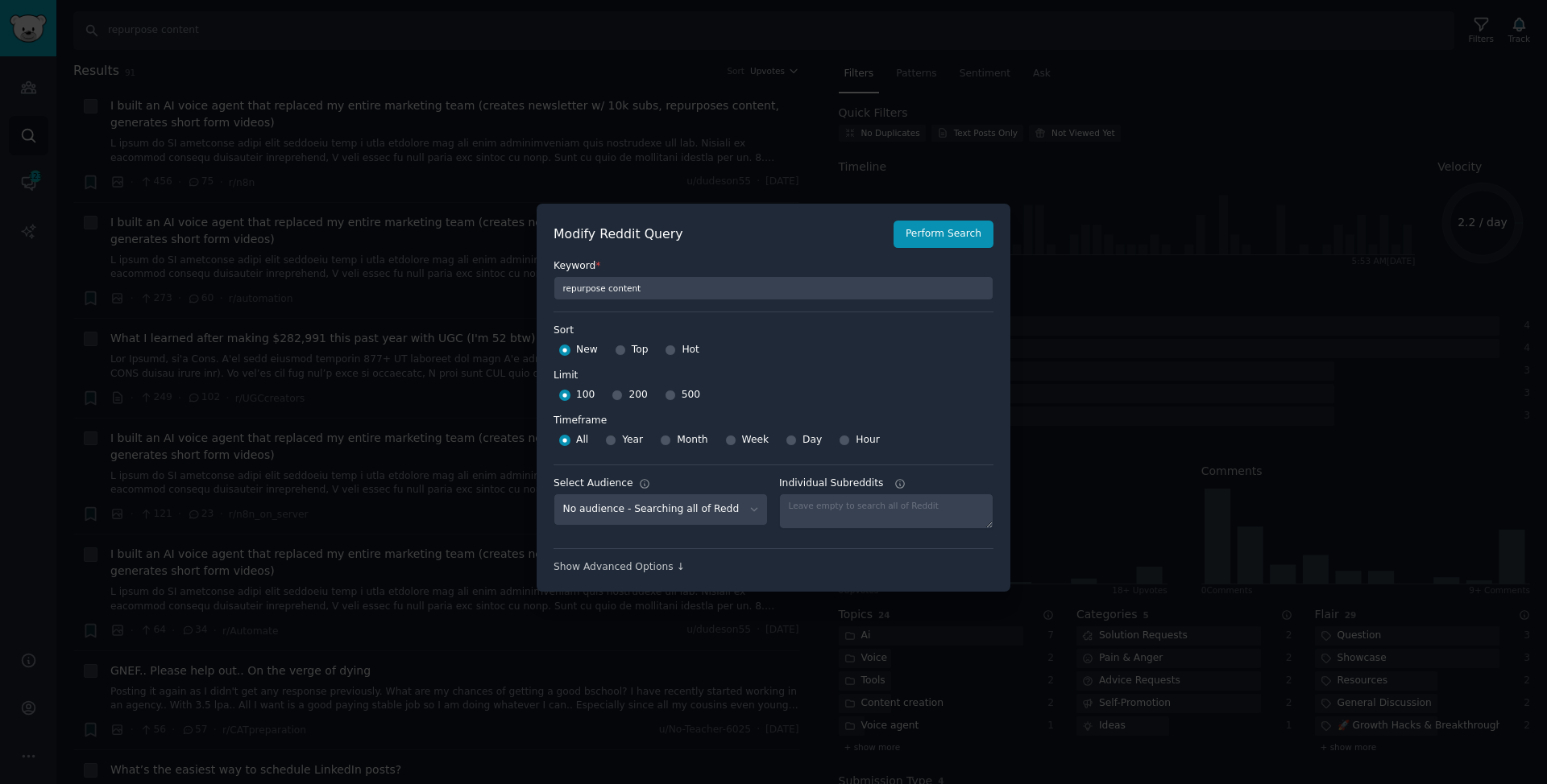
click at [628, 398] on span "200" at bounding box center [637, 395] width 18 height 15
click at [623, 398] on input "200" at bounding box center [617, 395] width 11 height 11
radio input "true"
click at [629, 442] on span "Year" at bounding box center [632, 441] width 21 height 15
click at [616, 442] on input "Year" at bounding box center [611, 441] width 11 height 11
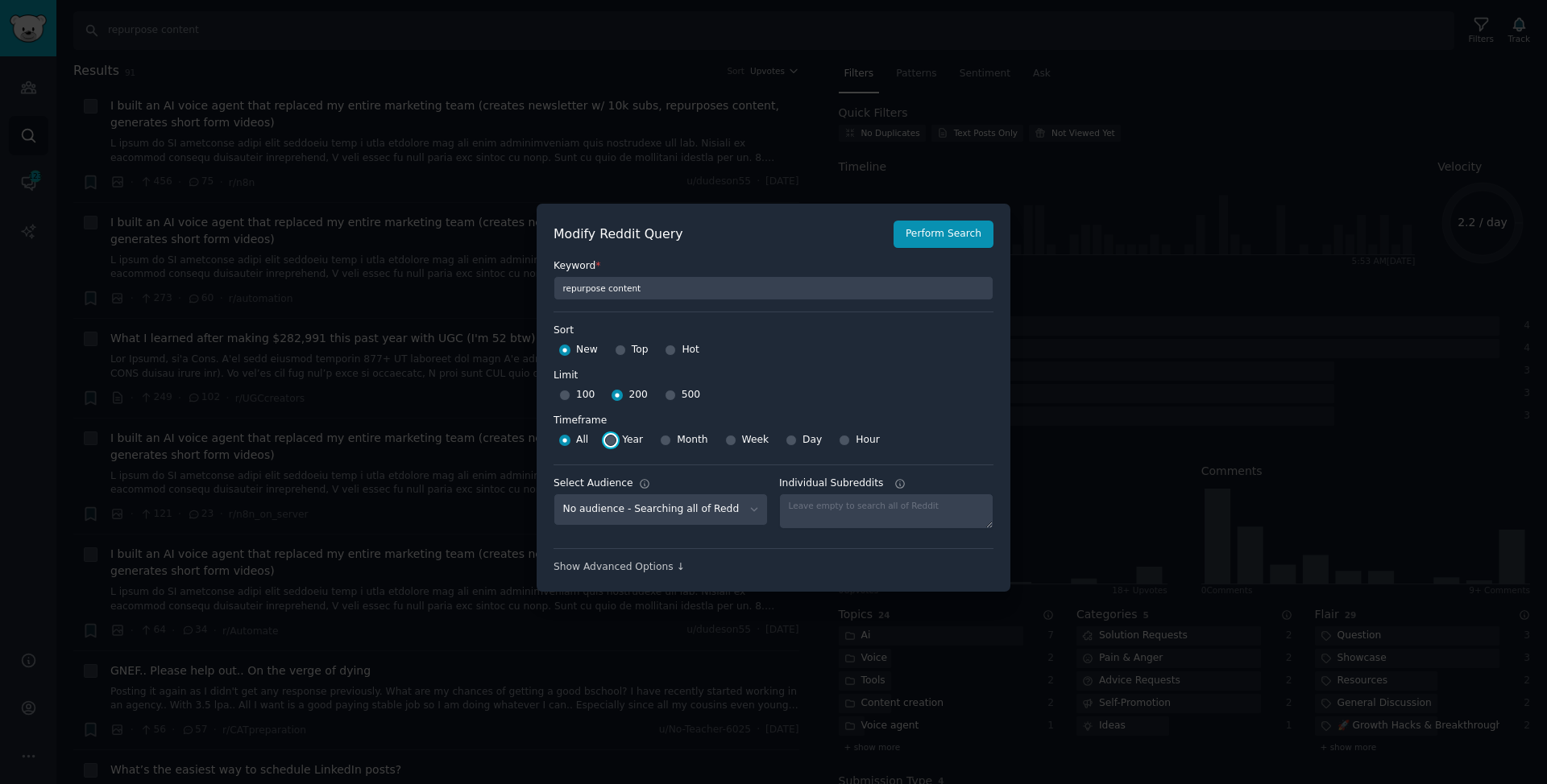
radio input "true"
click at [626, 354] on div "Top" at bounding box center [631, 350] width 34 height 25
click at [634, 344] on div "Top" at bounding box center [631, 350] width 34 height 25
click at [633, 350] on span "Top" at bounding box center [640, 351] width 17 height 15
click at [626, 350] on input "Top" at bounding box center [620, 350] width 11 height 11
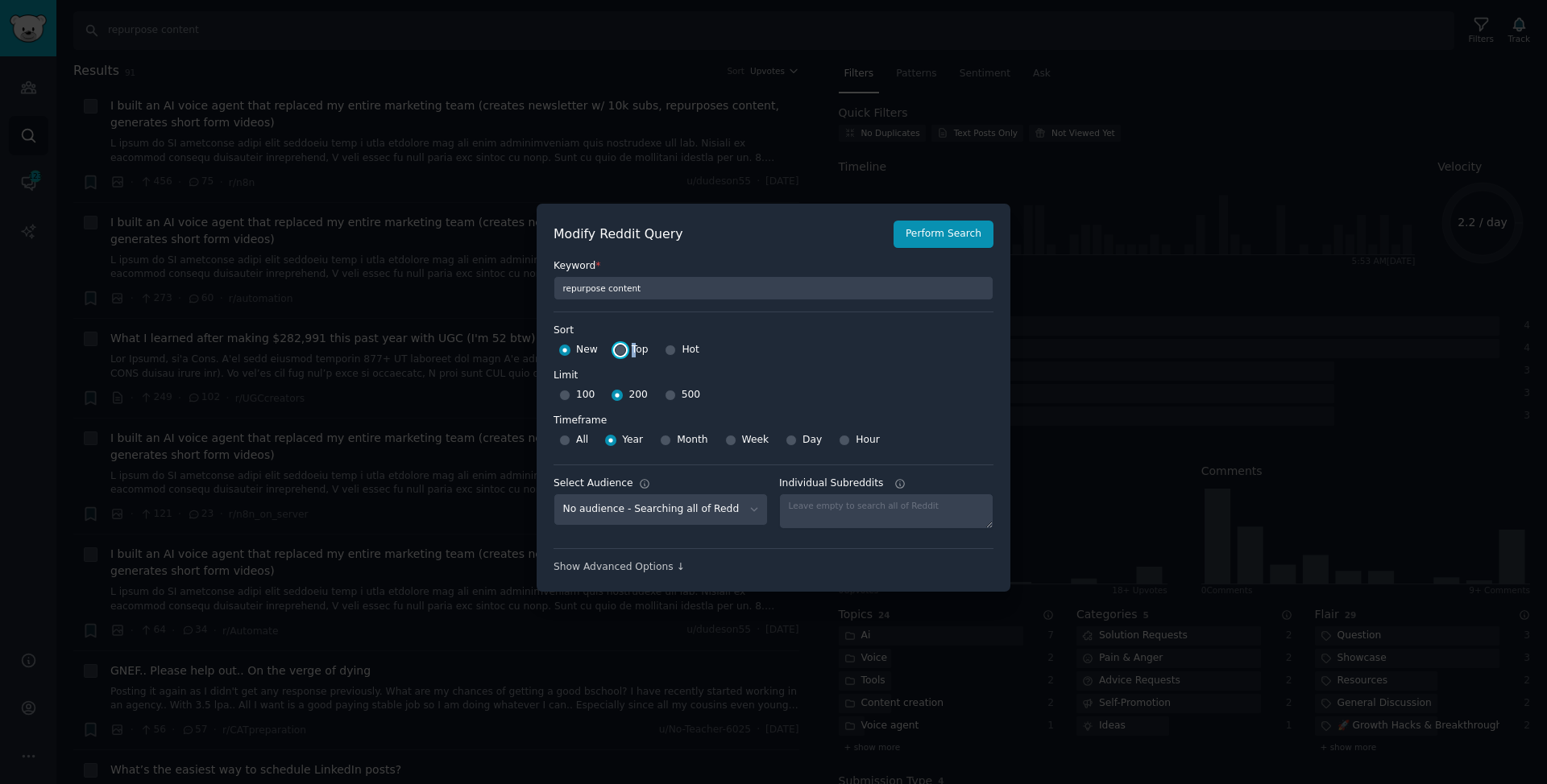
radio input "true"
click at [926, 241] on button "Perform Search" at bounding box center [943, 234] width 100 height 27
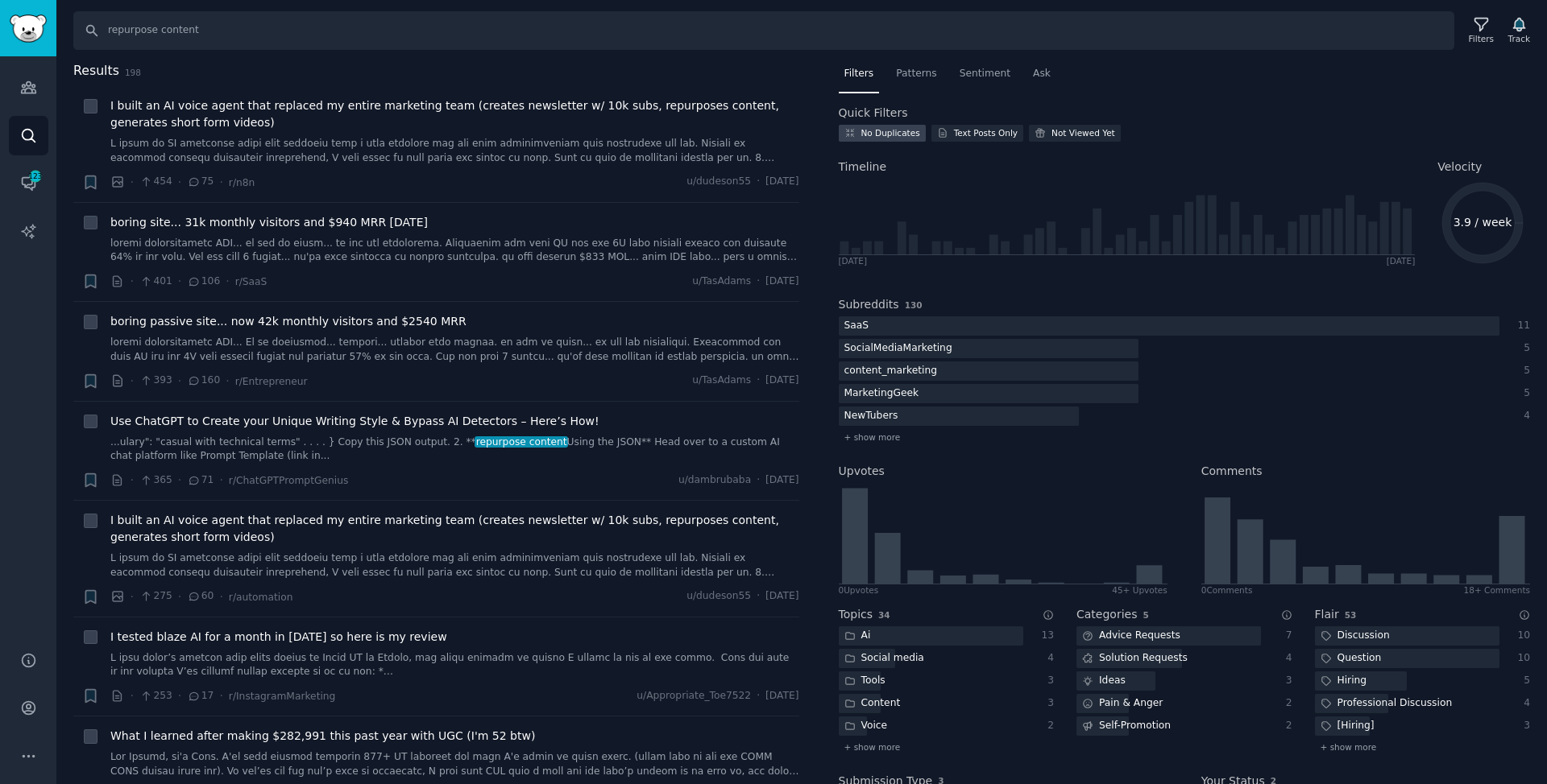
click at [887, 132] on div "No Duplicates" at bounding box center [891, 133] width 59 height 11
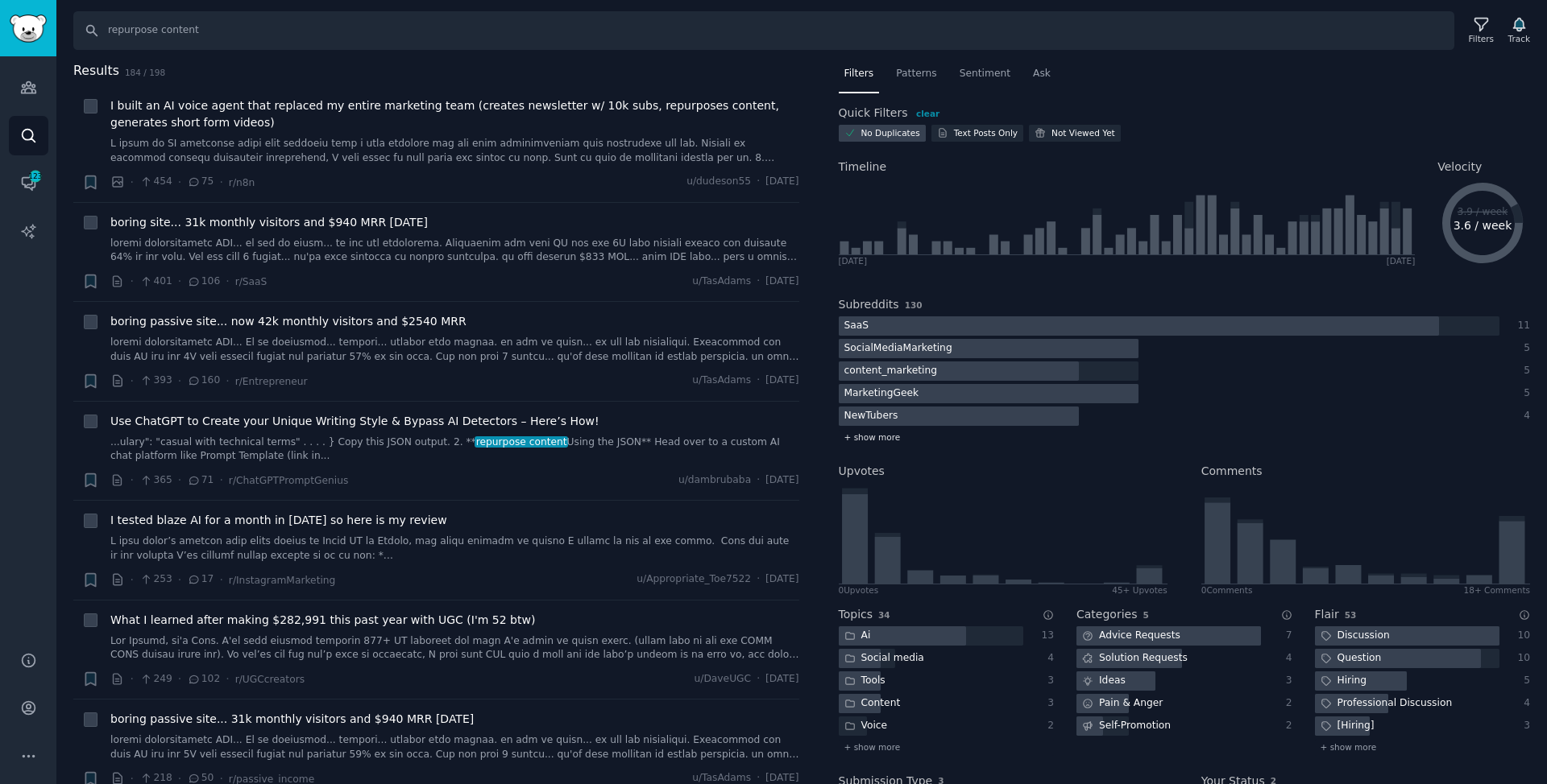
click at [877, 442] on span "+ show more" at bounding box center [873, 437] width 56 height 11
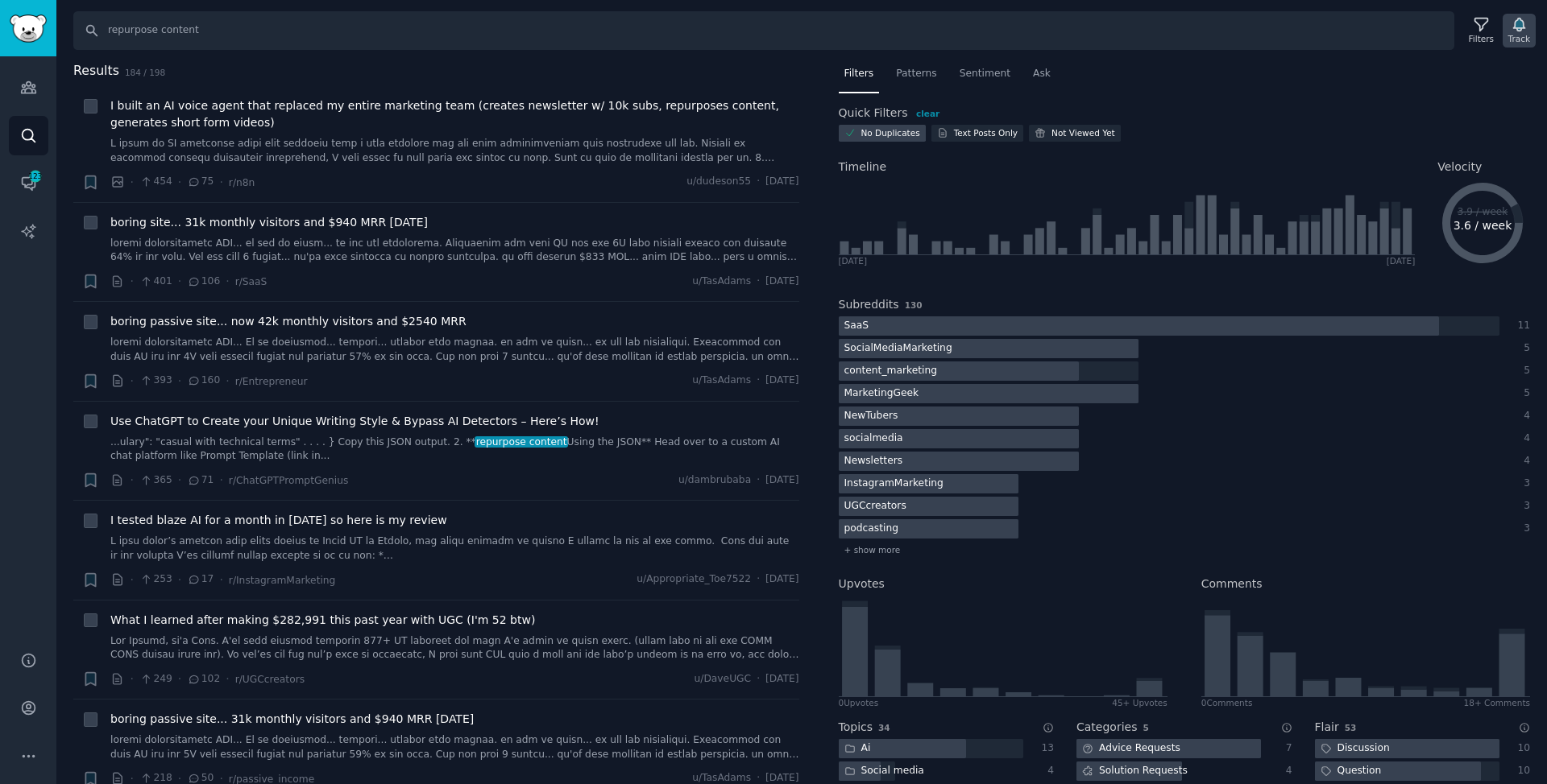
click at [1511, 32] on icon "button" at bounding box center [1519, 25] width 17 height 17
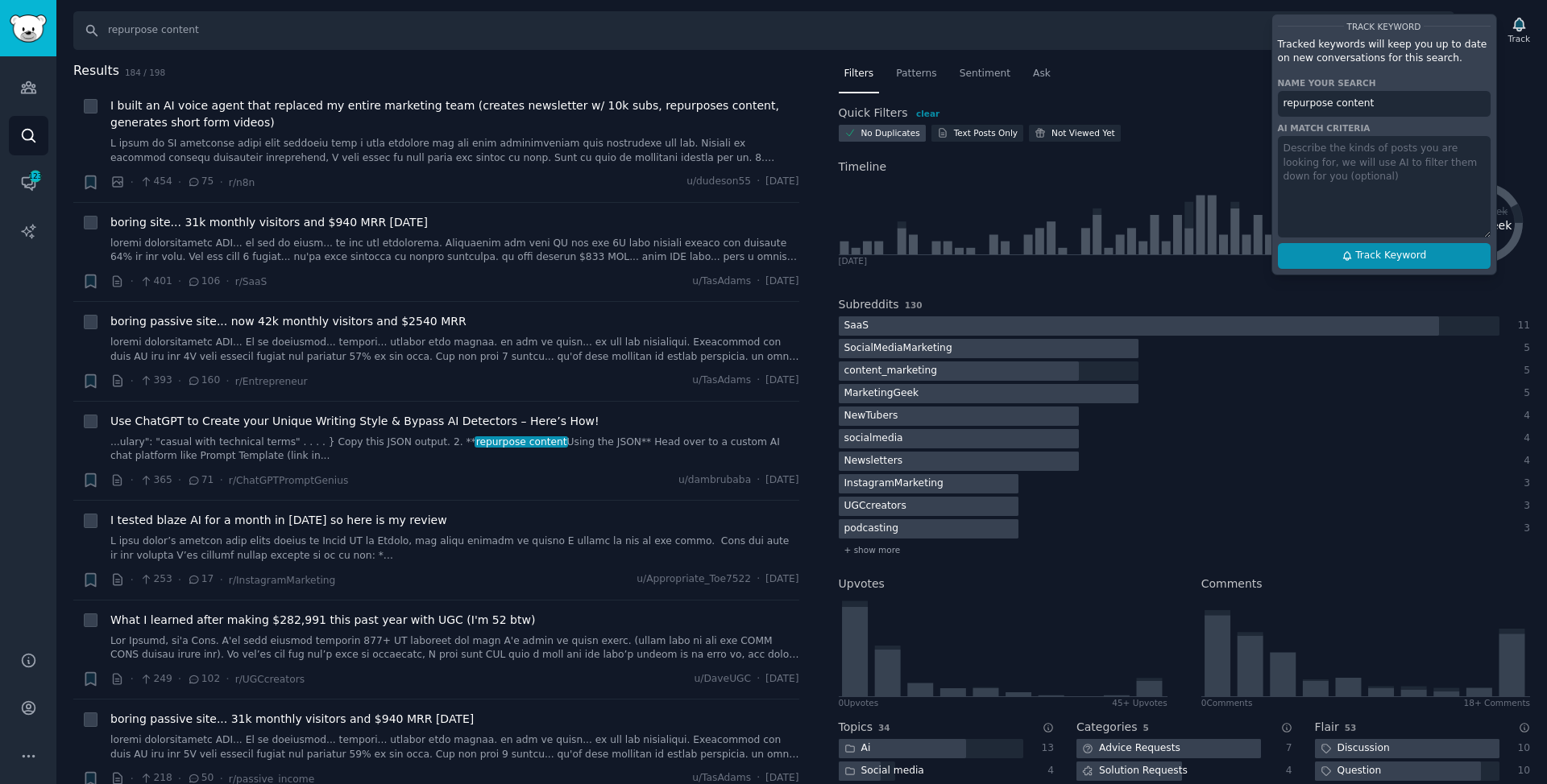
click at [1381, 252] on span "Track Keyword" at bounding box center [1391, 256] width 71 height 15
type input "repurpose content"
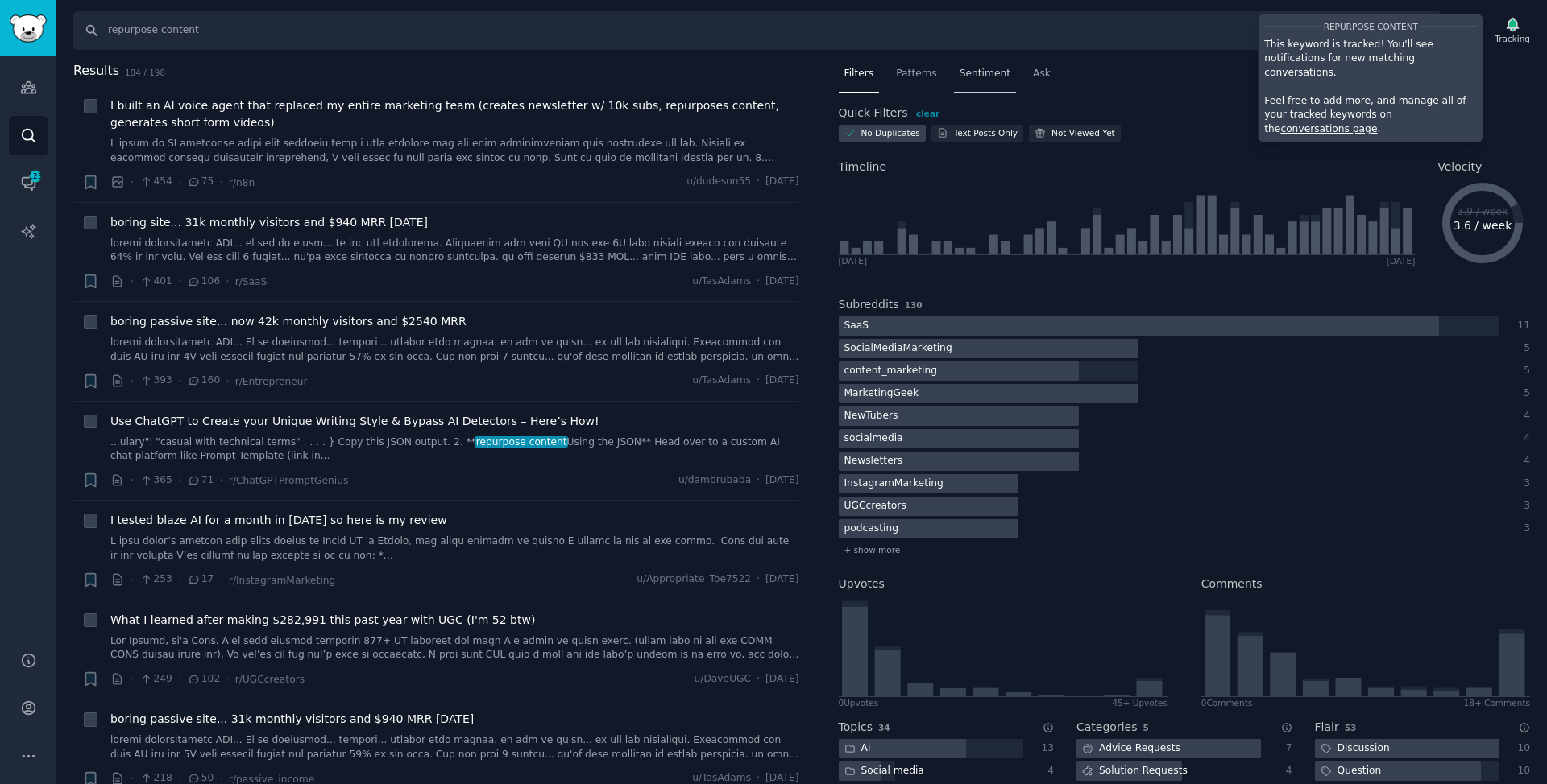
click at [1012, 85] on div "Sentiment" at bounding box center [985, 77] width 62 height 33
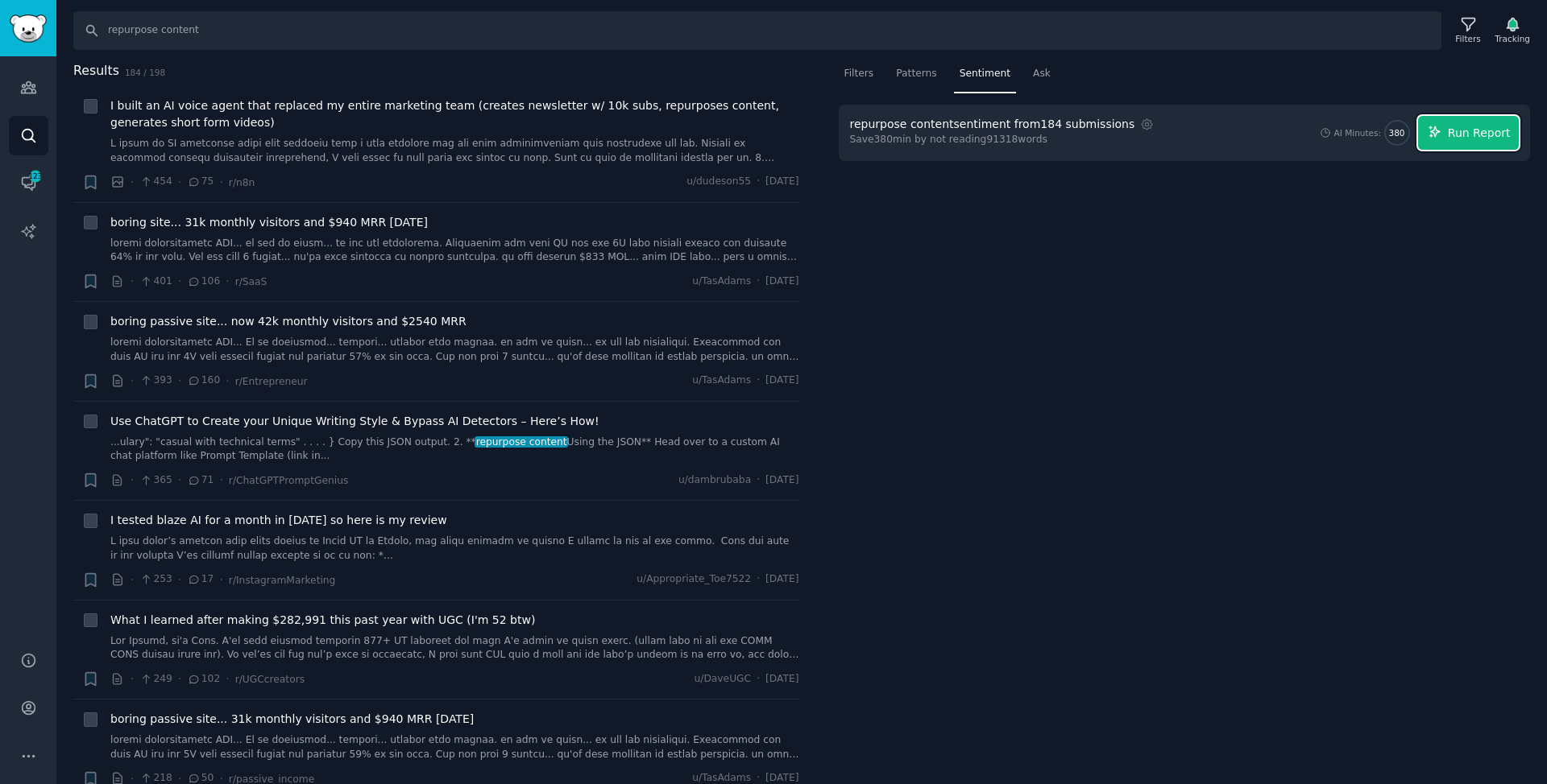
click at [1475, 122] on button "Run Report" at bounding box center [1468, 133] width 101 height 34
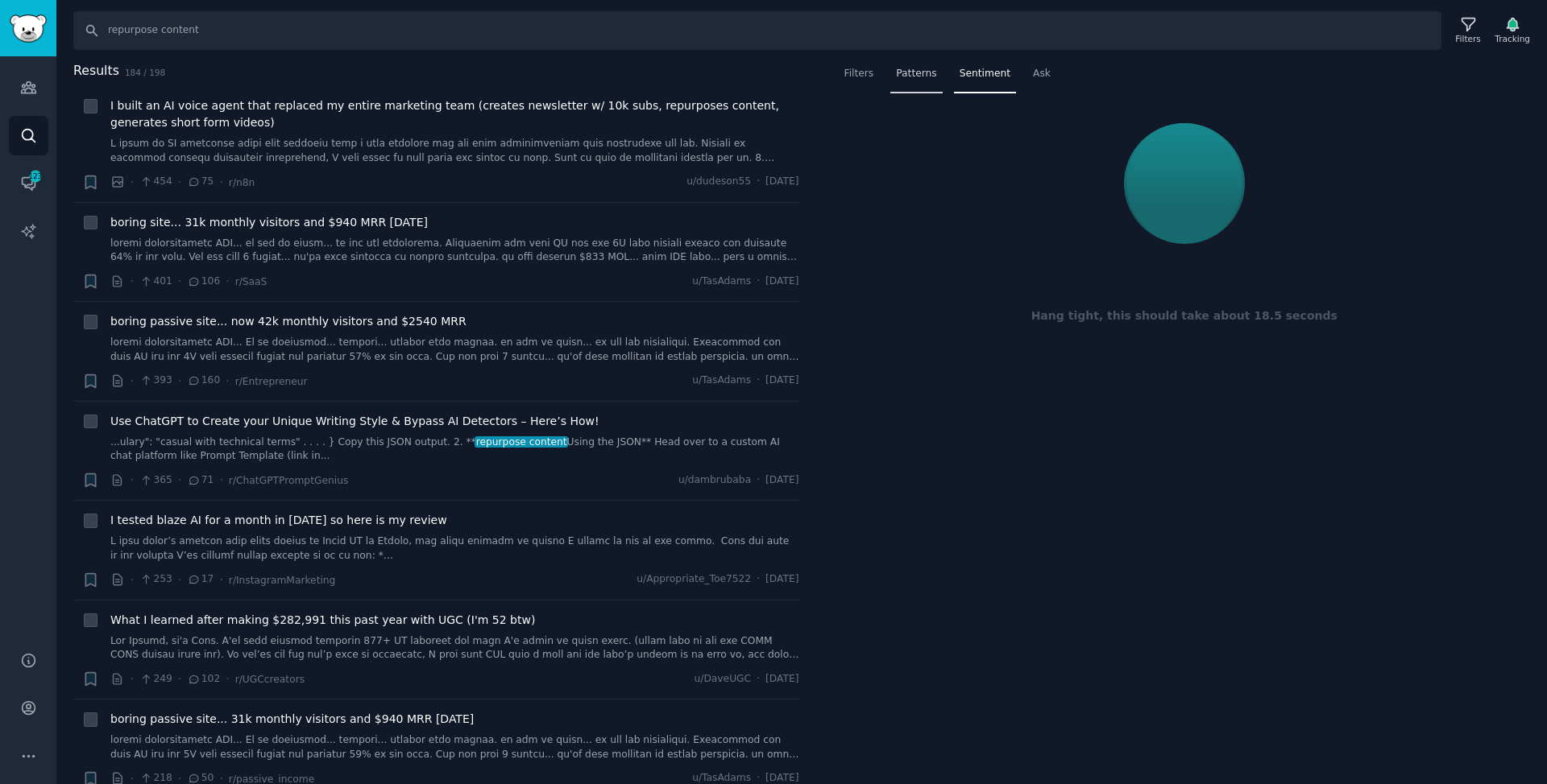
click at [913, 79] on span "Patterns" at bounding box center [916, 74] width 40 height 15
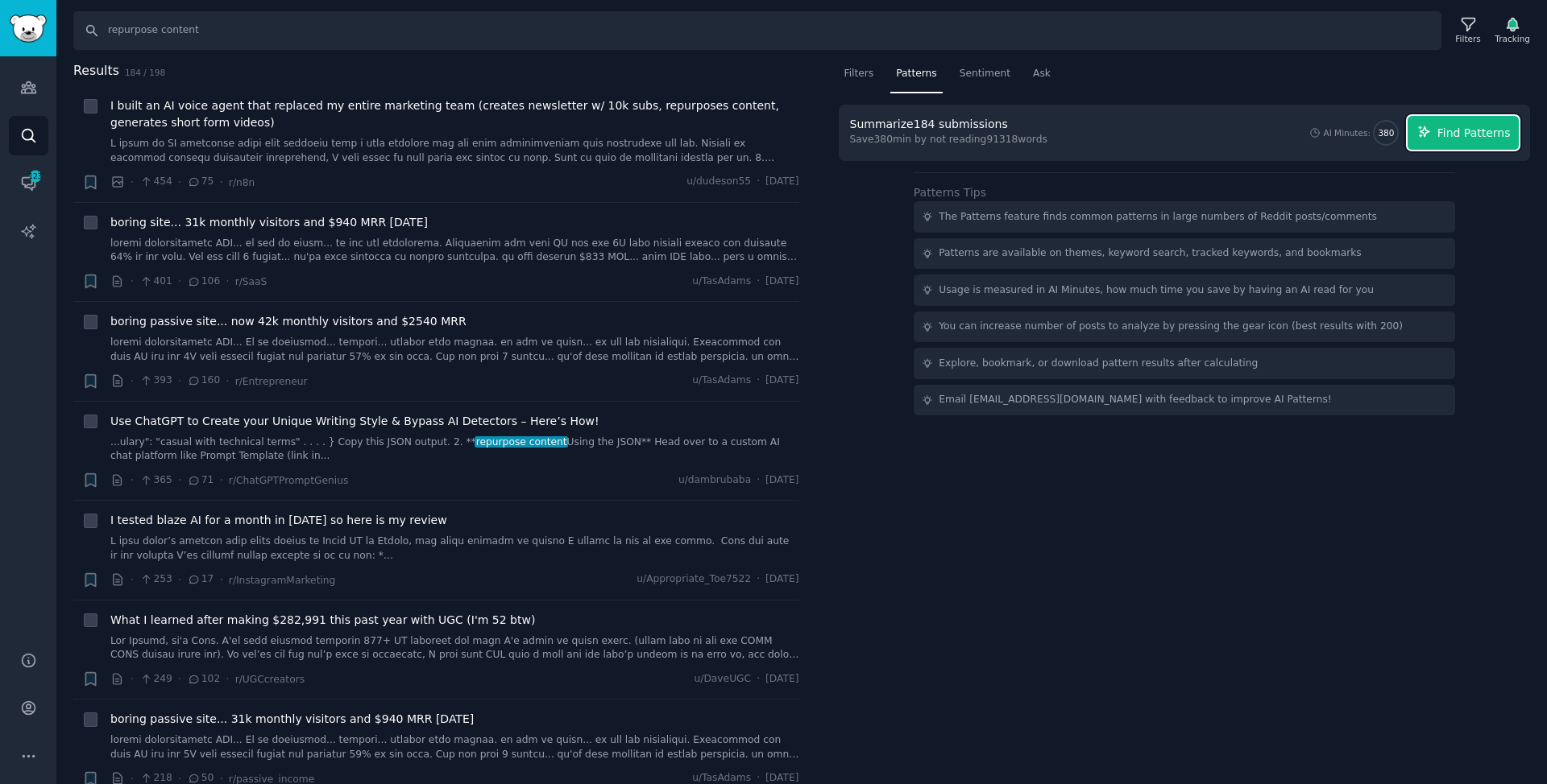
click at [1417, 134] on button "Find Patterns" at bounding box center [1463, 133] width 111 height 34
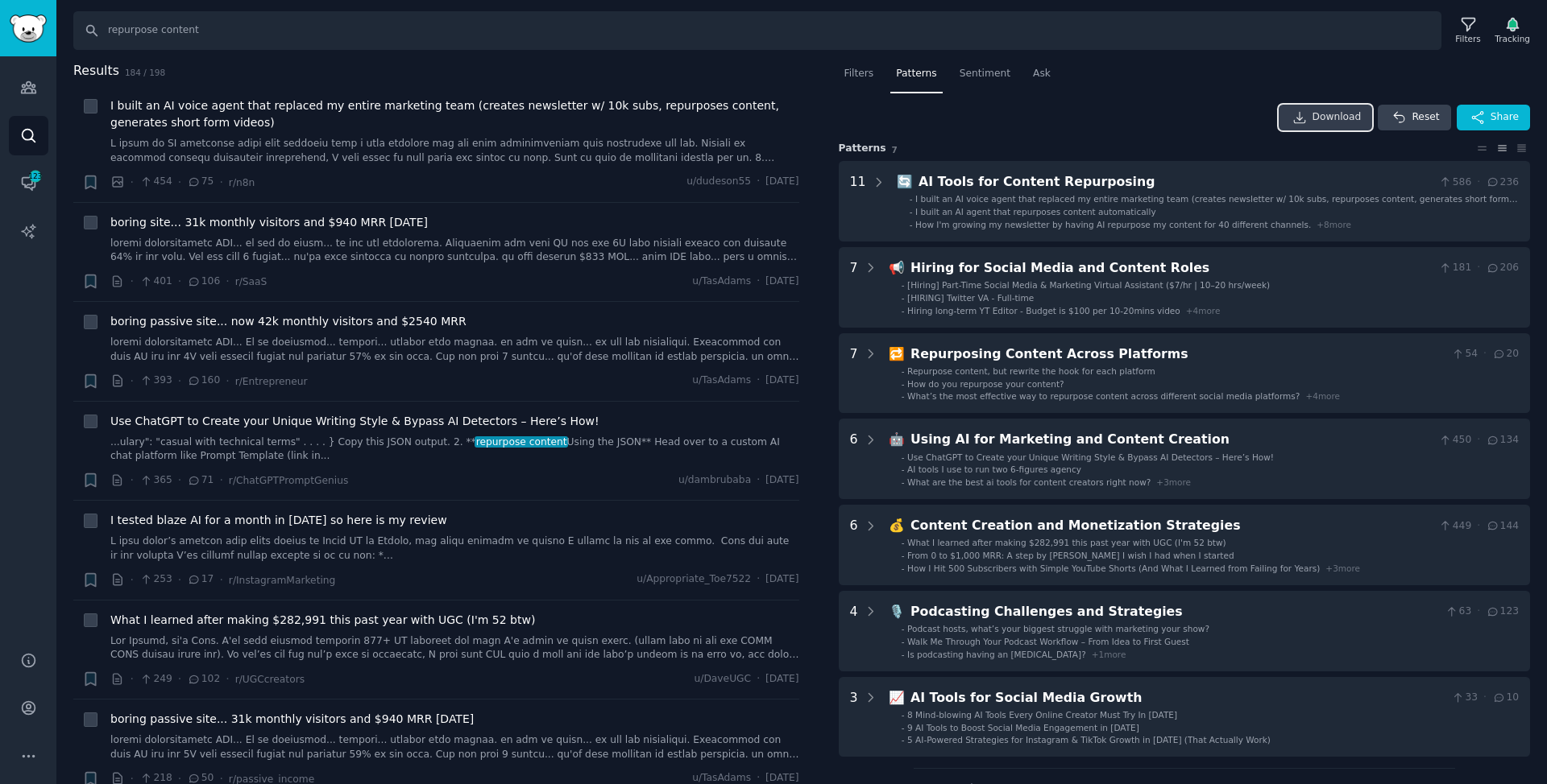
click at [1318, 121] on span "Download" at bounding box center [1337, 117] width 49 height 15
